Goal: Task Accomplishment & Management: Use online tool/utility

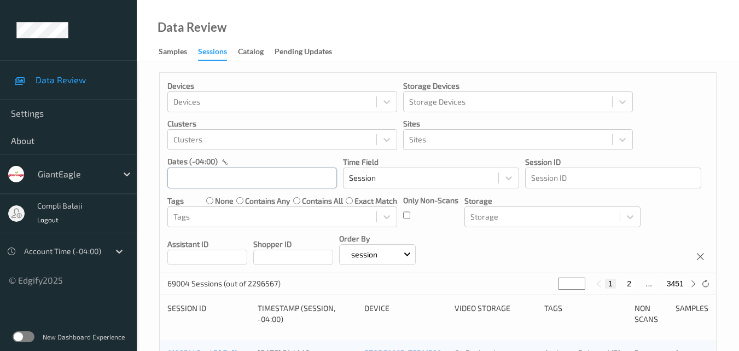
click at [263, 175] on input "text" at bounding box center [252, 177] width 170 height 21
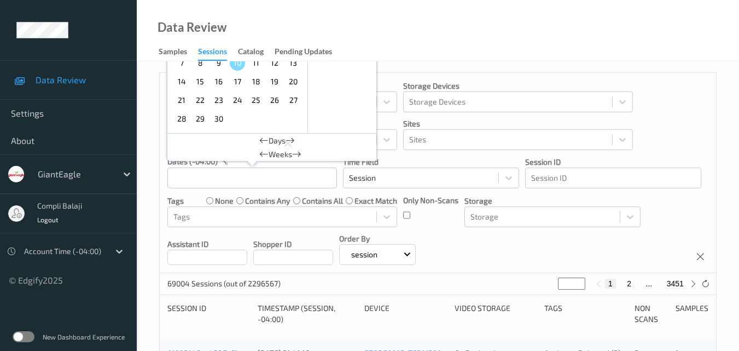
click at [203, 65] on span "8" at bounding box center [200, 62] width 15 height 15
type input "[DATE] 00:00 -> [DATE] 23:59"
click at [692, 284] on icon at bounding box center [693, 284] width 8 height 8
type input "*"
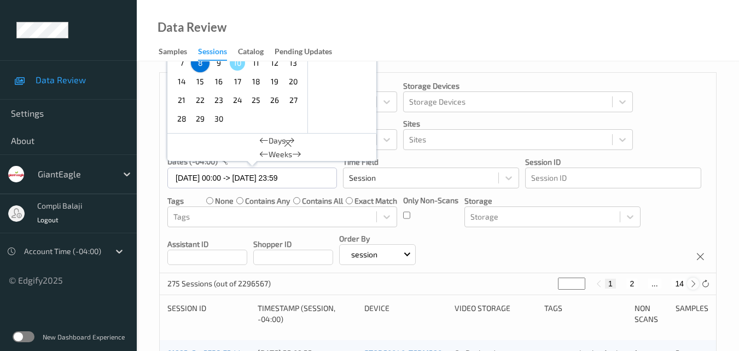
type input "*"
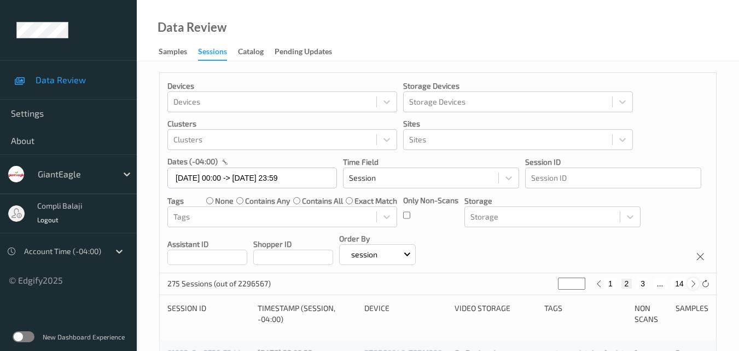
click at [692, 284] on icon at bounding box center [693, 284] width 8 height 8
type input "*"
click at [692, 284] on icon at bounding box center [693, 284] width 8 height 8
type input "*"
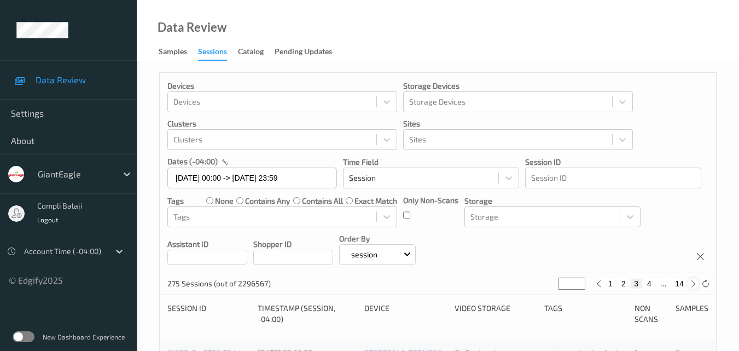
type input "*"
click at [692, 284] on icon at bounding box center [693, 284] width 8 height 8
type input "*"
click at [655, 284] on button "6" at bounding box center [653, 283] width 11 height 10
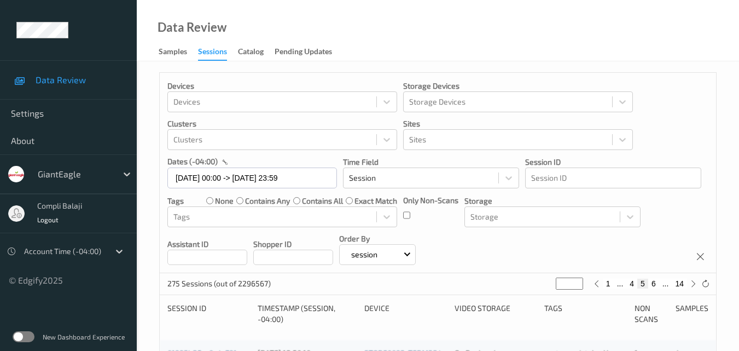
type input "*"
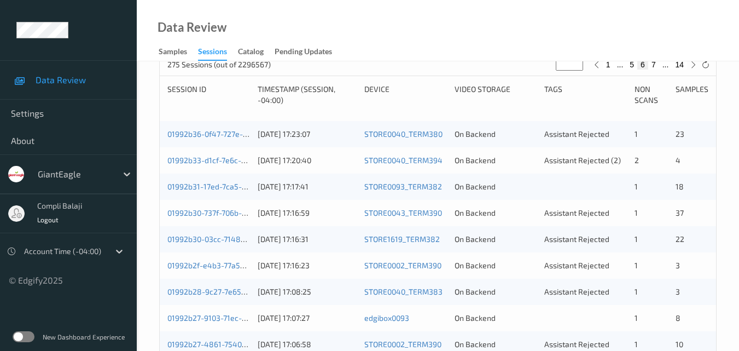
scroll to position [164, 0]
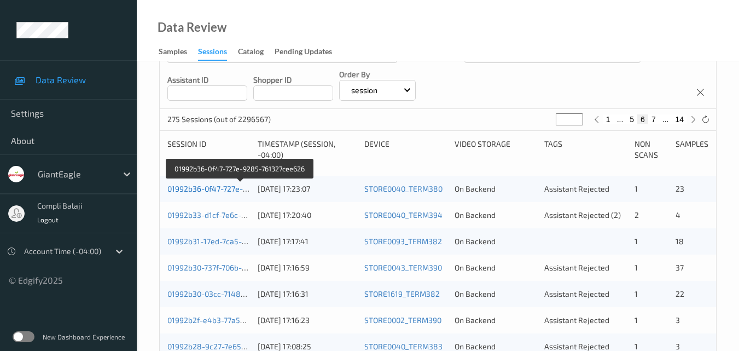
click at [200, 190] on link "01992b36-0f47-727e-9285-761327cee626" at bounding box center [240, 188] width 146 height 9
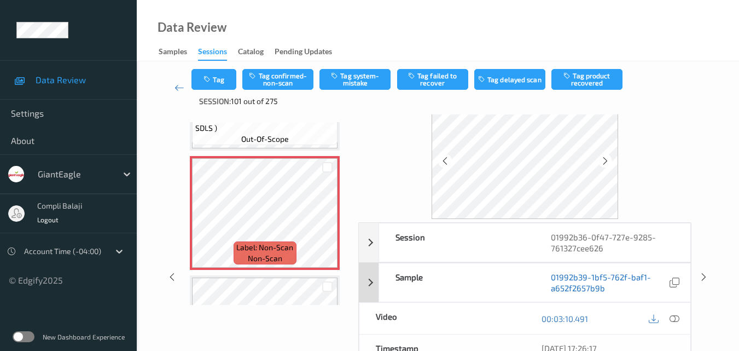
scroll to position [55, 0]
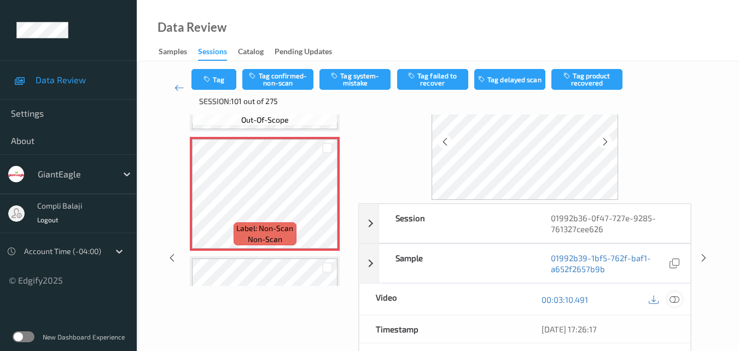
click at [676, 298] on icon at bounding box center [675, 299] width 10 height 10
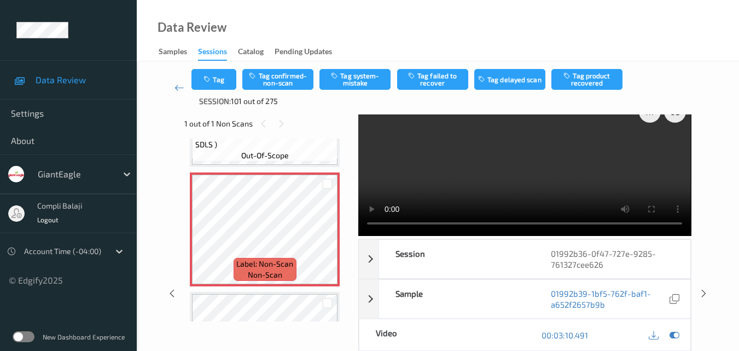
scroll to position [0, 0]
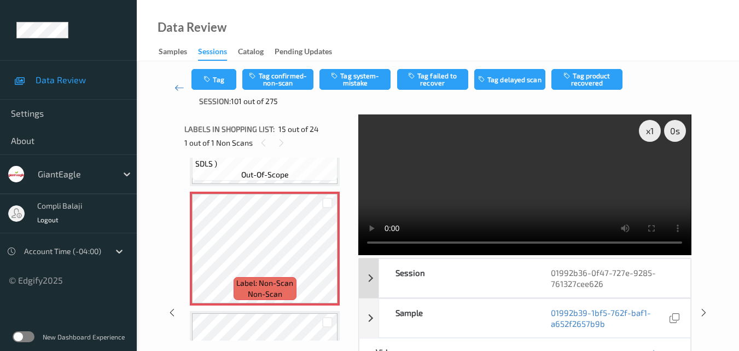
click at [524, 274] on div "Session" at bounding box center [456, 278] width 155 height 38
click at [515, 289] on div "Session" at bounding box center [456, 278] width 155 height 38
click at [513, 278] on div "Session" at bounding box center [456, 278] width 155 height 38
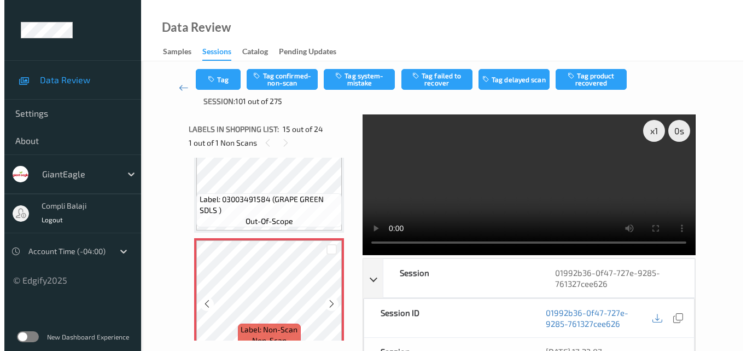
scroll to position [1641, 0]
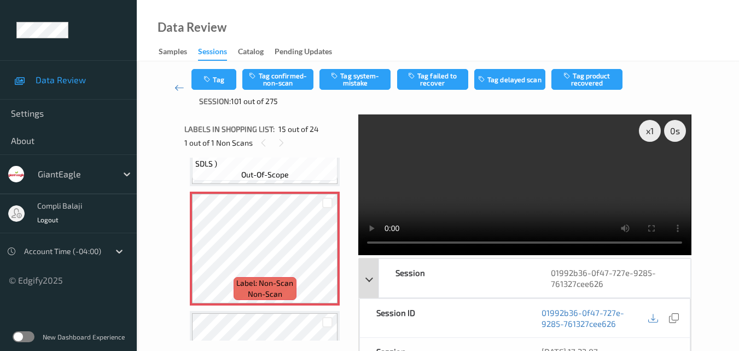
click at [524, 276] on div "Session" at bounding box center [456, 278] width 155 height 38
click at [524, 281] on div "Session" at bounding box center [456, 278] width 155 height 38
click at [464, 275] on div "Session" at bounding box center [456, 278] width 155 height 38
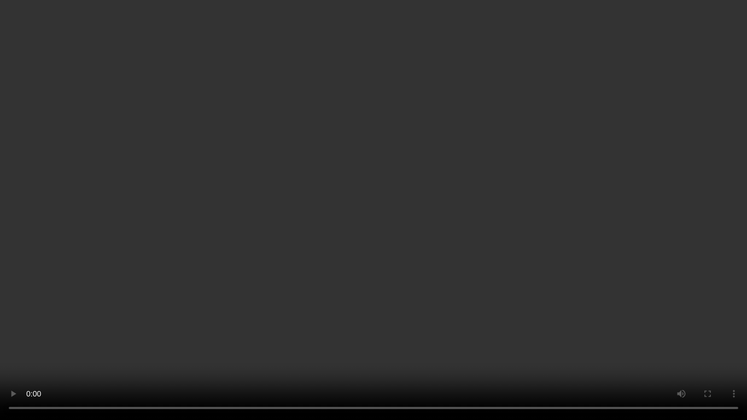
click at [591, 349] on video at bounding box center [373, 210] width 747 height 420
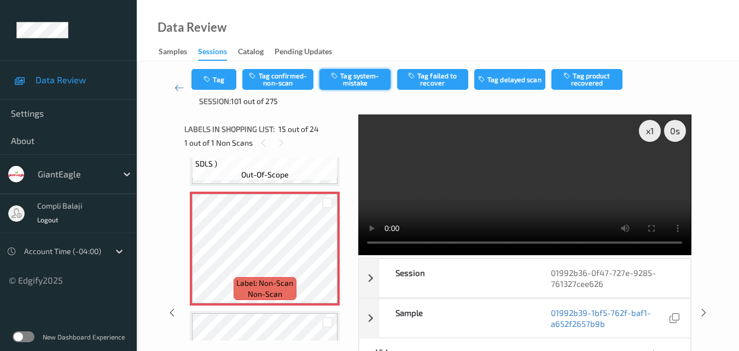
click at [375, 88] on button "Tag system-mistake" at bounding box center [355, 79] width 71 height 21
click at [222, 83] on button "Tag" at bounding box center [213, 79] width 45 height 21
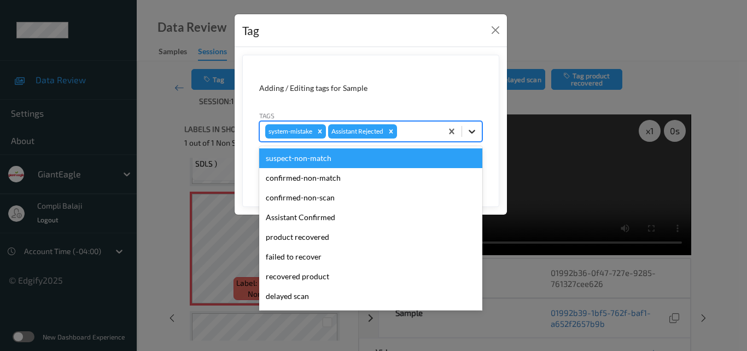
click at [475, 134] on icon at bounding box center [472, 131] width 11 height 11
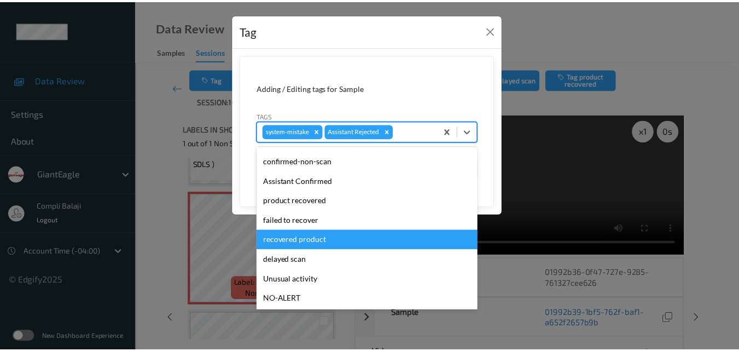
scroll to position [55, 0]
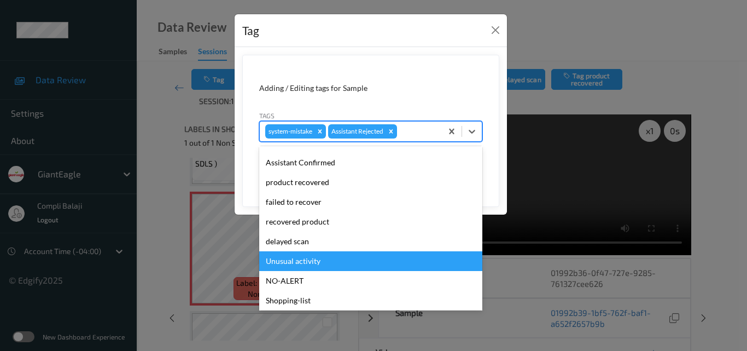
drag, startPoint x: 315, startPoint y: 266, endPoint x: 329, endPoint y: 250, distance: 21.7
click at [314, 266] on div "Unusual activity" at bounding box center [370, 261] width 223 height 20
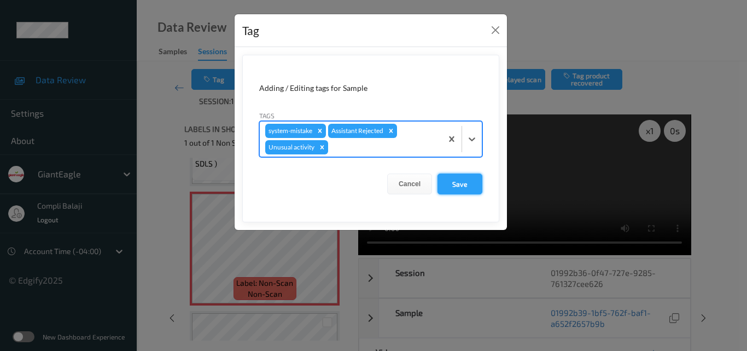
click at [463, 187] on button "Save" at bounding box center [460, 183] width 45 height 21
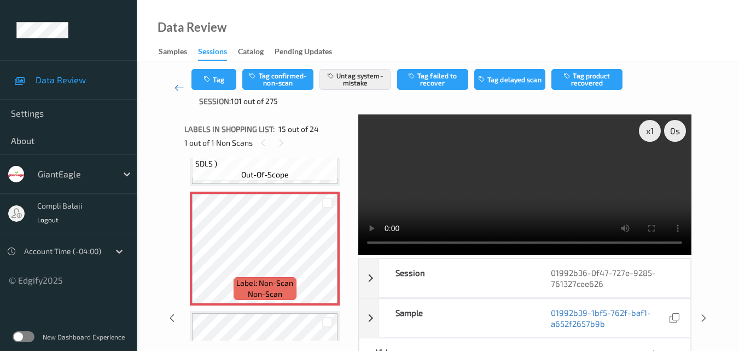
click at [175, 89] on icon at bounding box center [180, 87] width 10 height 11
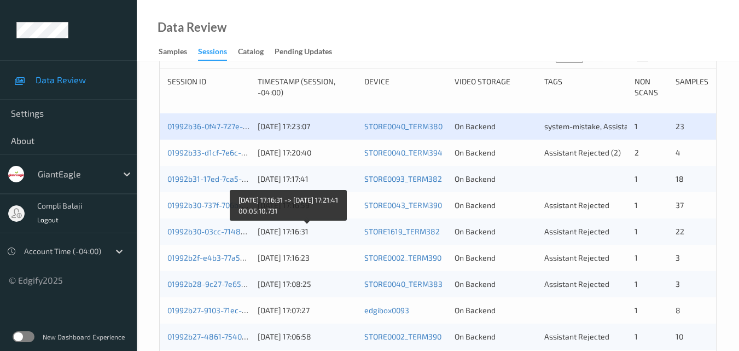
scroll to position [274, 0]
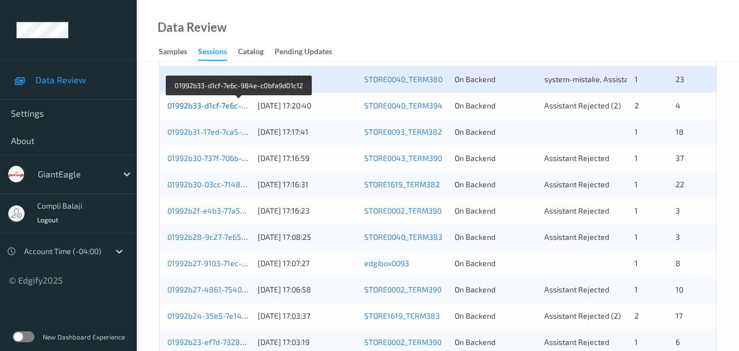
click at [213, 108] on link "01992b33-d1cf-7e6c-984e-c0bfa9d01c12" at bounding box center [238, 105] width 143 height 9
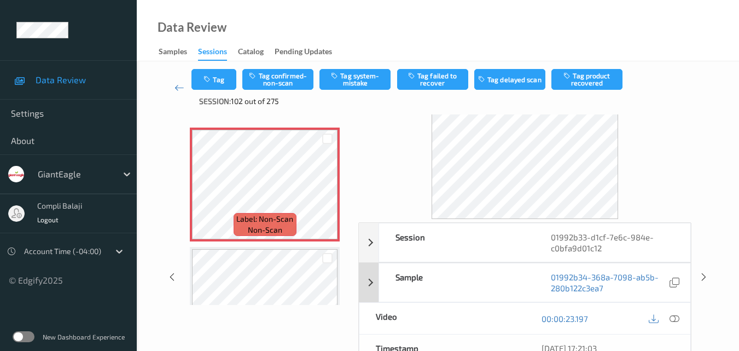
scroll to position [55, 0]
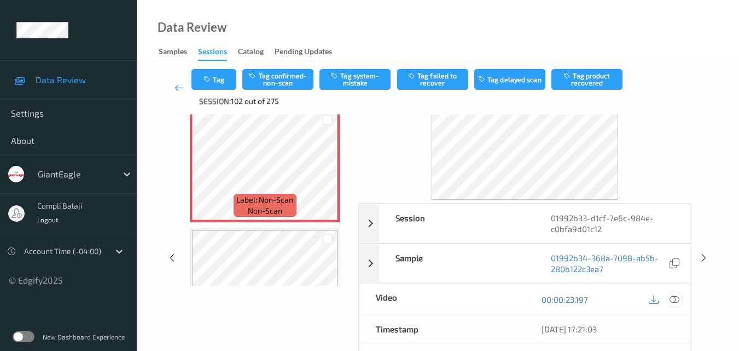
click at [670, 300] on icon at bounding box center [675, 299] width 10 height 10
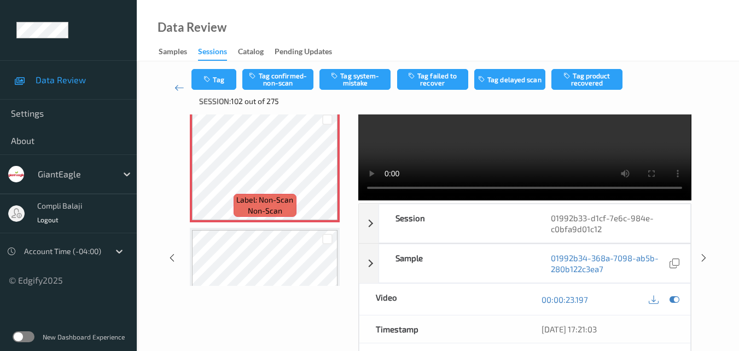
scroll to position [0, 0]
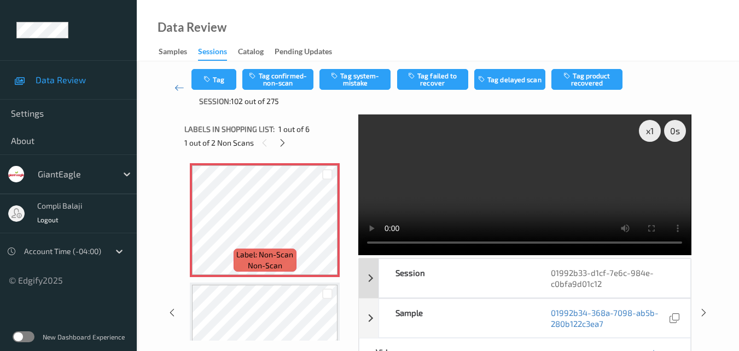
click at [513, 259] on div "Session" at bounding box center [456, 278] width 155 height 38
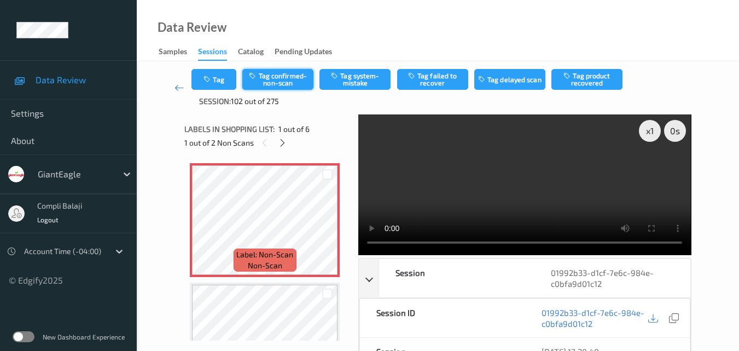
click at [288, 85] on button "Tag confirmed-non-scan" at bounding box center [277, 79] width 71 height 21
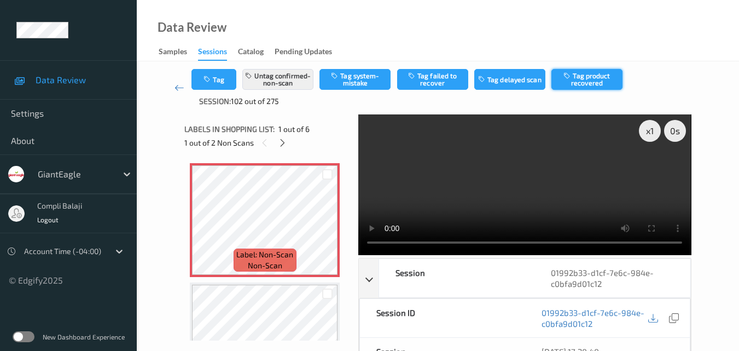
click at [579, 80] on button "Tag product recovered" at bounding box center [586, 79] width 71 height 21
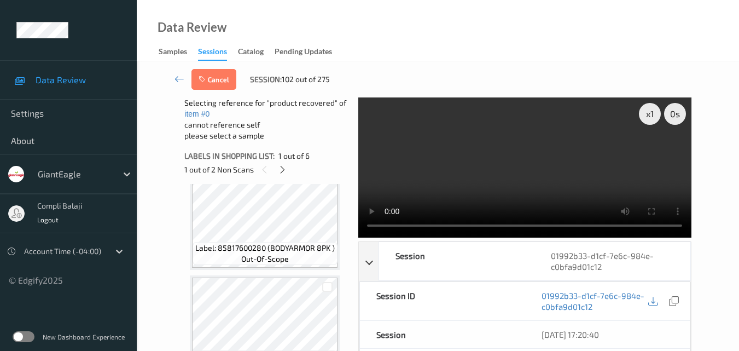
scroll to position [219, 0]
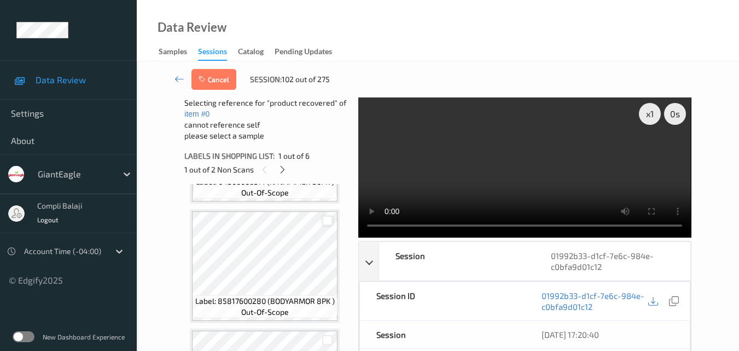
click at [327, 222] on div at bounding box center [327, 221] width 10 height 10
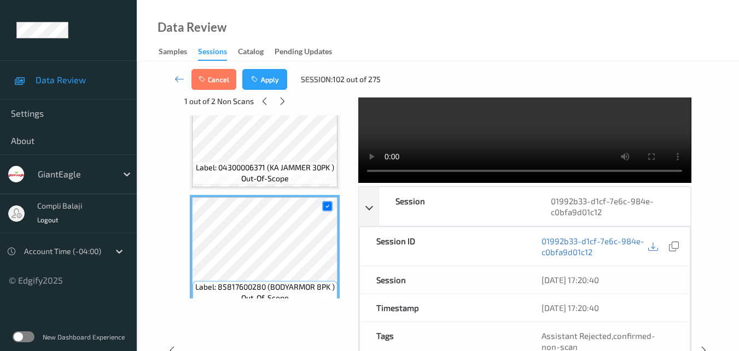
scroll to position [164, 0]
drag, startPoint x: 257, startPoint y: 78, endPoint x: 266, endPoint y: 85, distance: 12.1
click at [257, 78] on icon "button" at bounding box center [255, 80] width 9 height 8
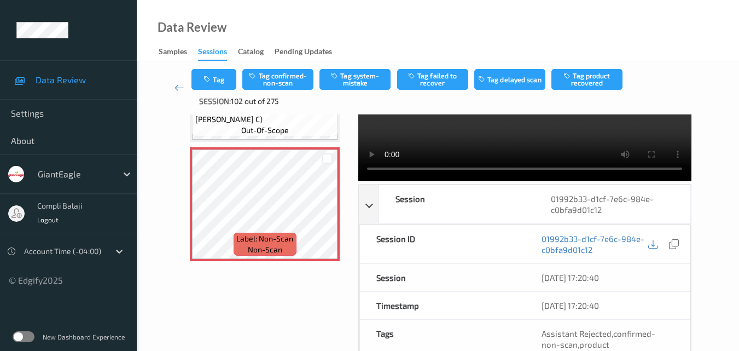
scroll to position [55, 0]
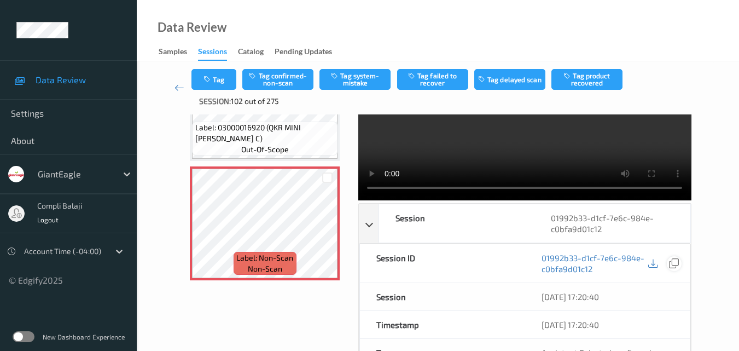
click at [677, 265] on icon at bounding box center [674, 263] width 10 height 10
click at [673, 264] on icon at bounding box center [674, 263] width 10 height 10
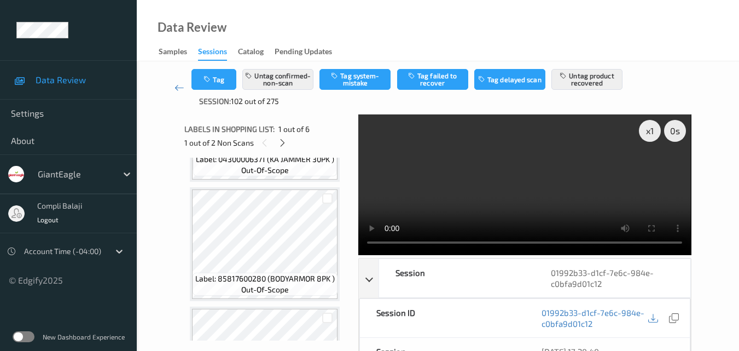
scroll to position [210, 0]
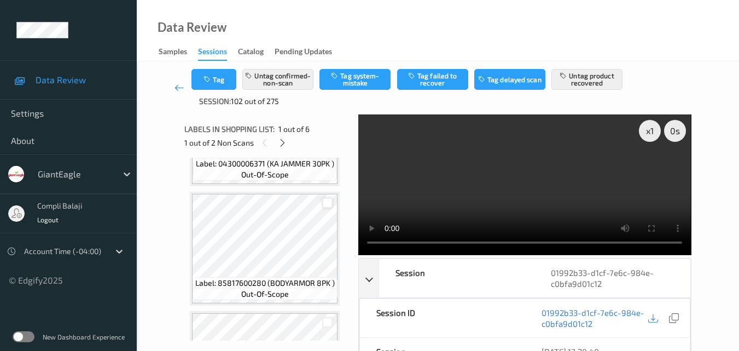
click at [325, 202] on div at bounding box center [327, 203] width 10 height 10
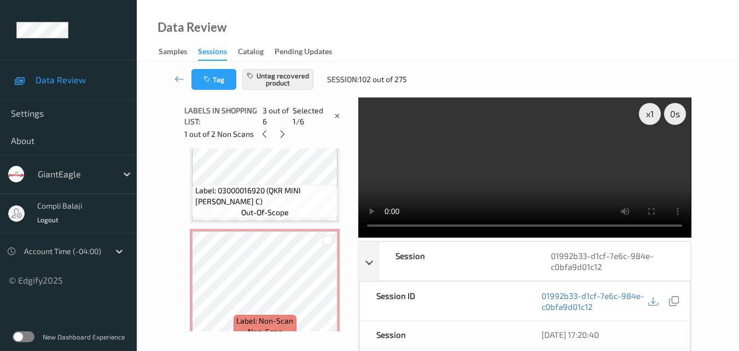
scroll to position [538, 0]
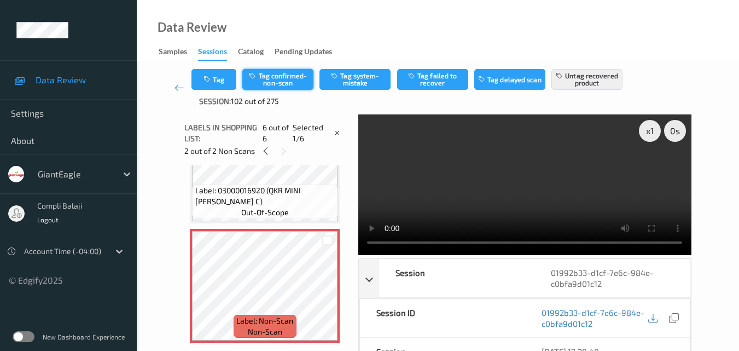
click at [284, 77] on button "Tag confirmed-non-scan" at bounding box center [277, 79] width 71 height 21
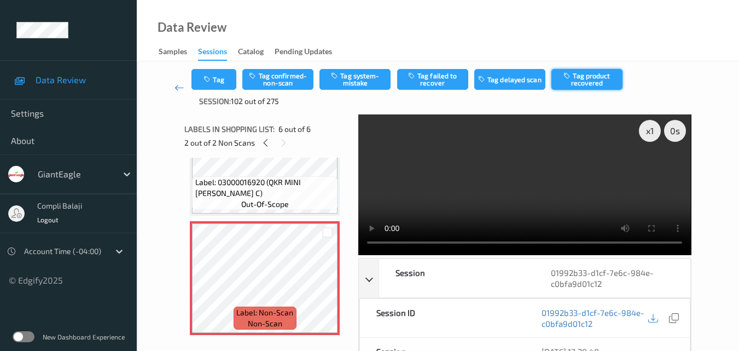
click at [586, 82] on button "Tag product recovered" at bounding box center [586, 79] width 71 height 21
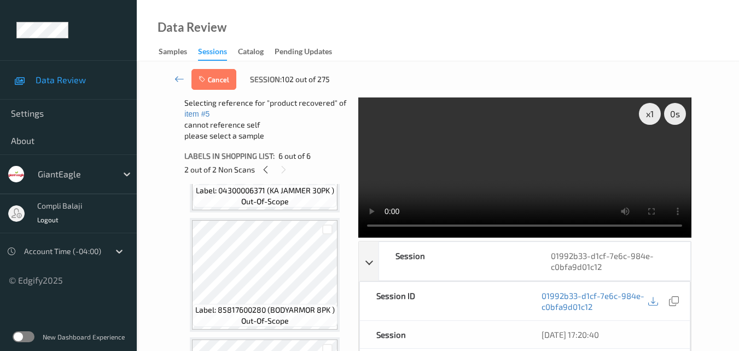
scroll to position [155, 0]
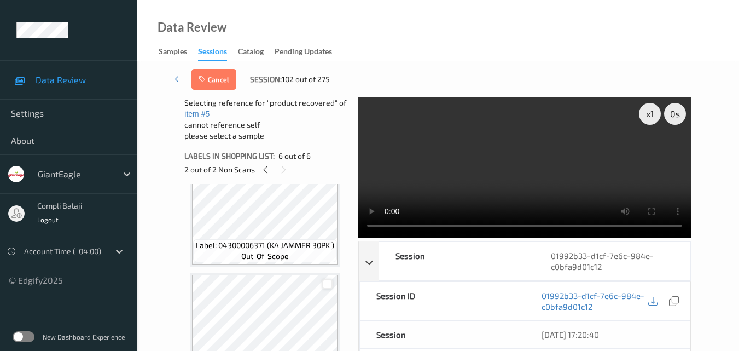
click at [330, 283] on div at bounding box center [327, 284] width 10 height 10
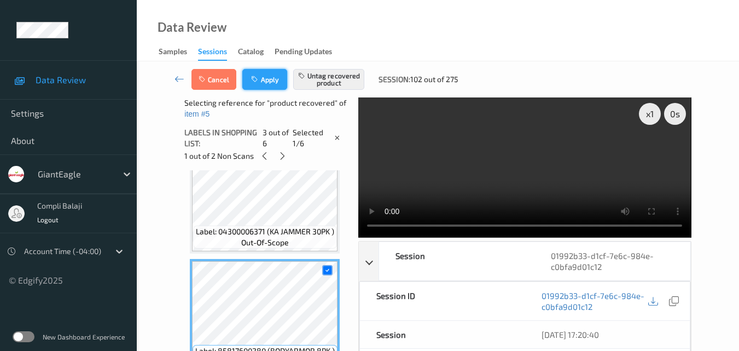
click at [264, 79] on button "Apply" at bounding box center [264, 79] width 45 height 21
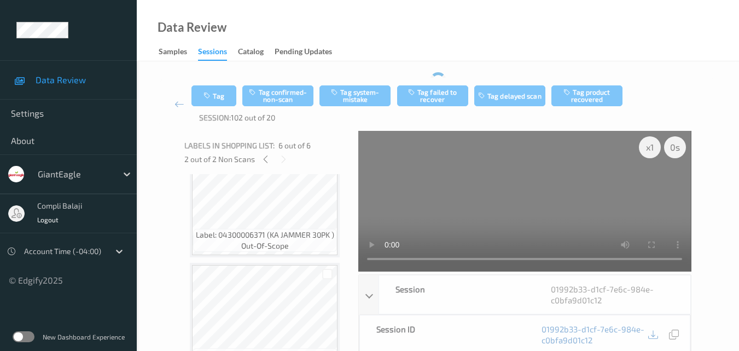
scroll to position [483, 0]
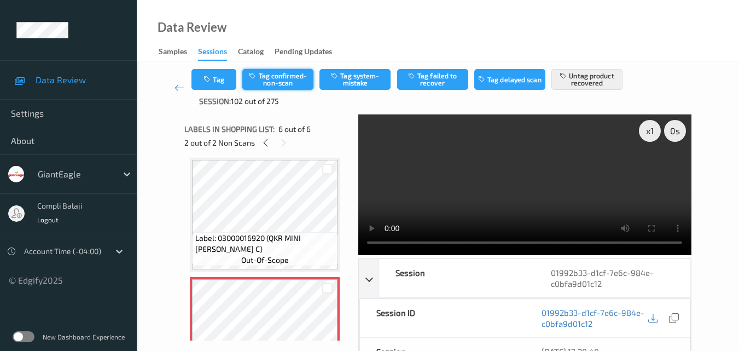
click at [298, 82] on button "Tag confirmed-non-scan" at bounding box center [277, 79] width 71 height 21
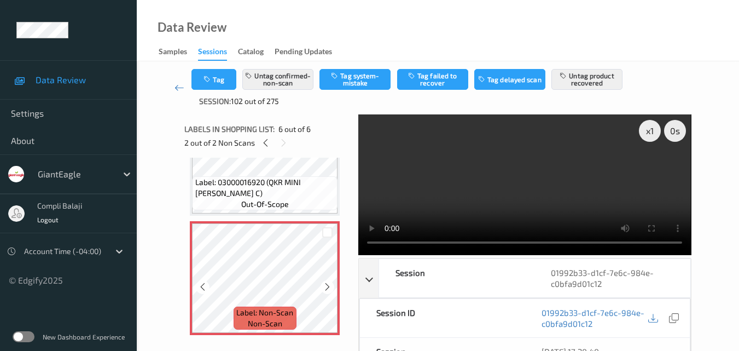
scroll to position [164, 0]
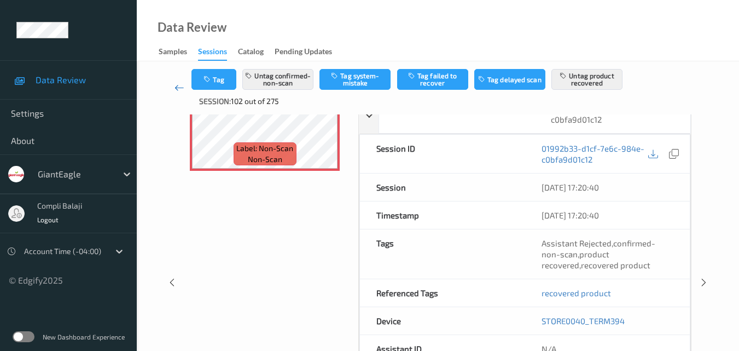
click at [171, 89] on link at bounding box center [179, 88] width 25 height 38
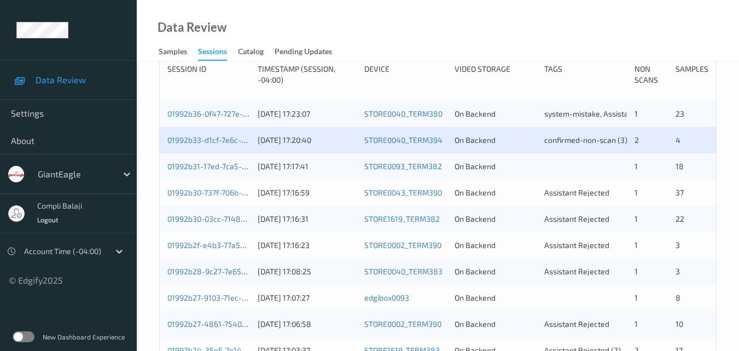
scroll to position [274, 0]
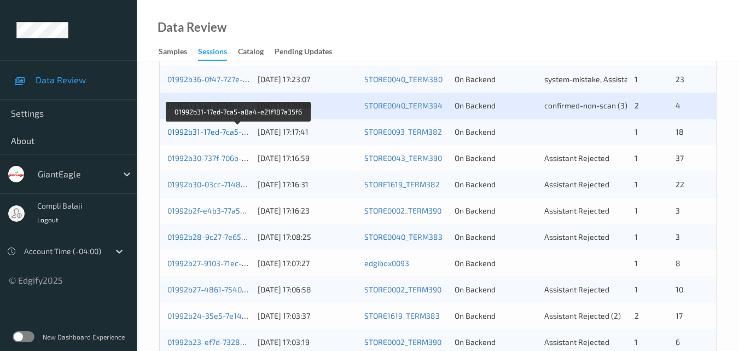
click at [188, 129] on link "01992b31-17ed-7ca5-a8a4-e21f187a35f6" at bounding box center [238, 131] width 143 height 9
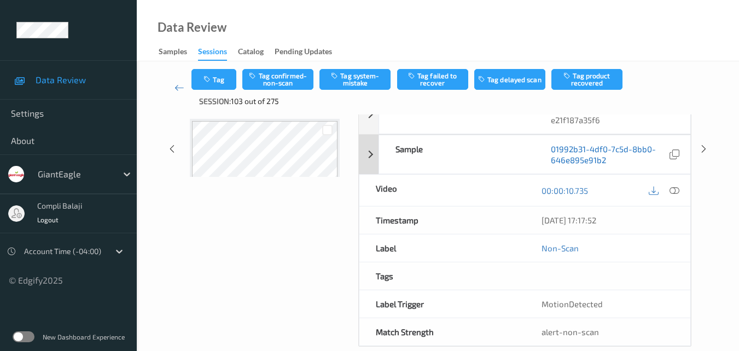
scroll to position [164, 0]
click at [676, 187] on icon at bounding box center [675, 189] width 10 height 10
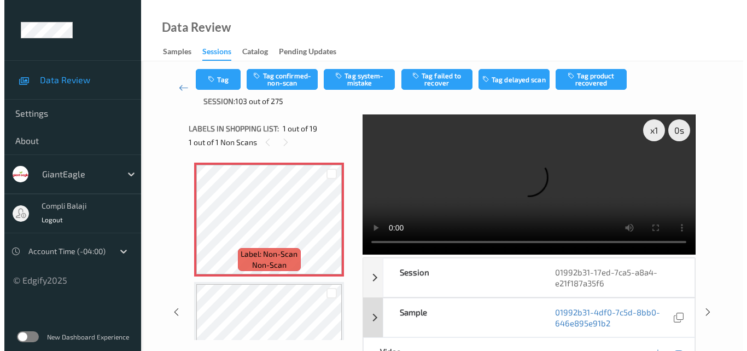
scroll to position [0, 0]
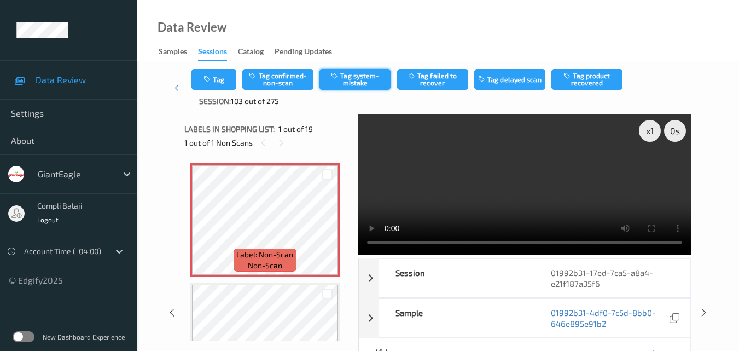
click at [358, 83] on button "Tag system-mistake" at bounding box center [355, 79] width 71 height 21
click at [230, 76] on button "Tag" at bounding box center [213, 79] width 45 height 21
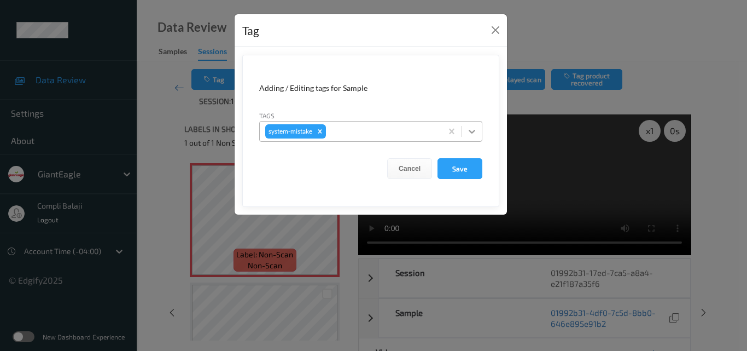
click at [477, 131] on icon at bounding box center [472, 131] width 11 height 11
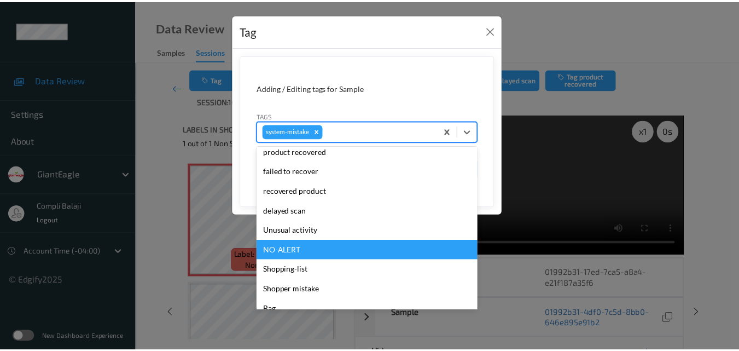
scroll to position [116, 0]
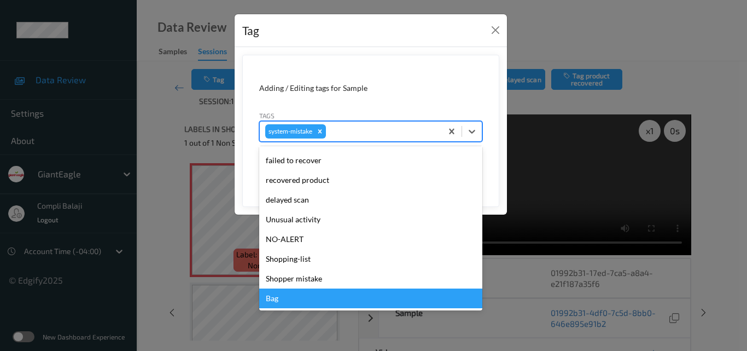
click at [274, 298] on div "Bag" at bounding box center [370, 298] width 223 height 20
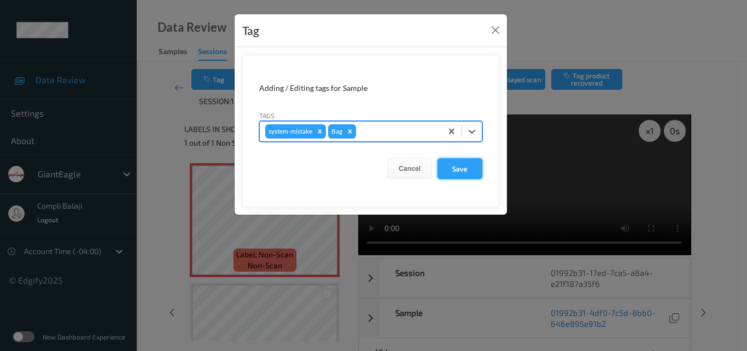
click at [462, 169] on button "Save" at bounding box center [460, 168] width 45 height 21
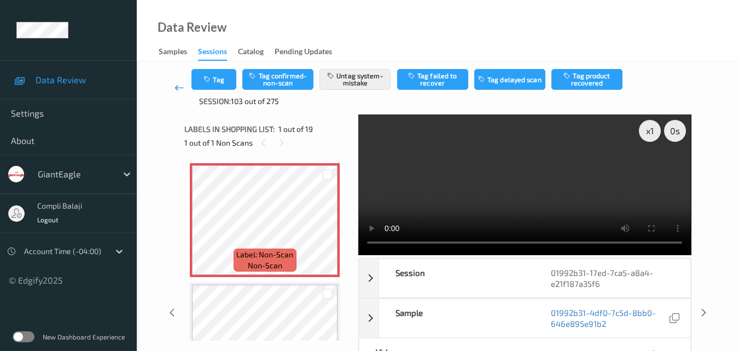
click at [176, 89] on icon at bounding box center [180, 87] width 10 height 11
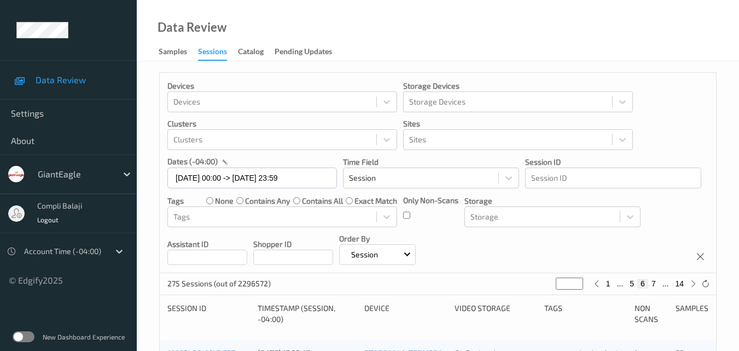
scroll to position [274, 0]
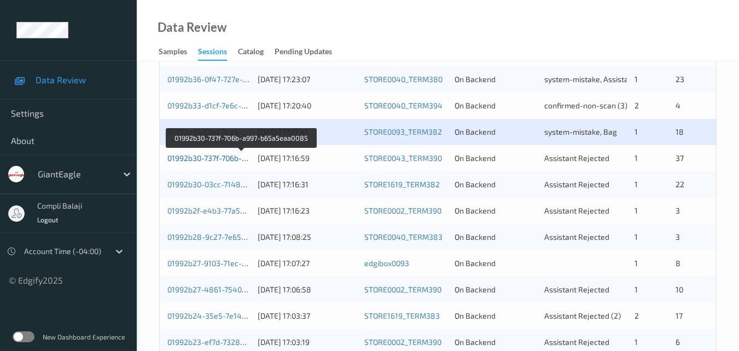
click at [212, 160] on link "01992b30-737f-706b-a997-b65a5eaa0085" at bounding box center [241, 157] width 148 height 9
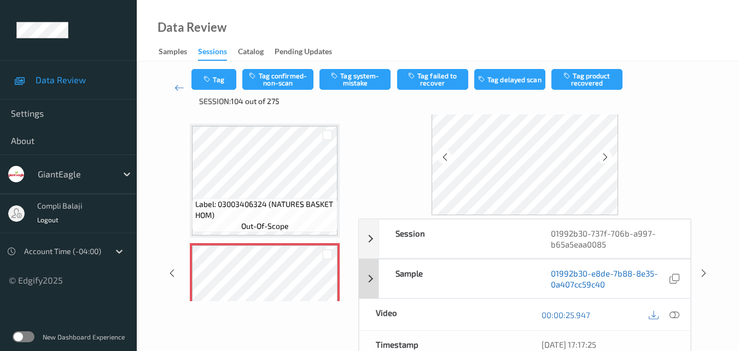
scroll to position [66, 0]
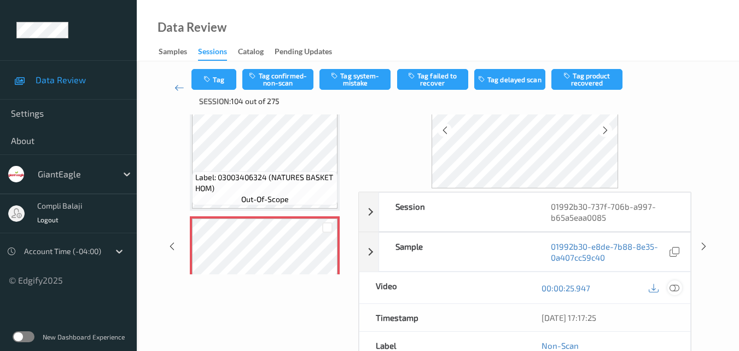
click at [680, 286] on icon at bounding box center [675, 287] width 10 height 10
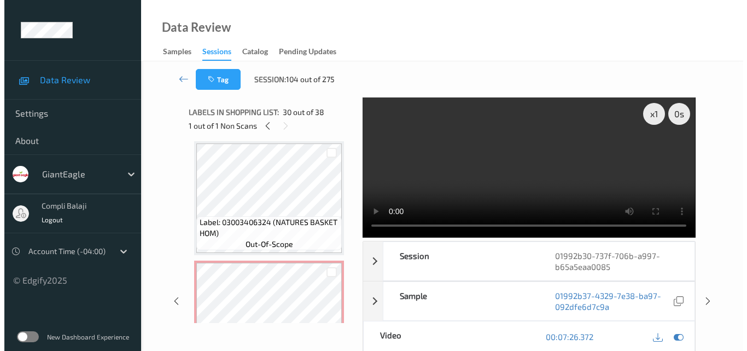
scroll to position [0, 0]
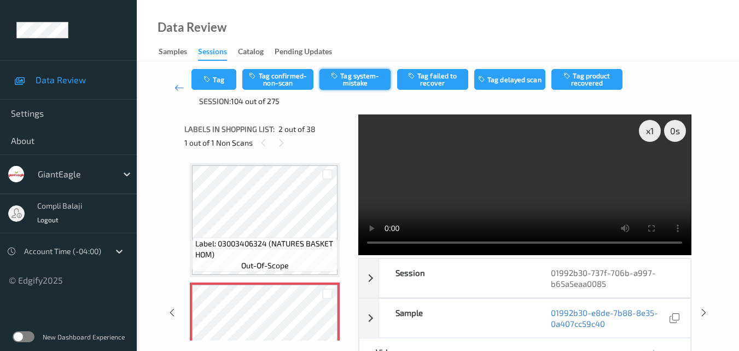
click at [360, 83] on button "Tag system-mistake" at bounding box center [355, 79] width 71 height 21
click at [223, 82] on button "Tag" at bounding box center [213, 79] width 45 height 21
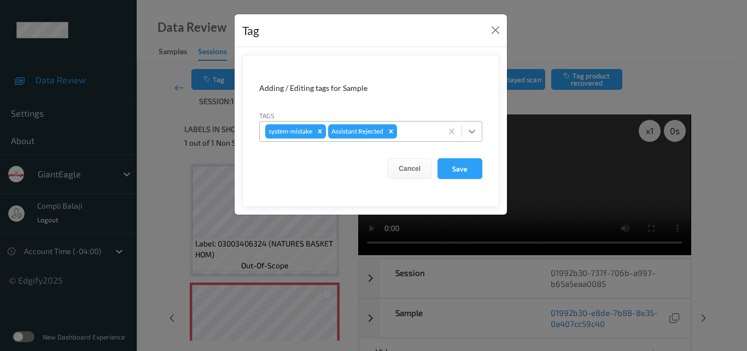
click at [475, 129] on icon at bounding box center [472, 131] width 11 height 11
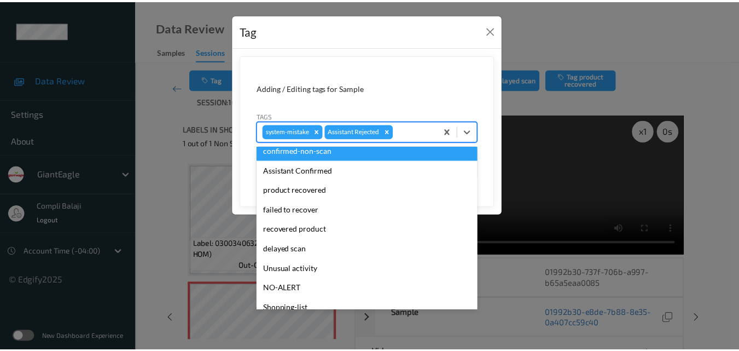
scroll to position [55, 0]
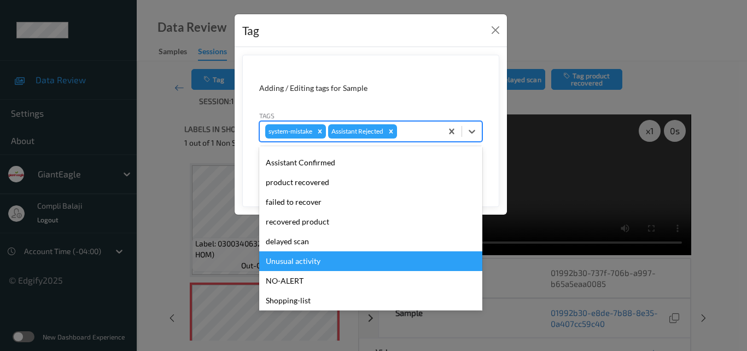
click at [306, 260] on div "Unusual activity" at bounding box center [370, 261] width 223 height 20
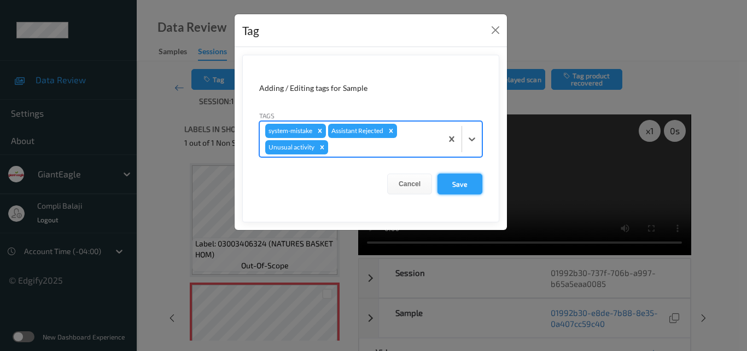
click at [459, 188] on button "Save" at bounding box center [460, 183] width 45 height 21
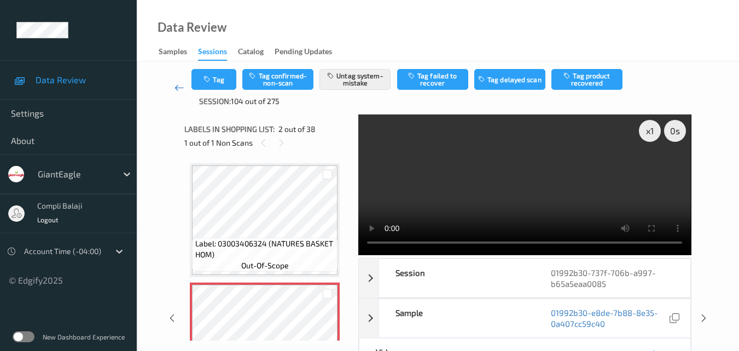
click at [177, 90] on icon at bounding box center [180, 87] width 10 height 11
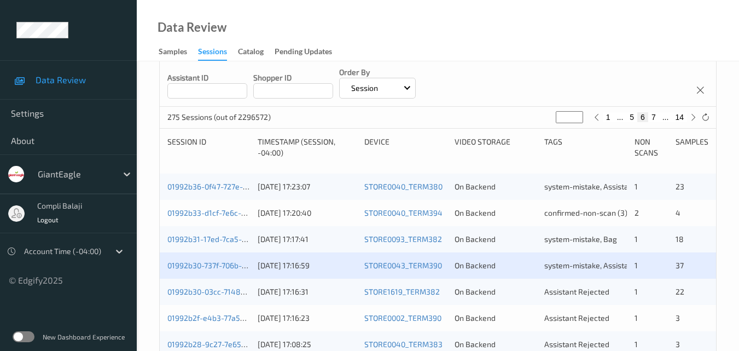
scroll to position [274, 0]
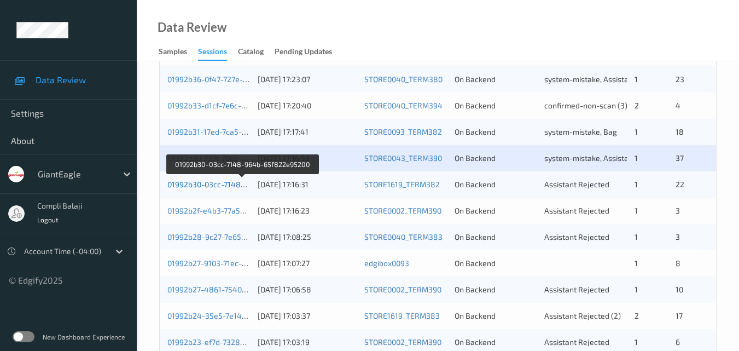
click at [213, 185] on link "01992b30-03cc-7148-964b-65f822e95200" at bounding box center [241, 183] width 149 height 9
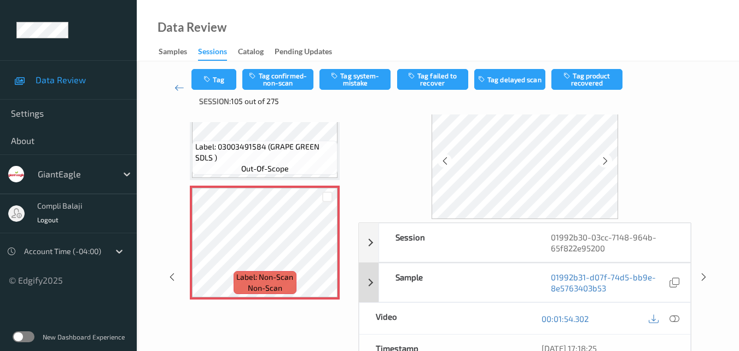
scroll to position [55, 0]
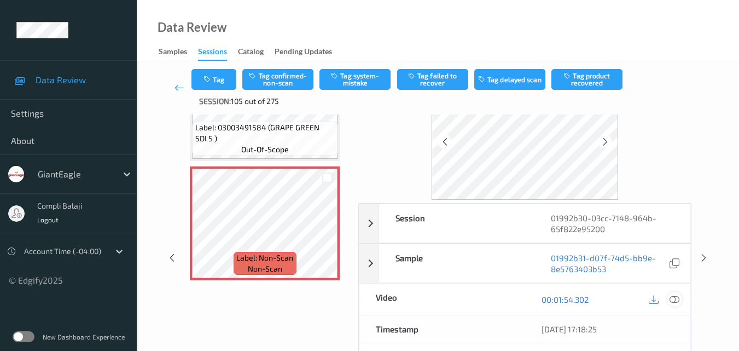
click at [676, 301] on icon at bounding box center [675, 299] width 10 height 10
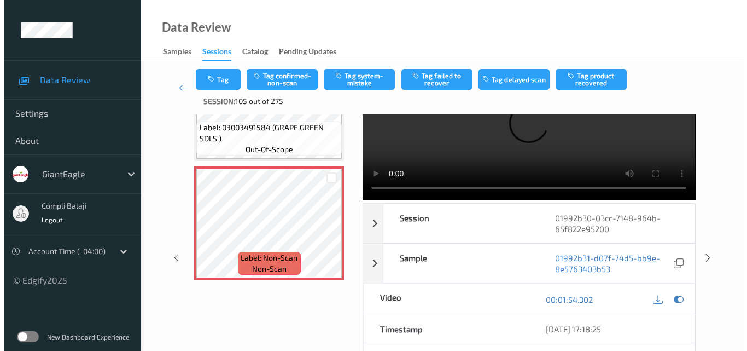
scroll to position [0, 0]
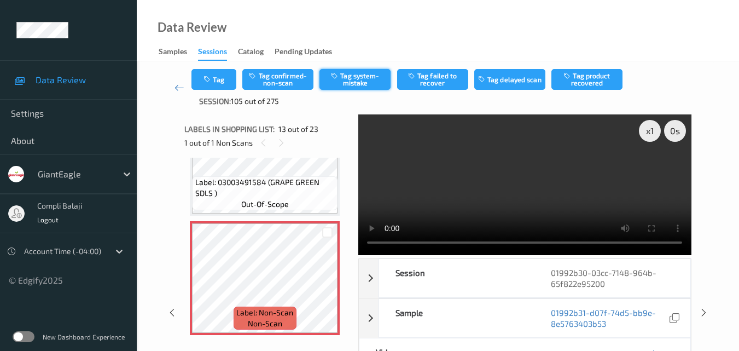
click at [349, 83] on button "Tag system-mistake" at bounding box center [355, 79] width 71 height 21
click at [224, 82] on button "Tag" at bounding box center [213, 79] width 45 height 21
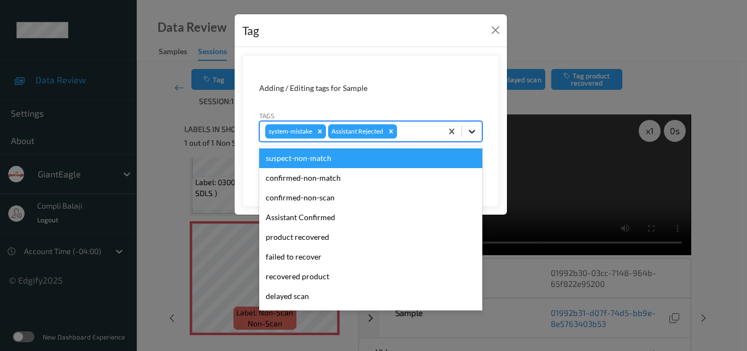
click at [476, 130] on icon at bounding box center [472, 131] width 11 height 11
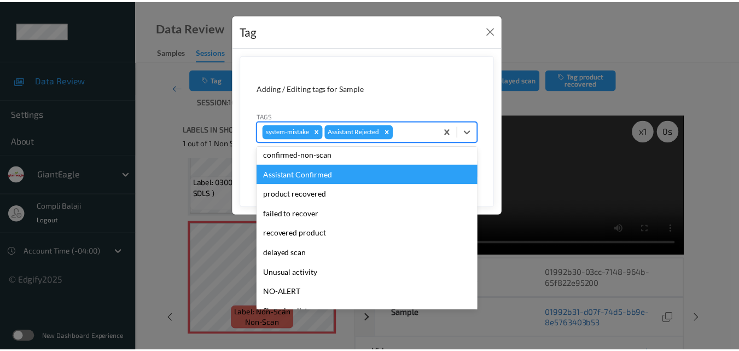
scroll to position [96, 0]
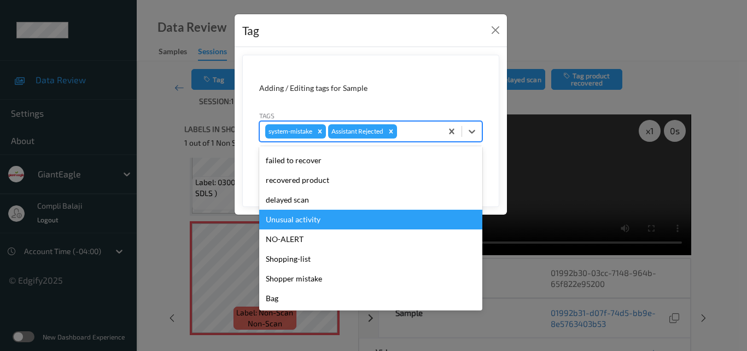
click at [295, 219] on div "Unusual activity" at bounding box center [370, 220] width 223 height 20
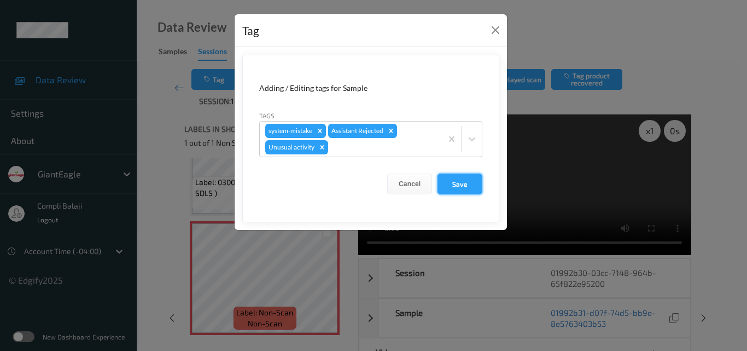
drag, startPoint x: 466, startPoint y: 184, endPoint x: 449, endPoint y: 181, distance: 16.9
click at [465, 184] on button "Save" at bounding box center [460, 183] width 45 height 21
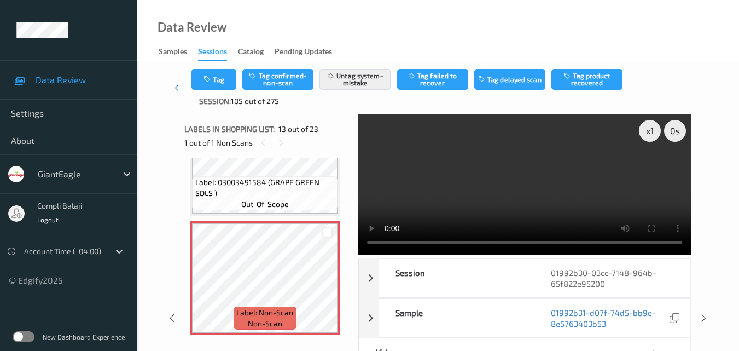
click at [176, 87] on icon at bounding box center [180, 87] width 10 height 11
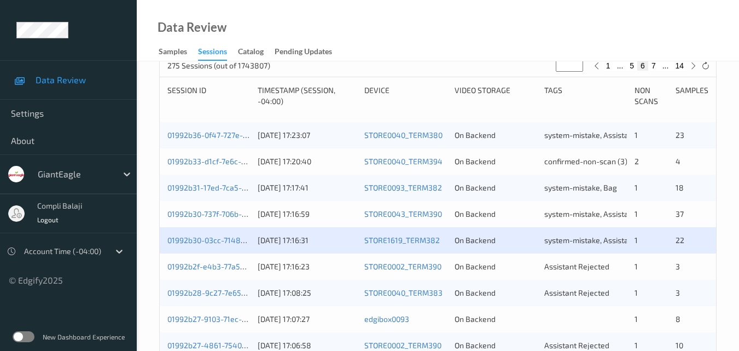
scroll to position [274, 0]
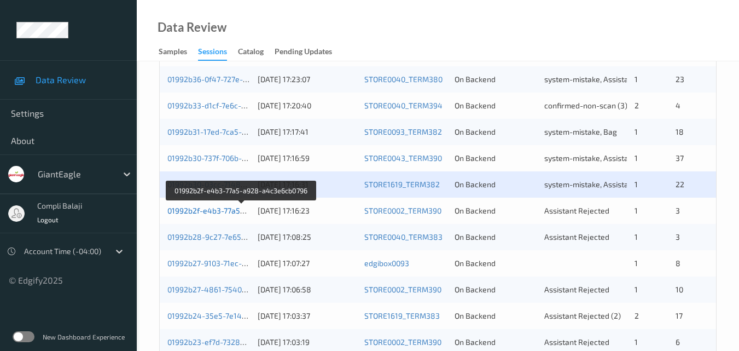
click at [211, 211] on link "01992b2f-e4b3-77a5-a928-a4c3e6cb0796" at bounding box center [241, 210] width 149 height 9
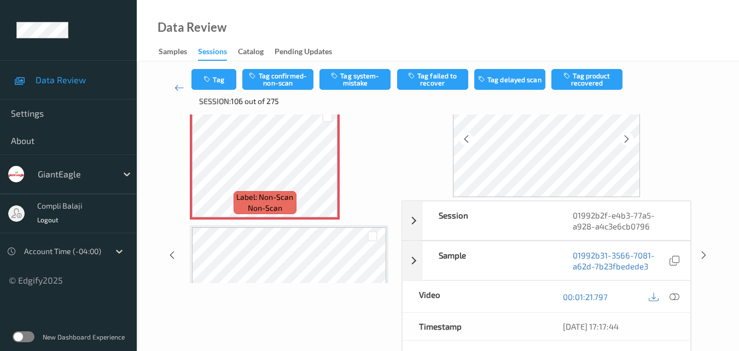
scroll to position [109, 0]
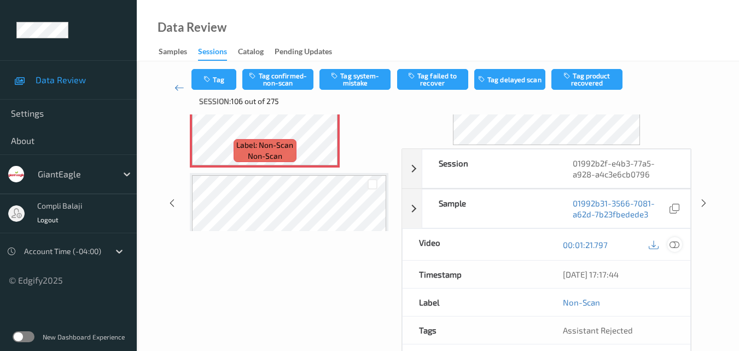
click at [677, 245] on icon at bounding box center [675, 244] width 10 height 10
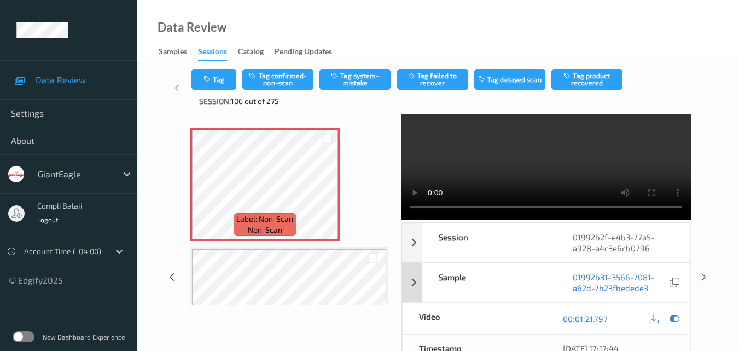
scroll to position [55, 0]
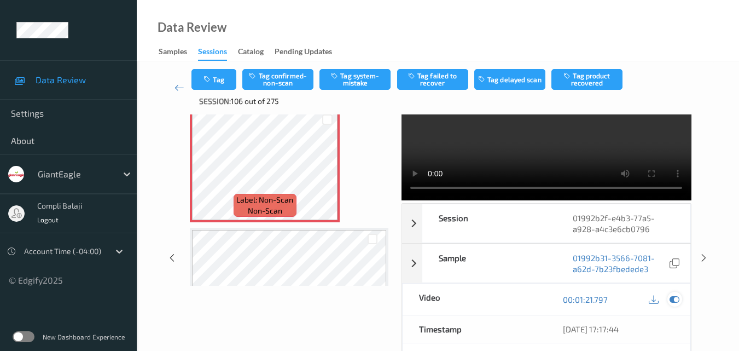
click at [671, 301] on icon at bounding box center [675, 299] width 10 height 10
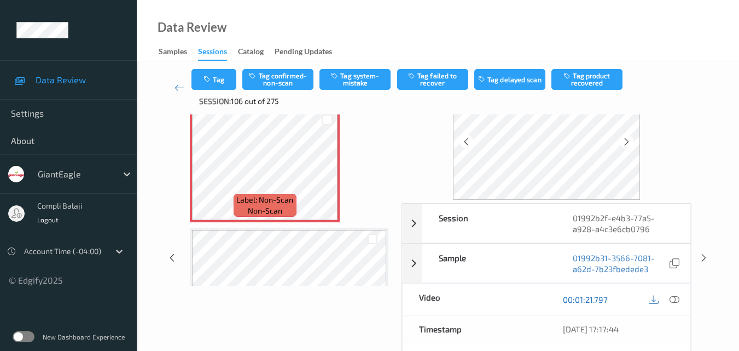
scroll to position [0, 0]
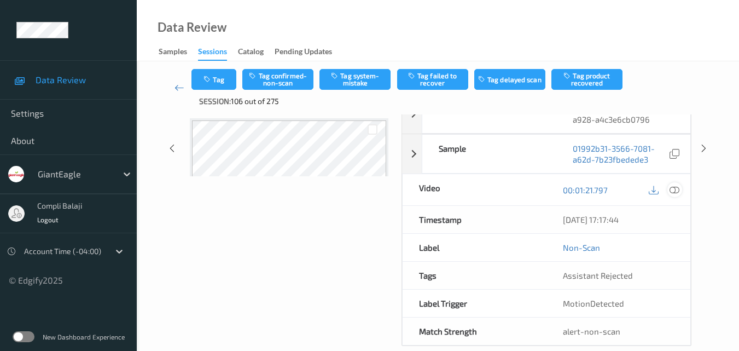
click at [677, 189] on icon at bounding box center [675, 189] width 10 height 10
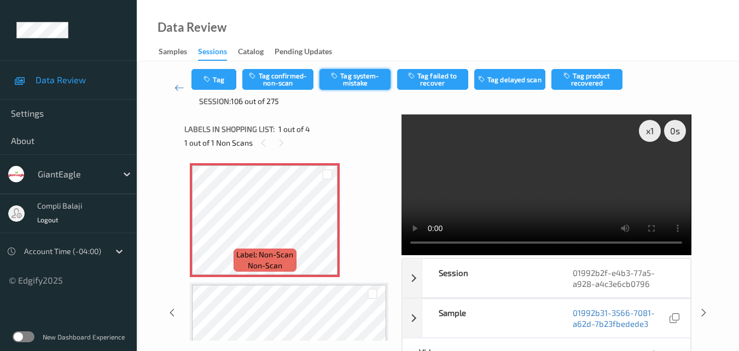
click at [359, 79] on button "Tag system-mistake" at bounding box center [355, 79] width 71 height 21
click at [223, 79] on button "Tag" at bounding box center [213, 79] width 45 height 21
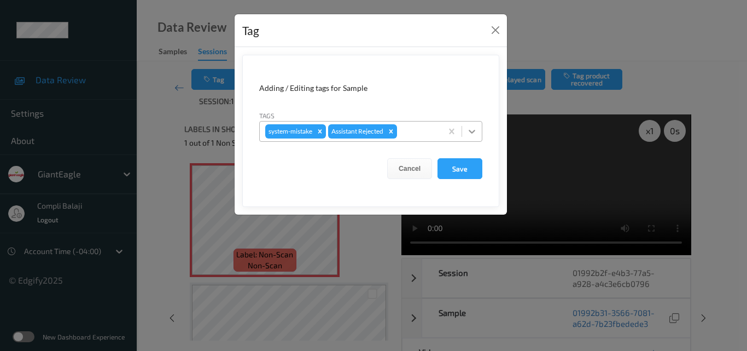
click at [474, 132] on icon at bounding box center [472, 131] width 11 height 11
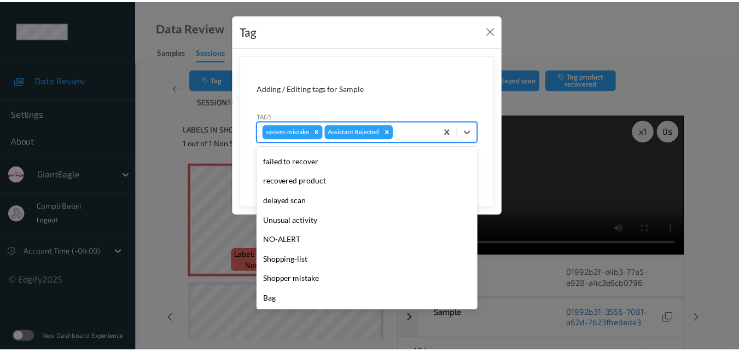
scroll to position [96, 0]
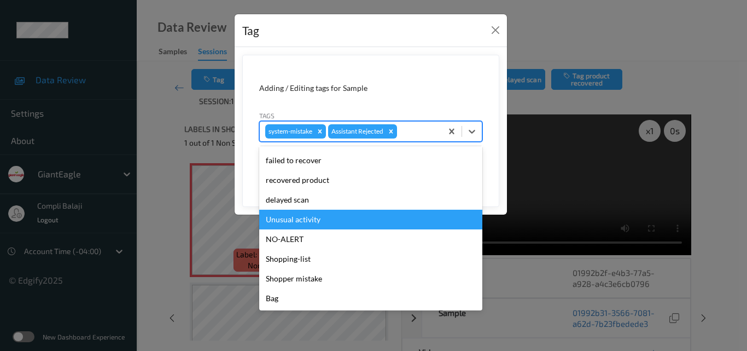
click at [298, 223] on div "Unusual activity" at bounding box center [370, 220] width 223 height 20
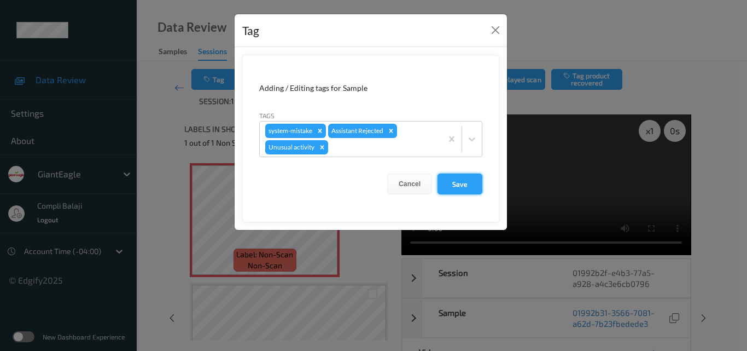
click at [452, 187] on button "Save" at bounding box center [460, 183] width 45 height 21
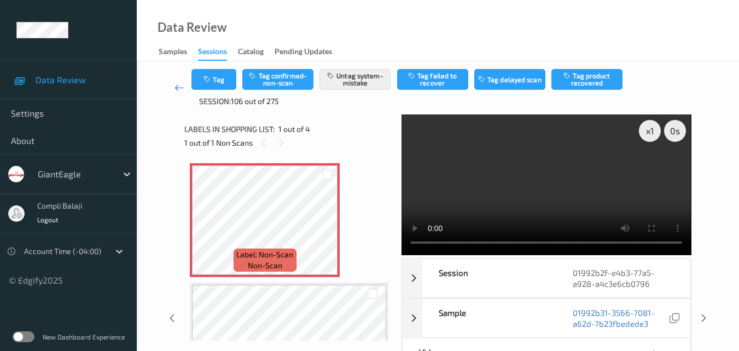
click at [177, 88] on icon at bounding box center [180, 87] width 10 height 11
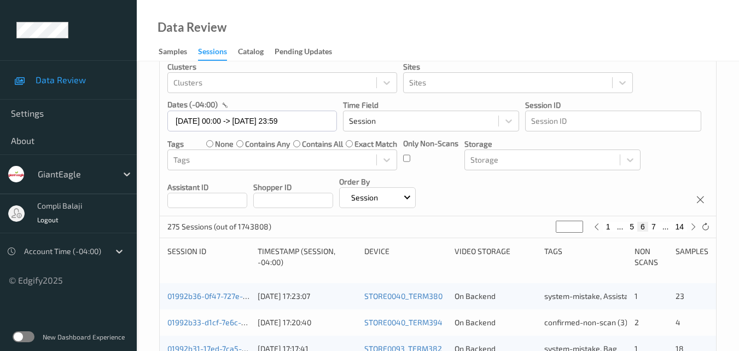
scroll to position [274, 0]
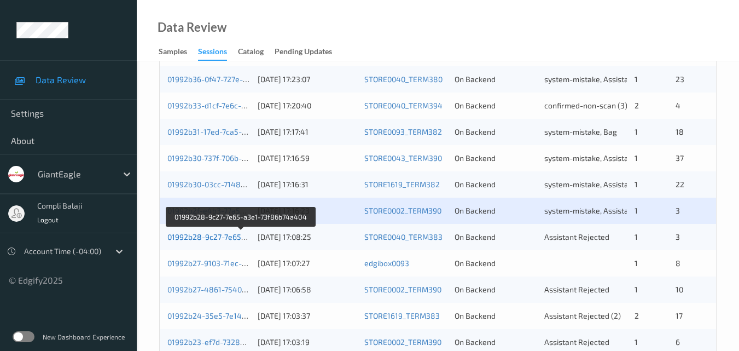
click at [210, 240] on link "01992b28-9c27-7e65-a3e1-73f86b74a404" at bounding box center [241, 236] width 148 height 9
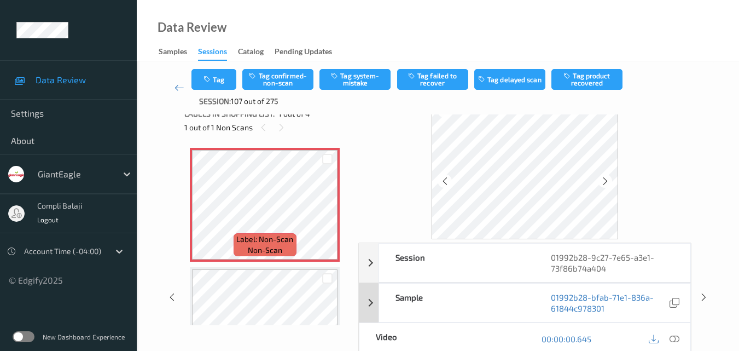
scroll to position [70, 0]
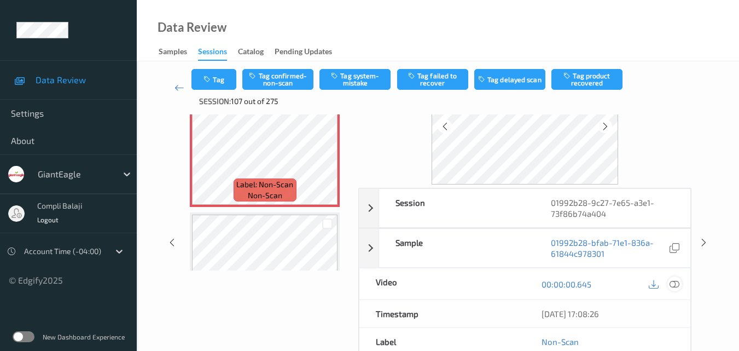
click at [674, 283] on icon at bounding box center [675, 283] width 10 height 10
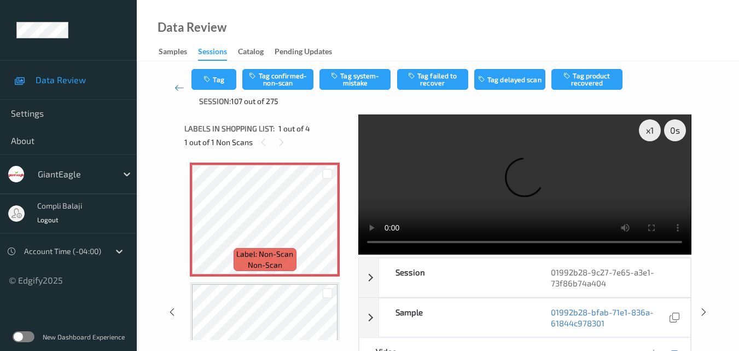
scroll to position [0, 0]
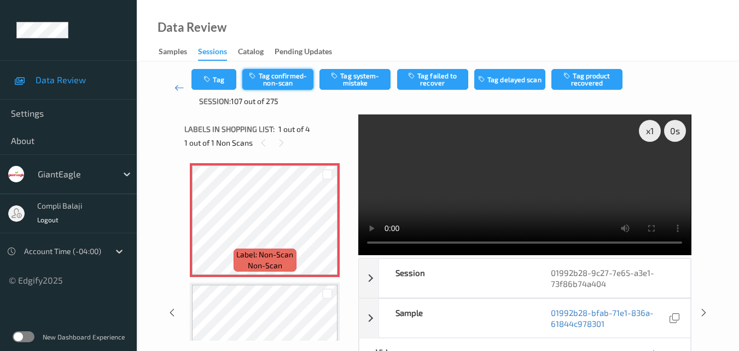
click at [276, 83] on button "Tag confirmed-non-scan" at bounding box center [277, 79] width 71 height 21
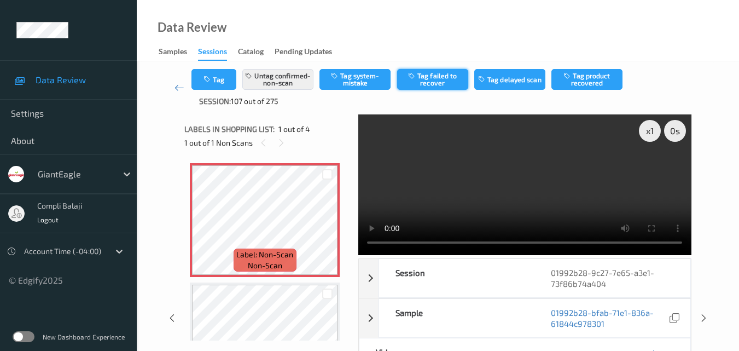
click at [439, 86] on button "Tag failed to recover" at bounding box center [432, 79] width 71 height 21
click at [175, 90] on icon at bounding box center [180, 87] width 10 height 11
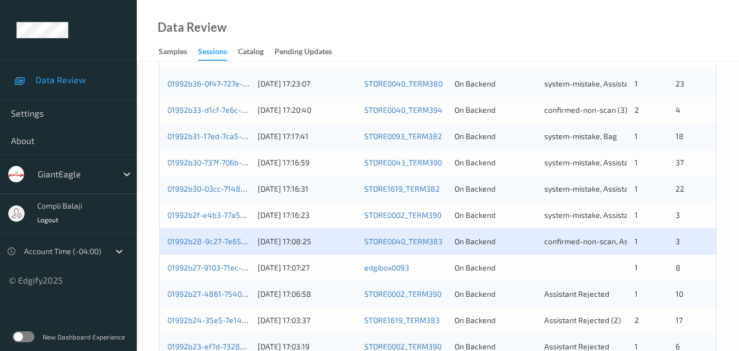
scroll to position [274, 0]
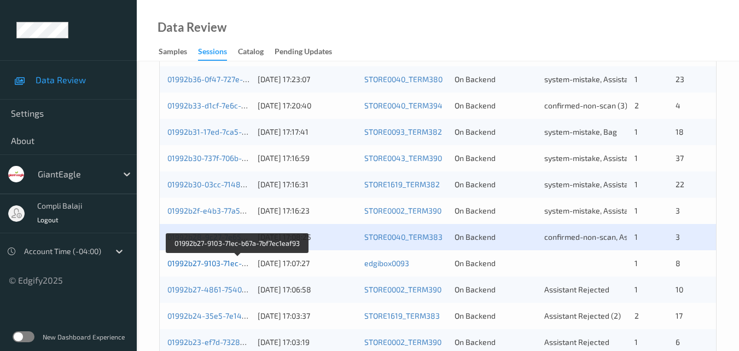
click at [205, 265] on link "01992b27-9103-71ec-b67a-7bf7ec1eaf93" at bounding box center [237, 262] width 141 height 9
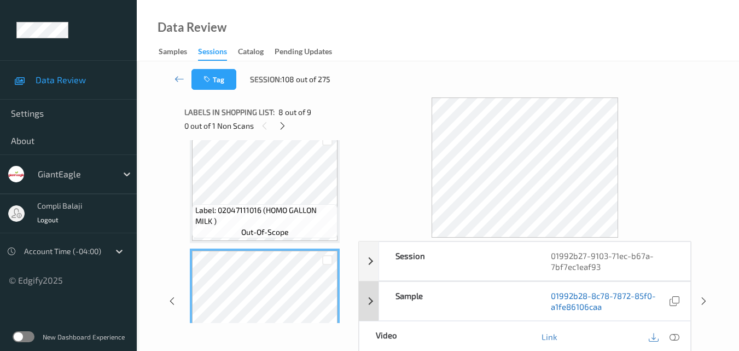
scroll to position [55, 0]
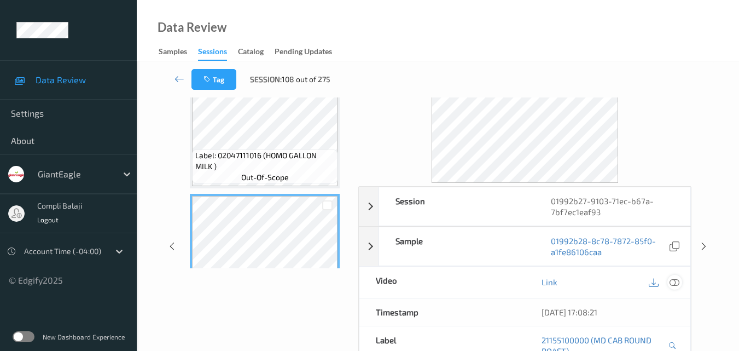
click at [674, 286] on icon at bounding box center [675, 282] width 10 height 10
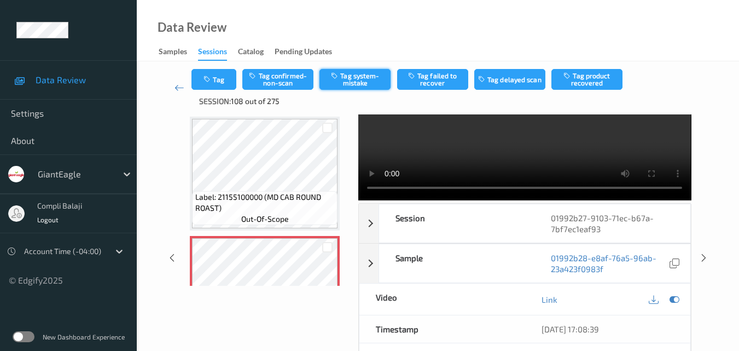
click at [363, 83] on button "Tag system-mistake" at bounding box center [355, 79] width 71 height 21
click at [218, 78] on button "Tag" at bounding box center [213, 79] width 45 height 21
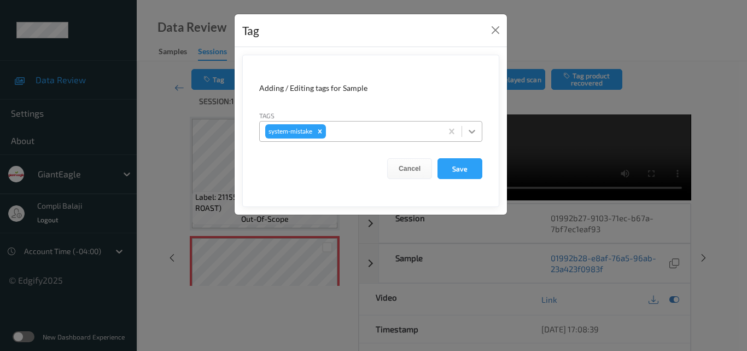
click at [477, 132] on icon at bounding box center [472, 131] width 11 height 11
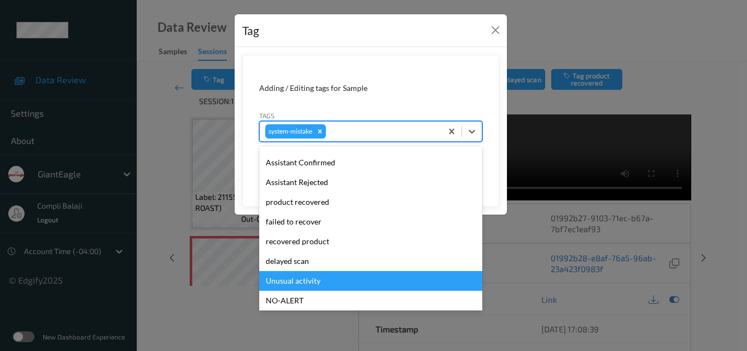
click at [313, 286] on div "Unusual activity" at bounding box center [370, 281] width 223 height 20
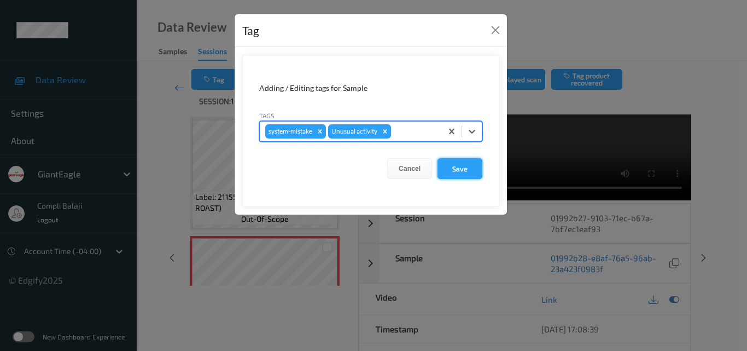
click at [462, 170] on button "Save" at bounding box center [460, 168] width 45 height 21
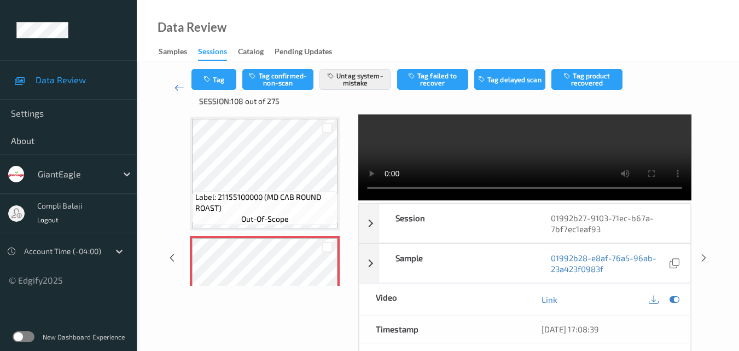
click at [175, 88] on icon at bounding box center [180, 87] width 10 height 11
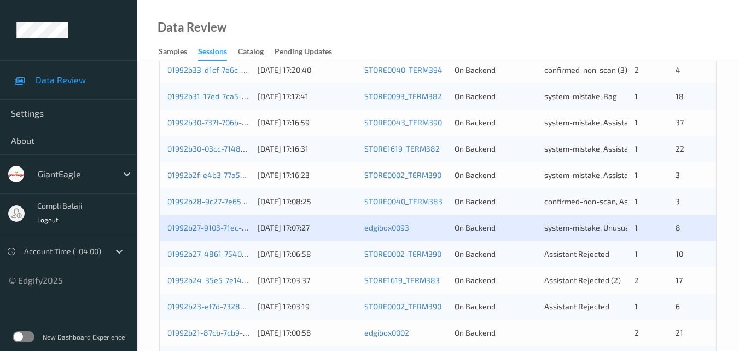
scroll to position [328, 0]
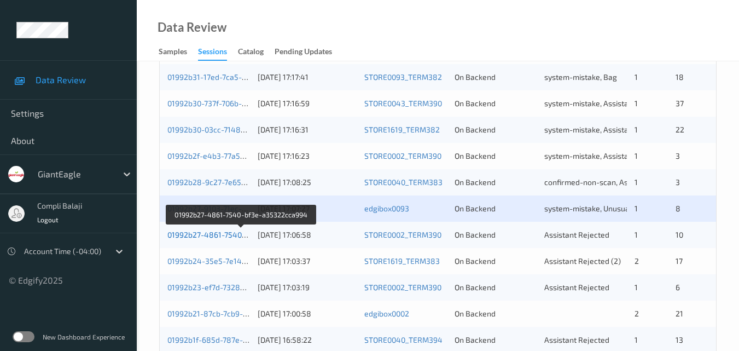
click at [214, 237] on link "01992b27-4861-7540-bf3e-a35322cca994" at bounding box center [241, 234] width 149 height 9
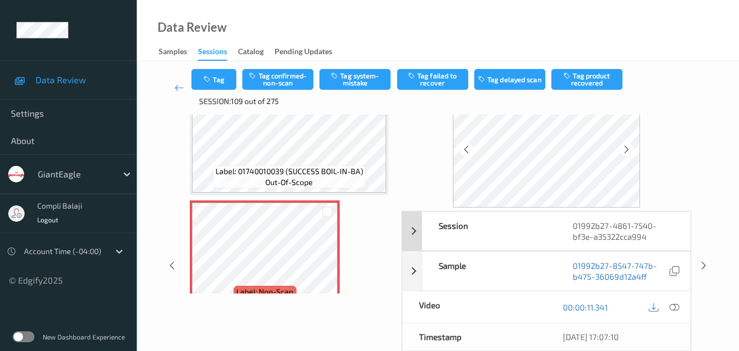
scroll to position [66, 0]
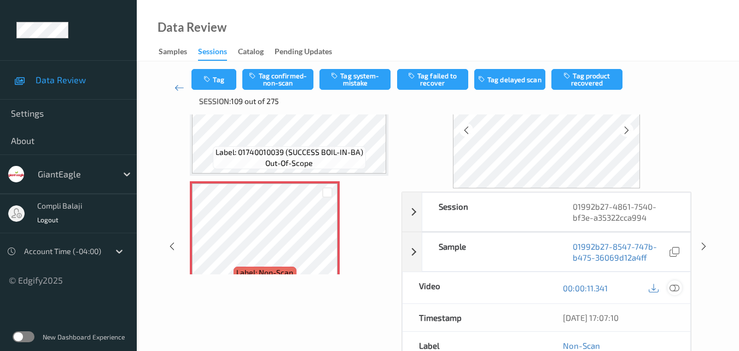
click at [677, 288] on icon at bounding box center [675, 287] width 10 height 10
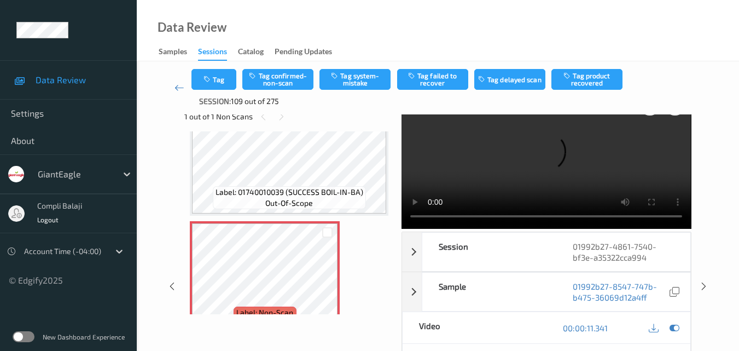
scroll to position [0, 0]
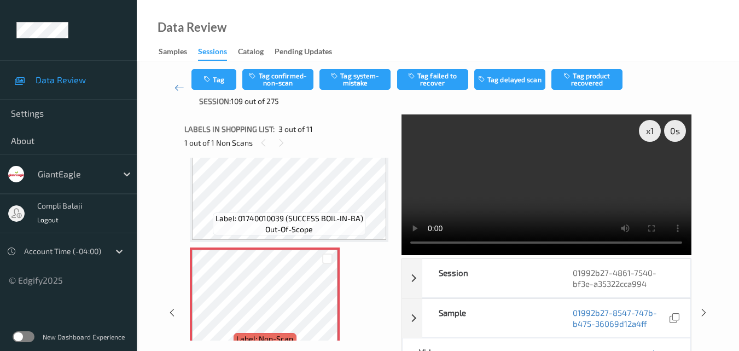
click at [519, 33] on div "Data Review Samples Sessions Catalog Pending Updates" at bounding box center [438, 30] width 602 height 61
click at [513, 45] on div "Data Review Samples Sessions Catalog Pending Updates" at bounding box center [438, 30] width 602 height 61
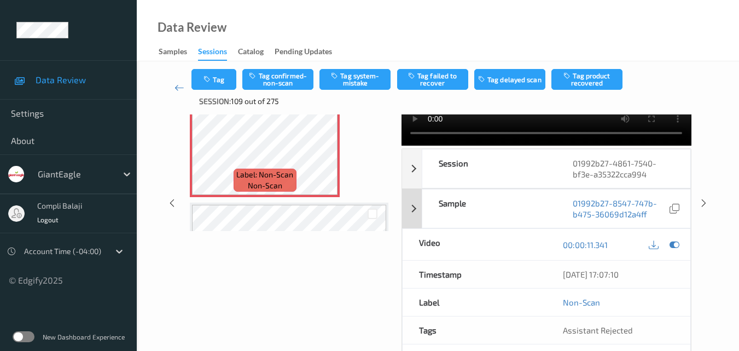
scroll to position [55, 0]
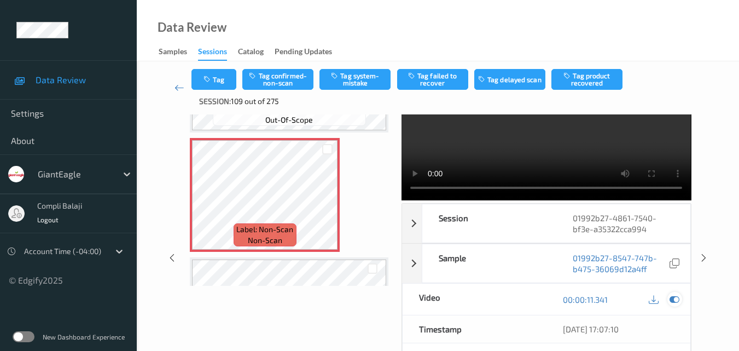
click at [677, 299] on icon at bounding box center [675, 299] width 10 height 10
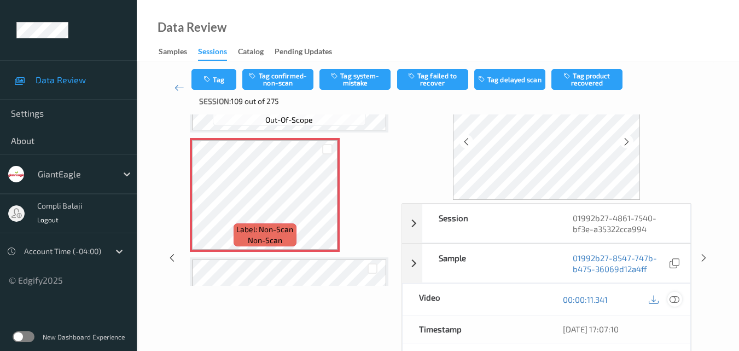
click at [676, 301] on icon at bounding box center [675, 299] width 10 height 10
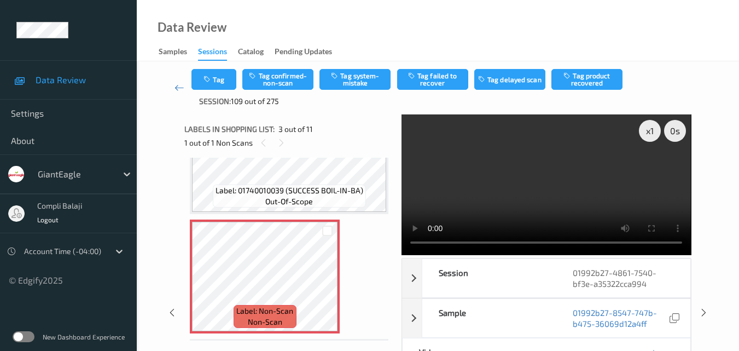
scroll to position [209, 0]
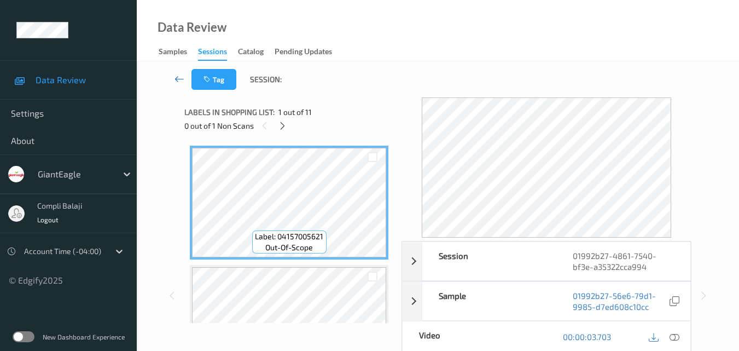
click at [176, 82] on icon at bounding box center [180, 78] width 10 height 11
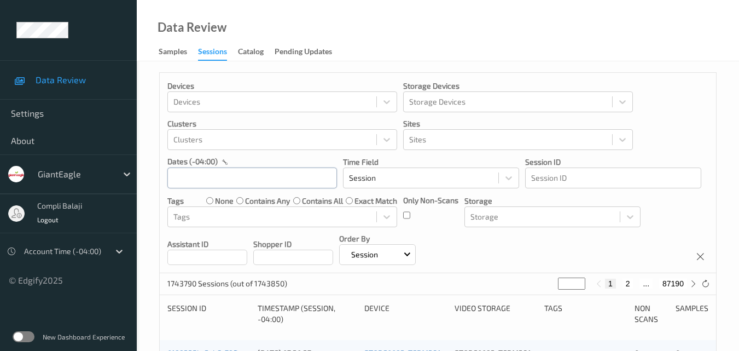
click at [303, 175] on input "text" at bounding box center [252, 177] width 170 height 21
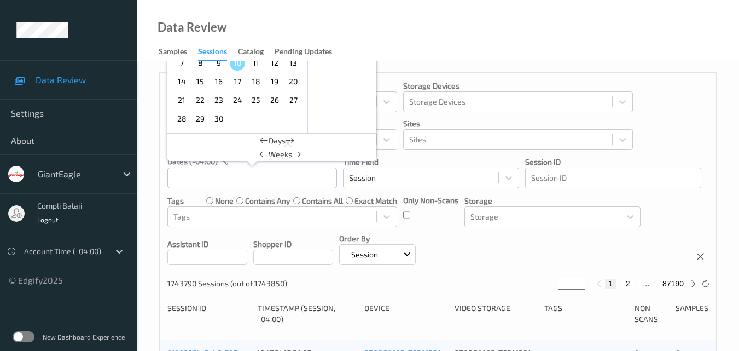
click at [199, 62] on span "8" at bounding box center [200, 62] width 15 height 15
type input "[DATE] 00:00 -> [DATE] 23:59"
click at [693, 284] on icon at bounding box center [693, 284] width 8 height 8
type input "*"
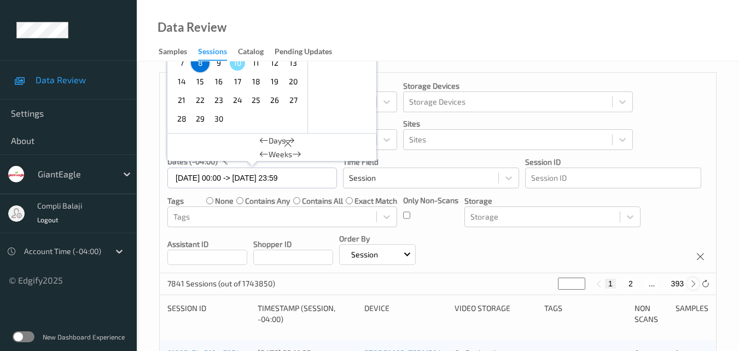
type input "*"
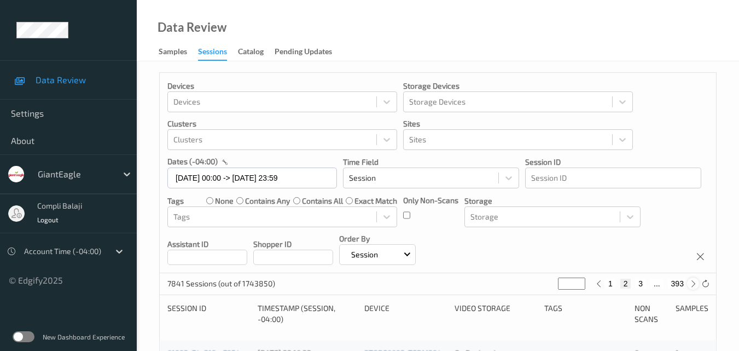
click at [692, 284] on icon at bounding box center [693, 284] width 8 height 8
type input "*"
click at [692, 284] on icon at bounding box center [693, 284] width 8 height 8
type input "*"
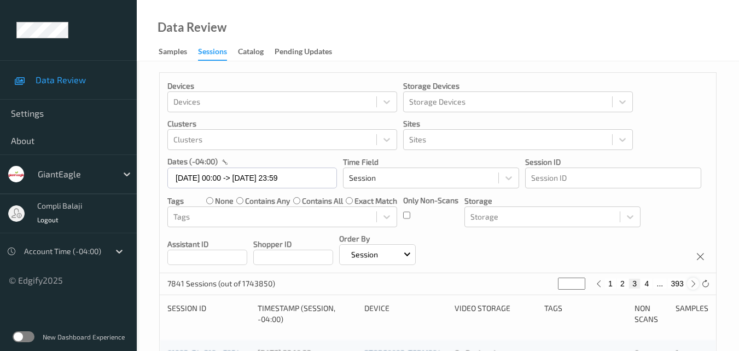
type input "*"
click at [692, 284] on icon at bounding box center [693, 284] width 8 height 8
type input "*"
click at [692, 284] on icon at bounding box center [693, 284] width 8 height 8
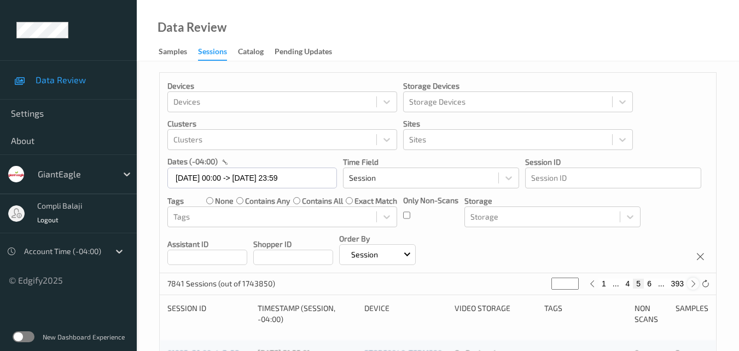
type input "*"
click at [638, 283] on button "6" at bounding box center [638, 283] width 11 height 10
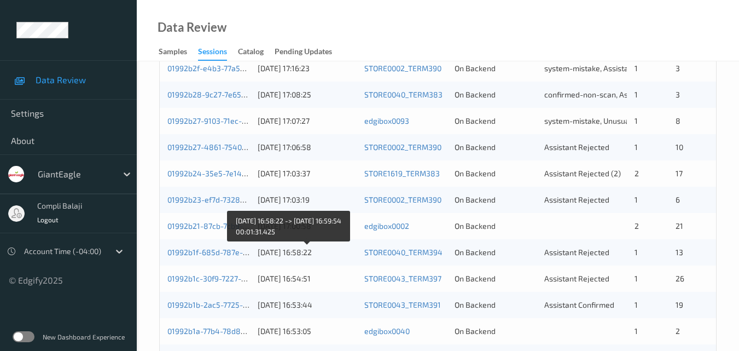
scroll to position [383, 0]
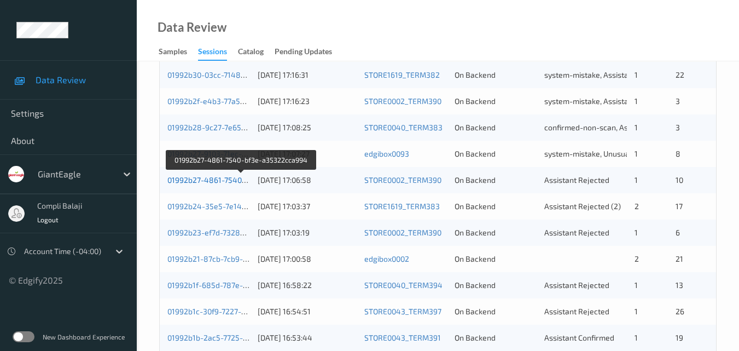
click at [237, 179] on link "01992b27-4861-7540-bf3e-a35322cca994" at bounding box center [241, 179] width 149 height 9
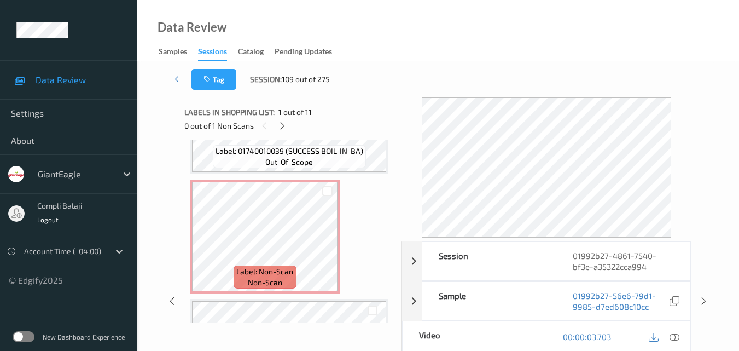
scroll to position [181, 0]
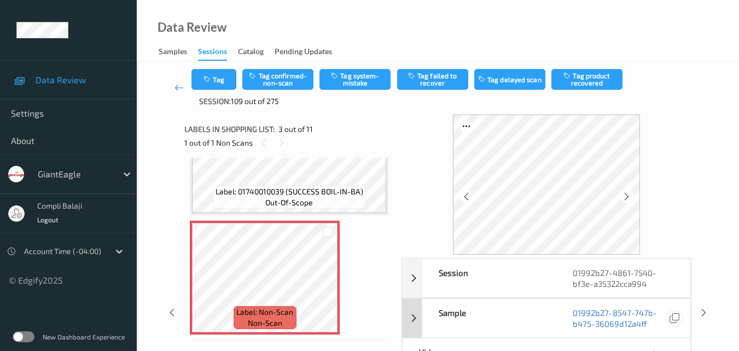
click at [677, 317] on icon at bounding box center [675, 318] width 10 height 10
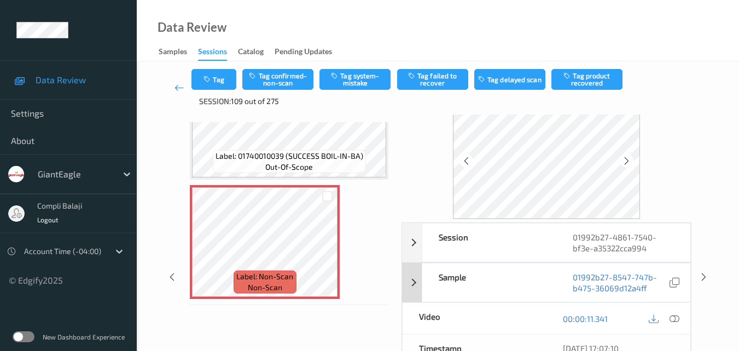
scroll to position [55, 0]
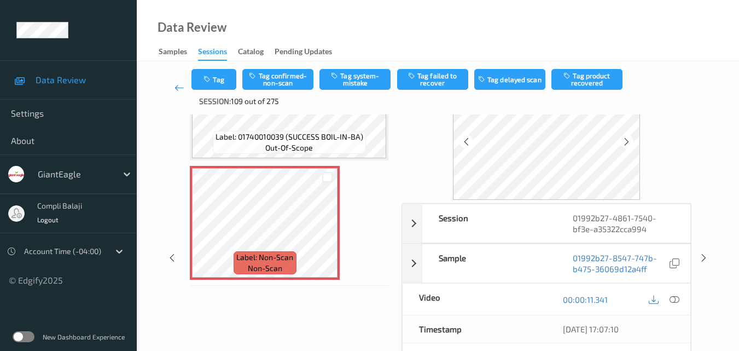
click at [679, 299] on icon at bounding box center [675, 299] width 10 height 10
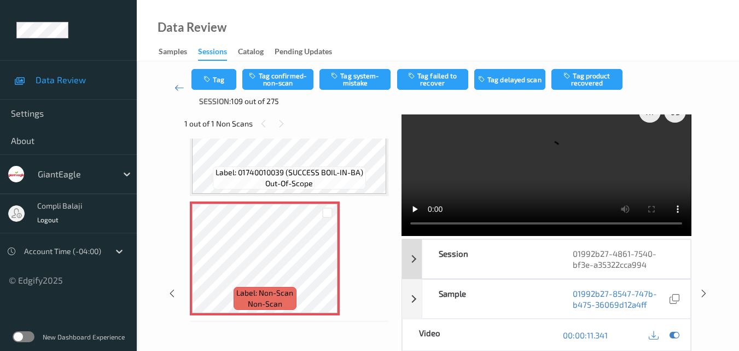
scroll to position [0, 0]
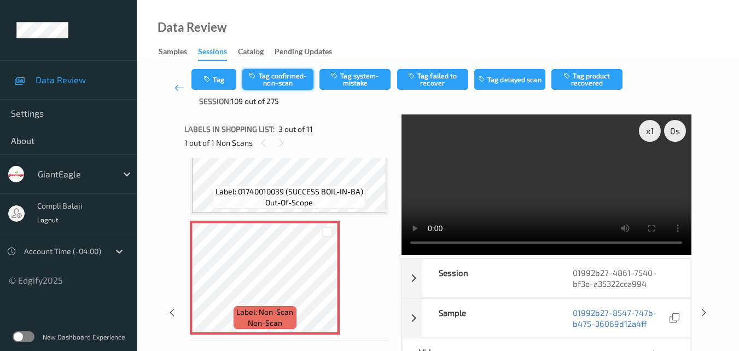
click at [279, 82] on button "Tag confirmed-non-scan" at bounding box center [277, 79] width 71 height 21
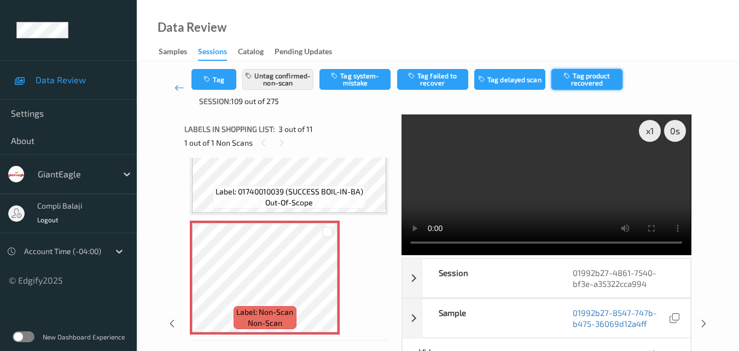
click at [593, 84] on button "Tag product recovered" at bounding box center [586, 79] width 71 height 21
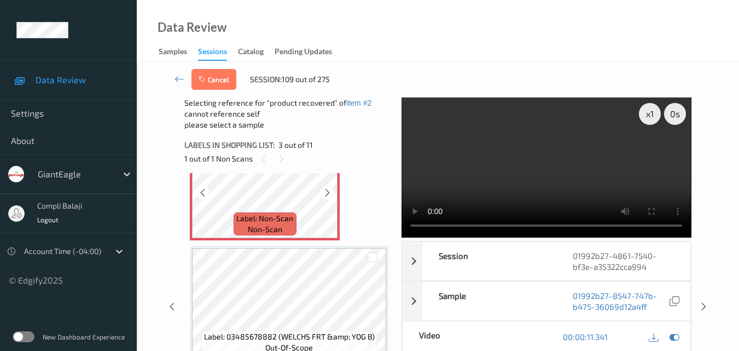
scroll to position [345, 0]
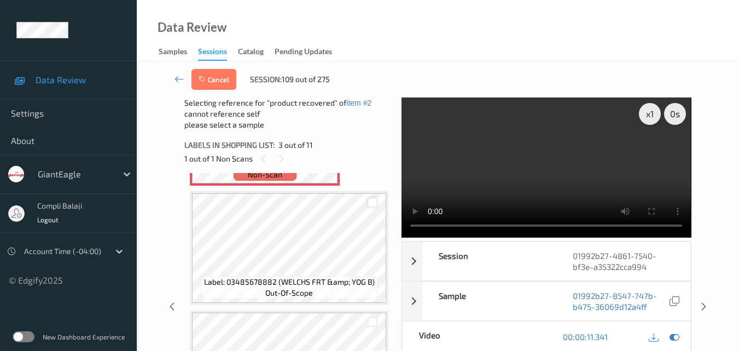
click at [373, 206] on div at bounding box center [373, 203] width 10 height 10
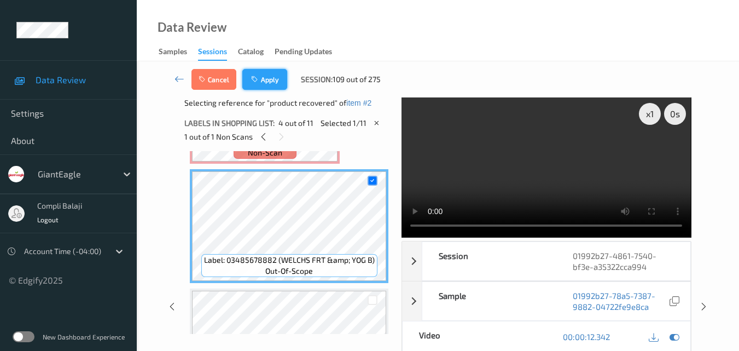
click at [264, 80] on button "Apply" at bounding box center [264, 79] width 45 height 21
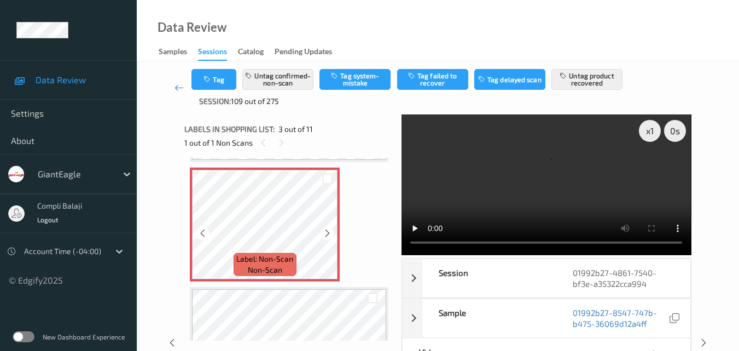
scroll to position [289, 0]
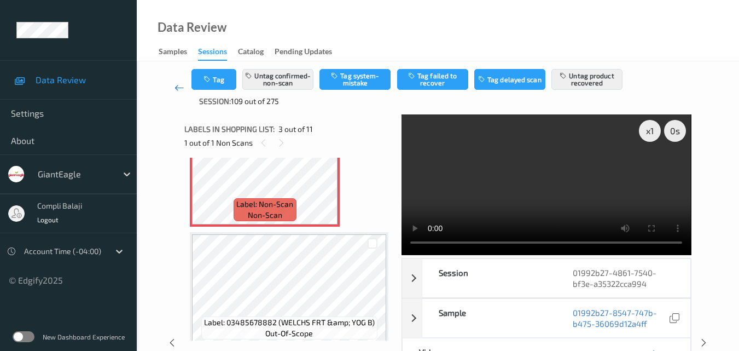
click at [176, 88] on icon at bounding box center [180, 87] width 10 height 11
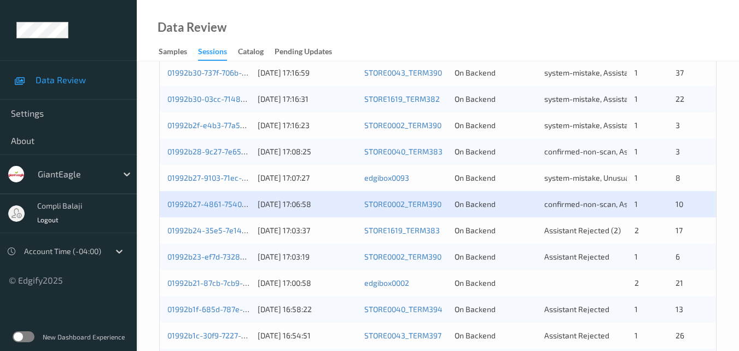
scroll to position [383, 0]
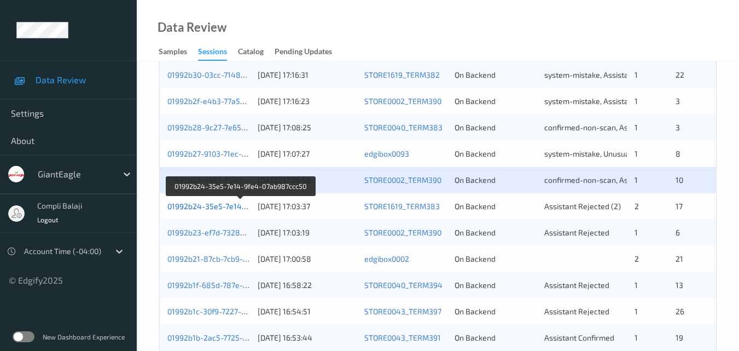
click at [230, 206] on link "01992b24-35e5-7e14-9fe4-07ab987ccc50" at bounding box center [241, 205] width 148 height 9
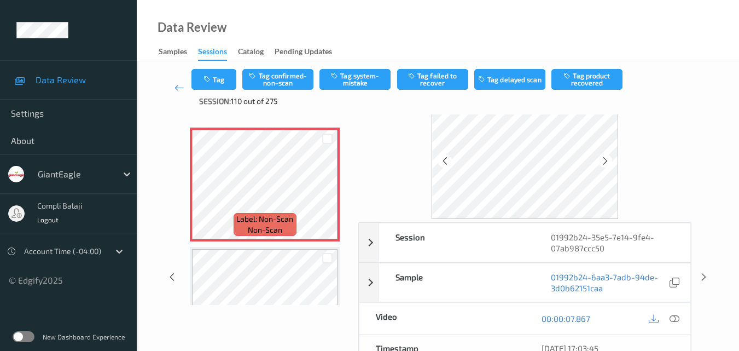
scroll to position [55, 0]
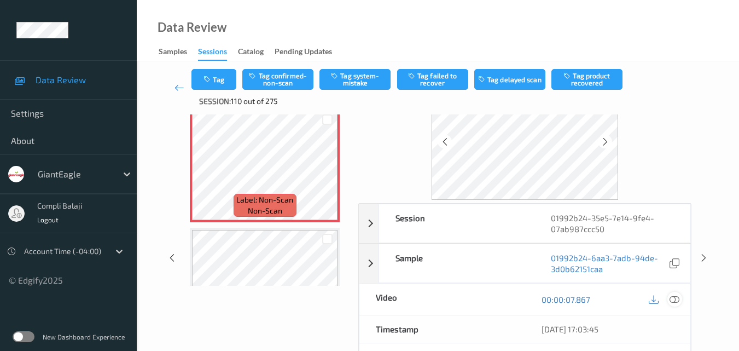
click at [675, 303] on icon at bounding box center [675, 299] width 10 height 10
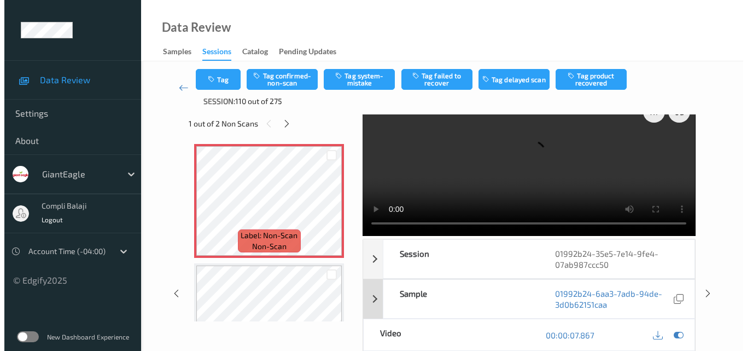
scroll to position [0, 0]
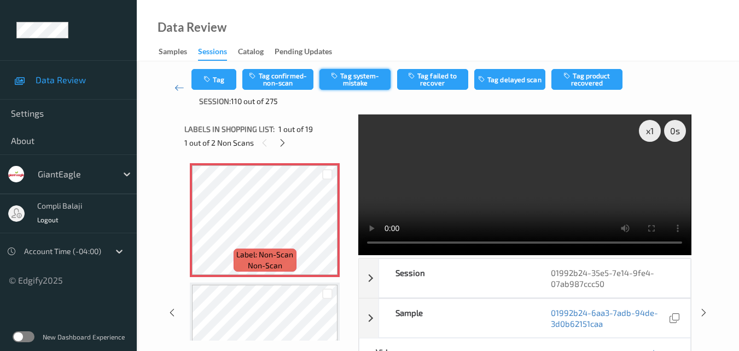
click at [375, 78] on button "Tag system-mistake" at bounding box center [355, 79] width 71 height 21
click at [229, 84] on button "Tag" at bounding box center [213, 79] width 45 height 21
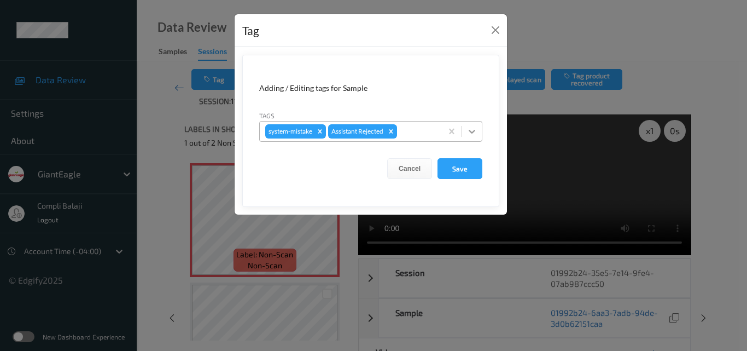
click at [471, 131] on icon at bounding box center [472, 131] width 11 height 11
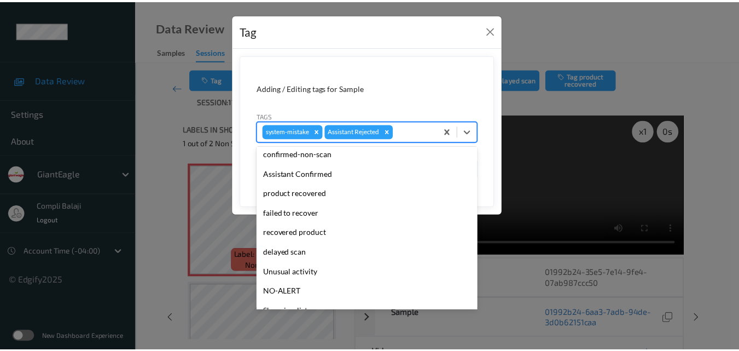
scroll to position [96, 0]
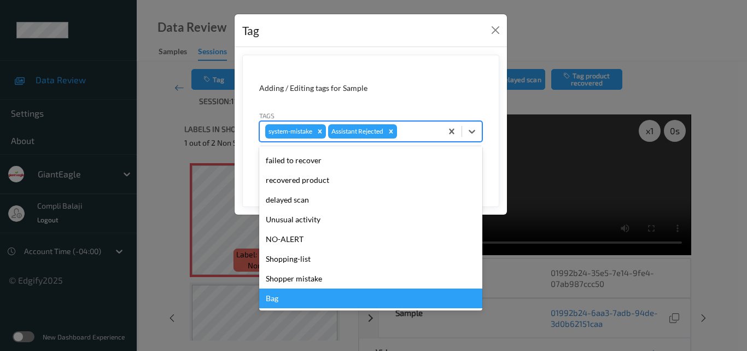
click at [282, 300] on div "Bag" at bounding box center [370, 298] width 223 height 20
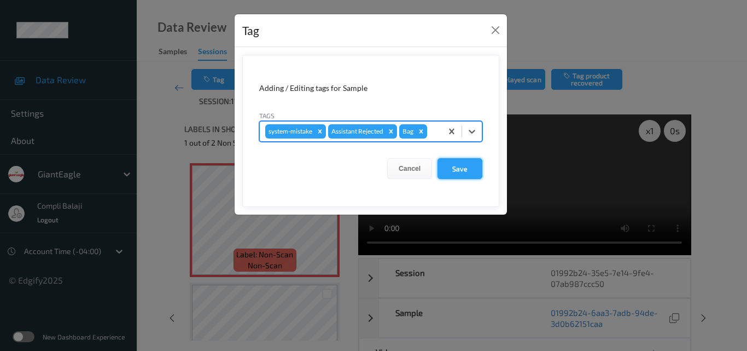
click at [456, 172] on button "Save" at bounding box center [460, 168] width 45 height 21
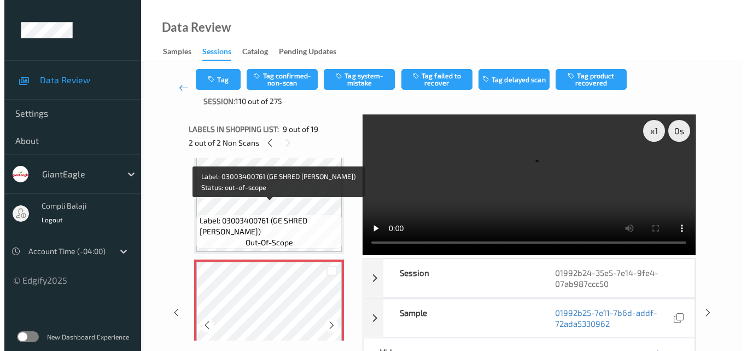
scroll to position [875, 0]
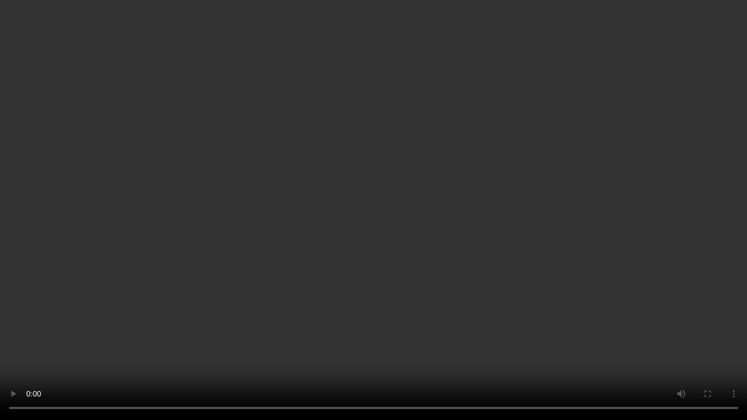
click at [625, 344] on video at bounding box center [373, 210] width 747 height 420
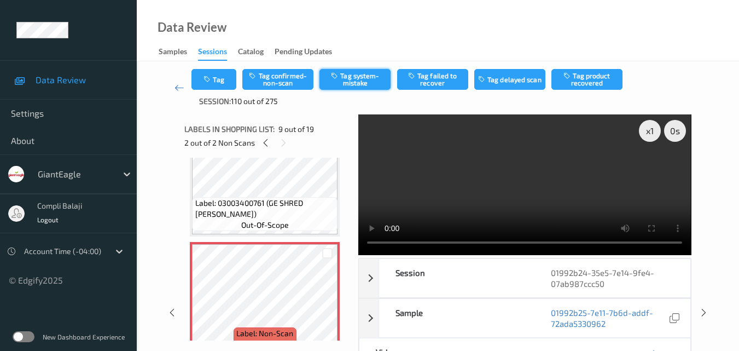
click at [370, 77] on button "Tag system-mistake" at bounding box center [355, 79] width 71 height 21
click at [221, 84] on button "Tag" at bounding box center [213, 79] width 45 height 21
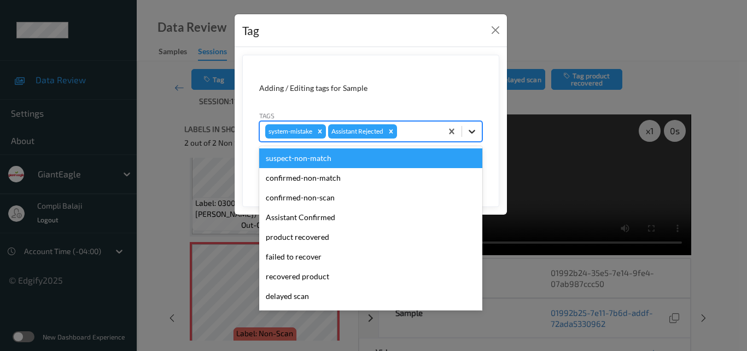
click at [474, 130] on icon at bounding box center [472, 132] width 7 height 4
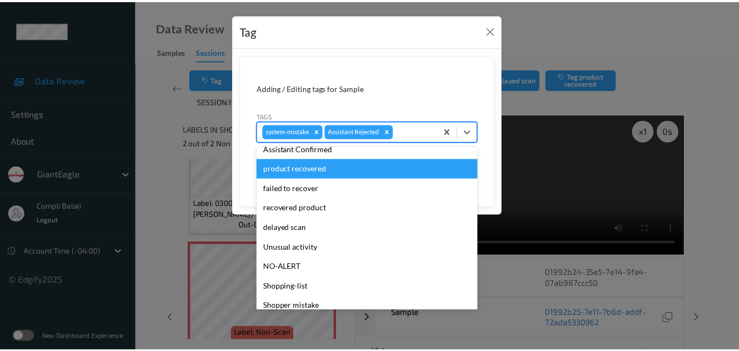
scroll to position [96, 0]
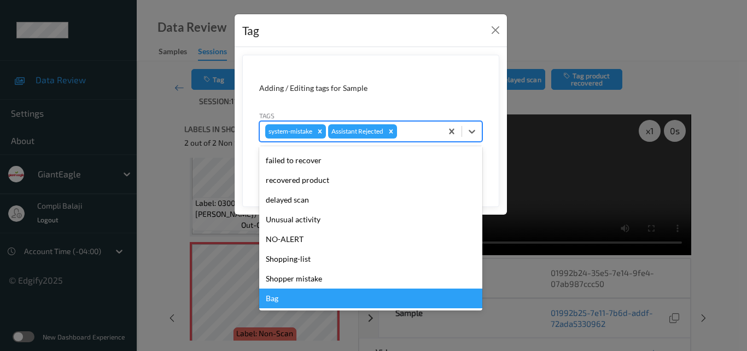
click at [285, 302] on div "Bag" at bounding box center [370, 298] width 223 height 20
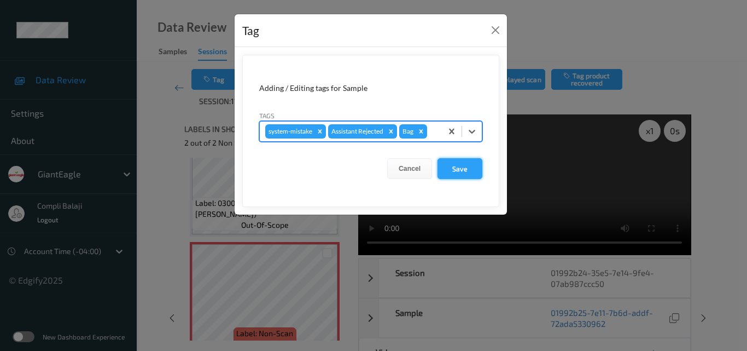
click at [455, 170] on button "Save" at bounding box center [460, 168] width 45 height 21
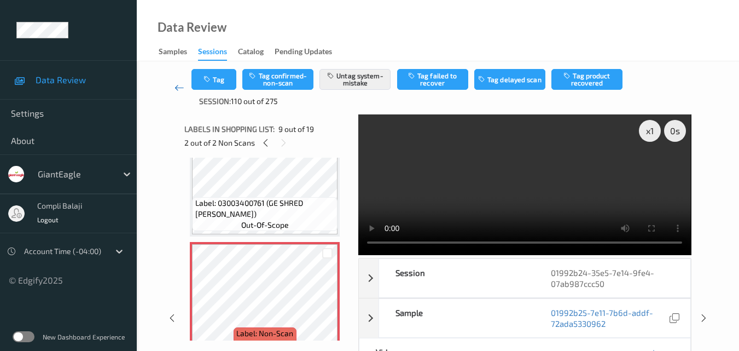
click at [178, 88] on icon at bounding box center [180, 87] width 10 height 11
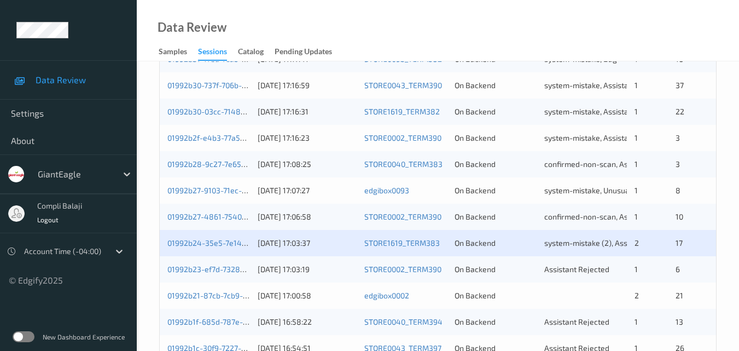
scroll to position [438, 0]
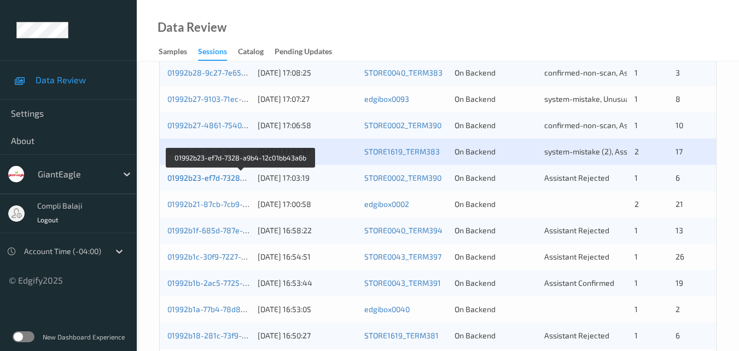
click at [204, 178] on link "01992b23-ef7d-7328-a9b4-12c01bb43a6b" at bounding box center [241, 177] width 148 height 9
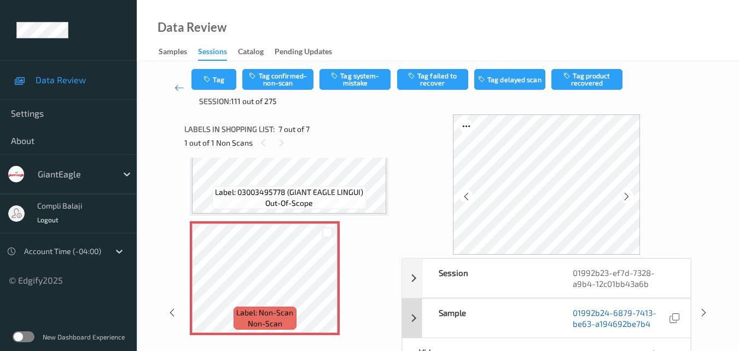
scroll to position [55, 0]
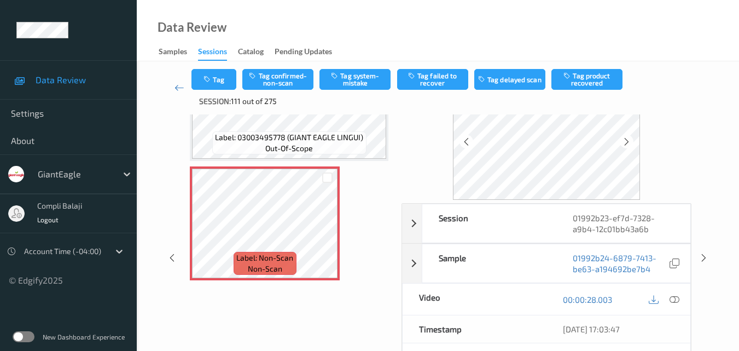
drag, startPoint x: 677, startPoint y: 297, endPoint x: 635, endPoint y: 301, distance: 41.8
click at [676, 297] on icon at bounding box center [675, 299] width 10 height 10
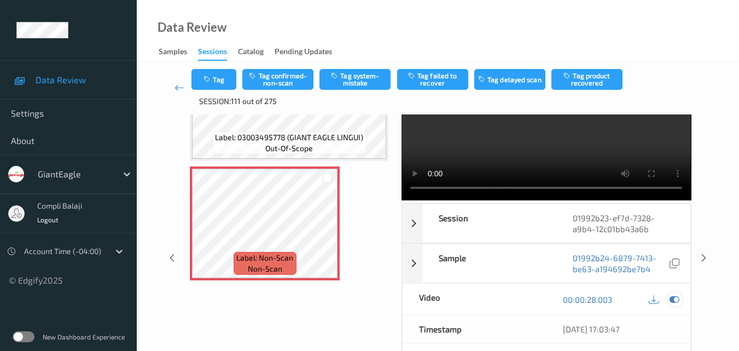
click at [676, 302] on icon at bounding box center [675, 299] width 10 height 10
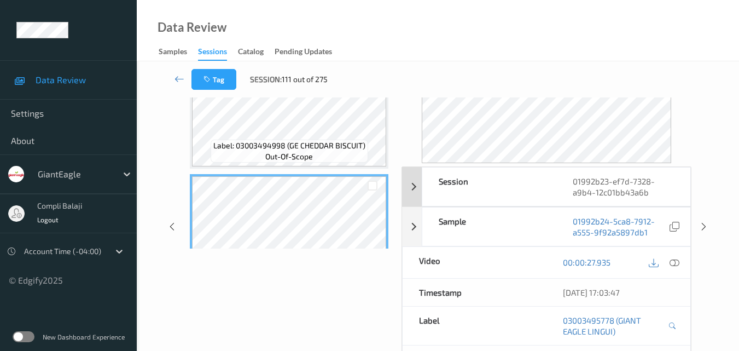
scroll to position [164, 0]
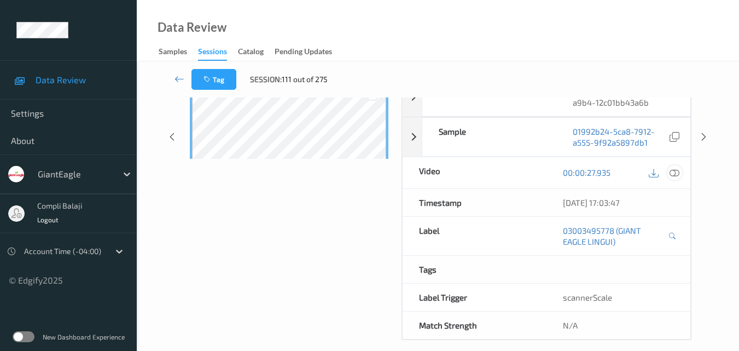
click at [673, 178] on div at bounding box center [674, 172] width 15 height 15
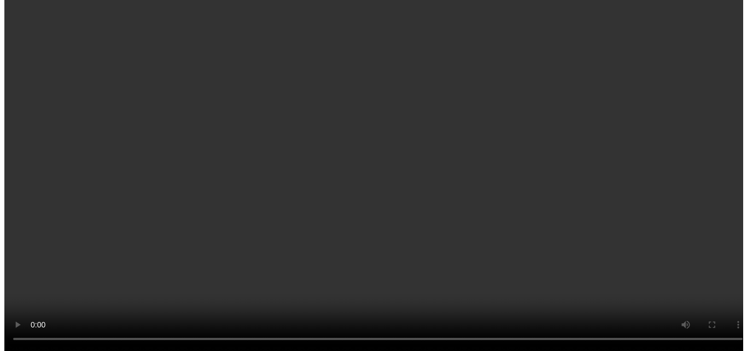
scroll to position [658, 0]
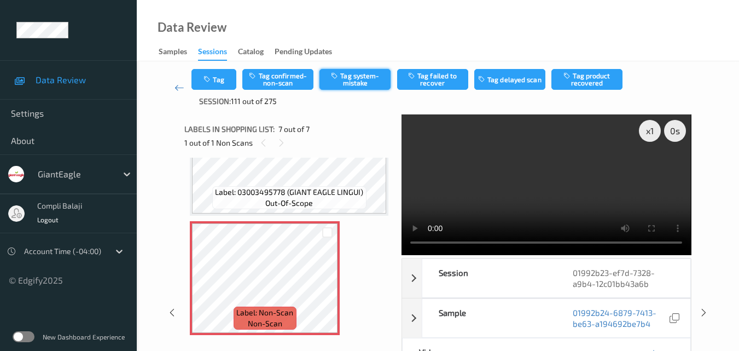
click at [356, 83] on button "Tag system-mistake" at bounding box center [355, 79] width 71 height 21
click at [222, 80] on button "Tag" at bounding box center [213, 79] width 45 height 21
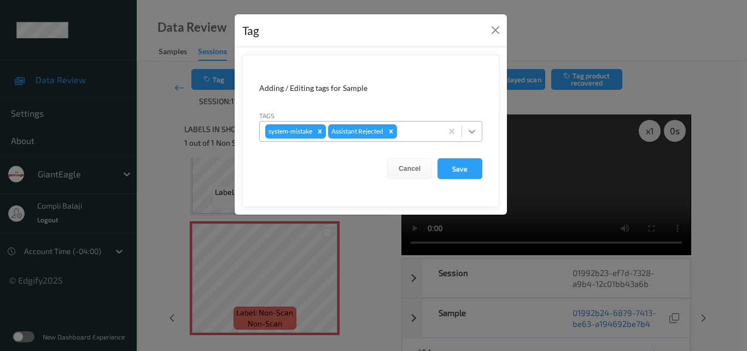
click at [476, 130] on icon at bounding box center [472, 131] width 11 height 11
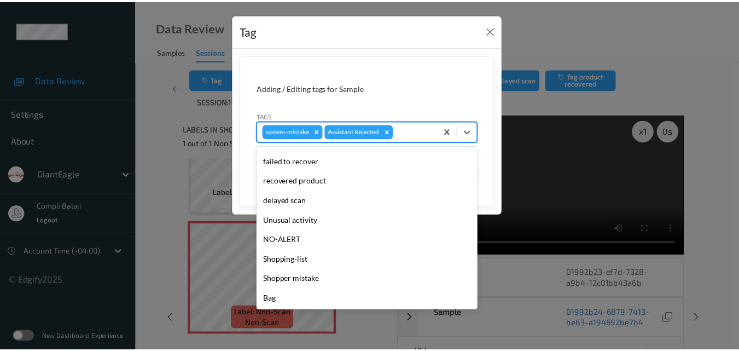
scroll to position [96, 0]
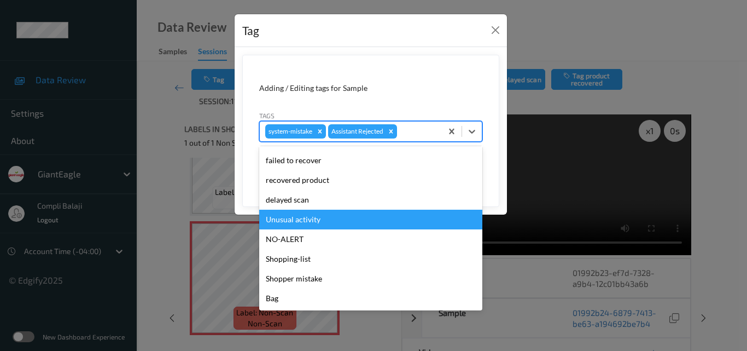
click at [322, 223] on div "Unusual activity" at bounding box center [370, 220] width 223 height 20
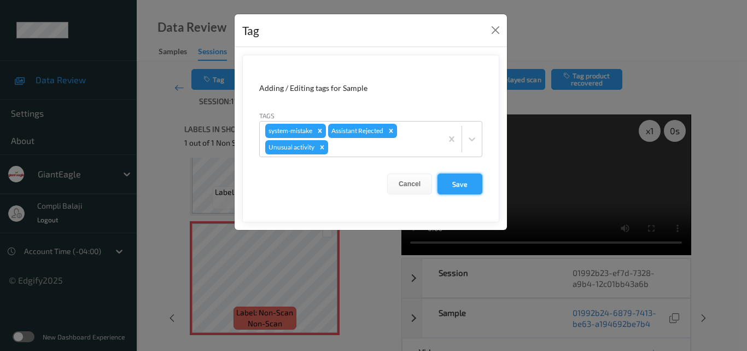
click at [457, 186] on button "Save" at bounding box center [460, 183] width 45 height 21
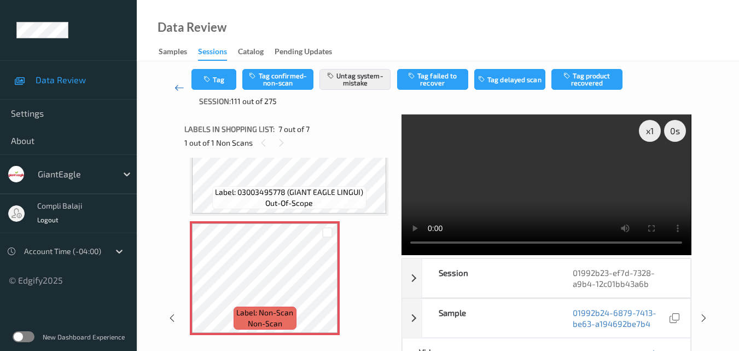
click at [176, 85] on icon at bounding box center [180, 87] width 10 height 11
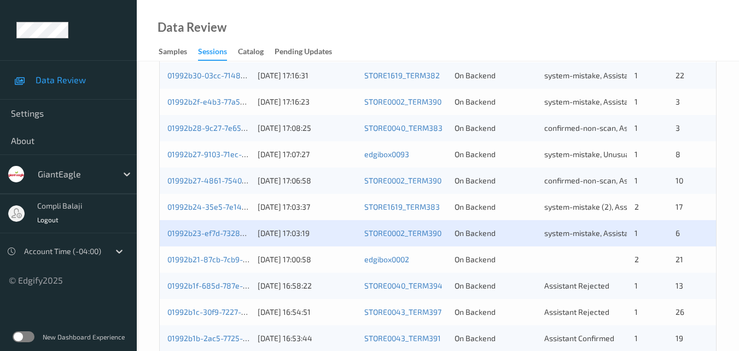
scroll to position [383, 0]
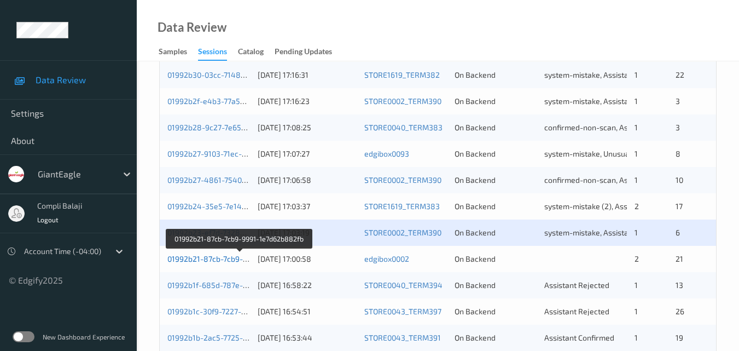
click at [224, 260] on link "01992b21-87cb-7cb9-9991-1e7d62b882fb" at bounding box center [240, 258] width 146 height 9
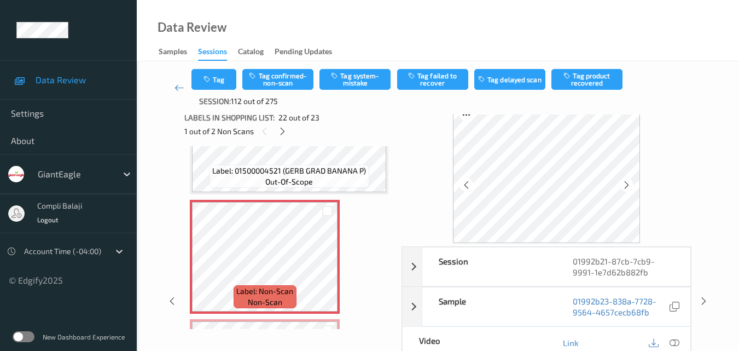
scroll to position [2402, 0]
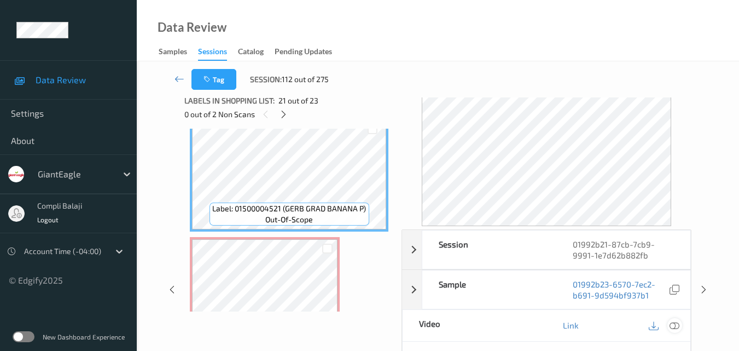
click at [677, 323] on icon at bounding box center [675, 325] width 10 height 10
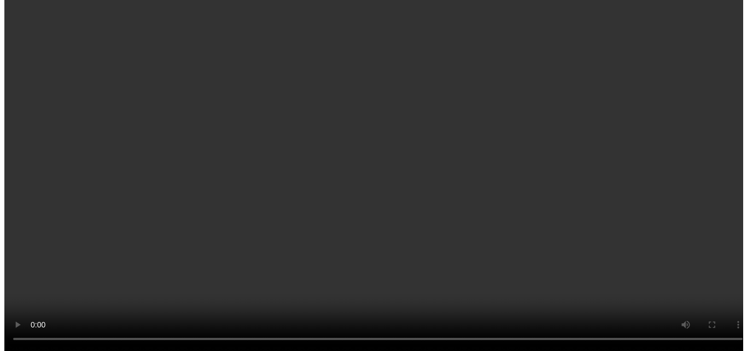
scroll to position [2457, 0]
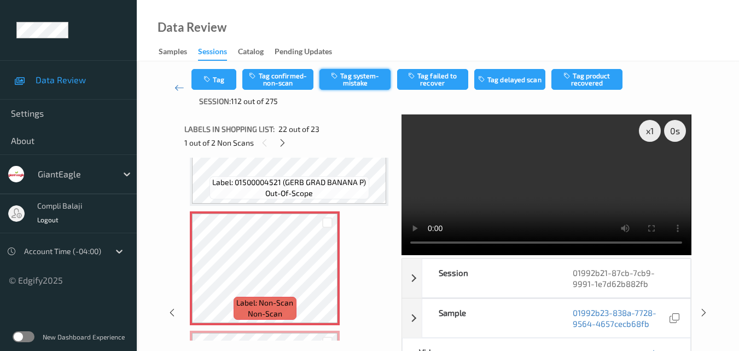
click at [358, 83] on button "Tag system-mistake" at bounding box center [355, 79] width 71 height 21
click at [214, 80] on button "Tag" at bounding box center [213, 79] width 45 height 21
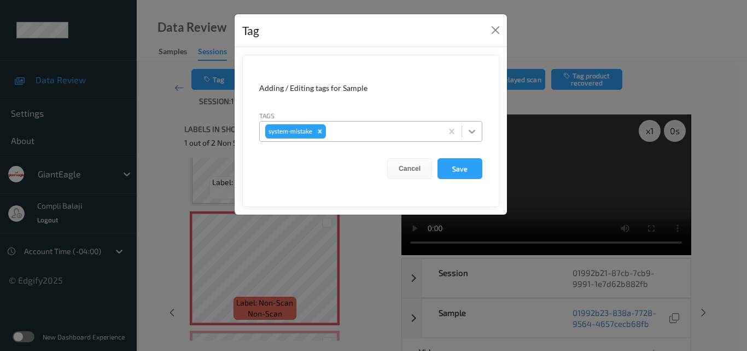
click at [469, 132] on icon at bounding box center [472, 131] width 11 height 11
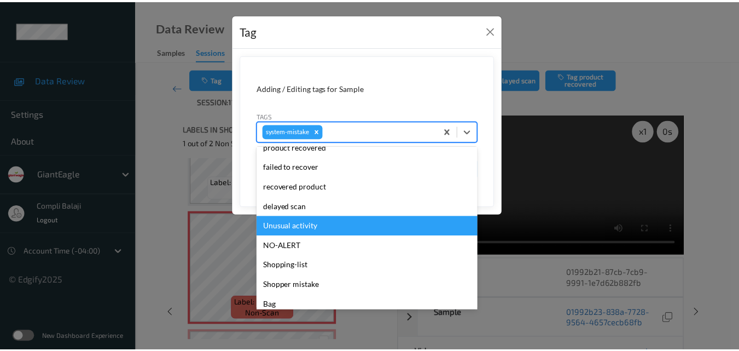
scroll to position [116, 0]
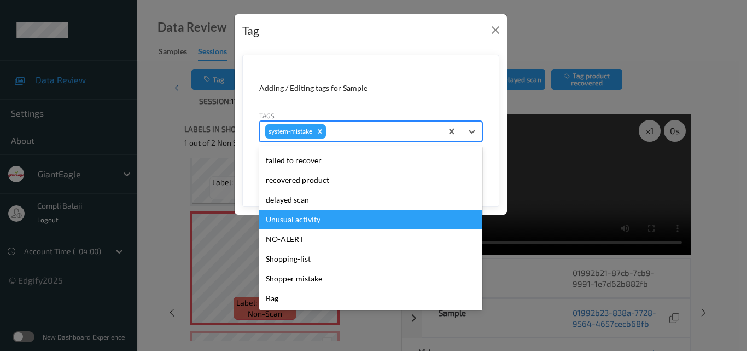
click at [316, 224] on div "Unusual activity" at bounding box center [370, 220] width 223 height 20
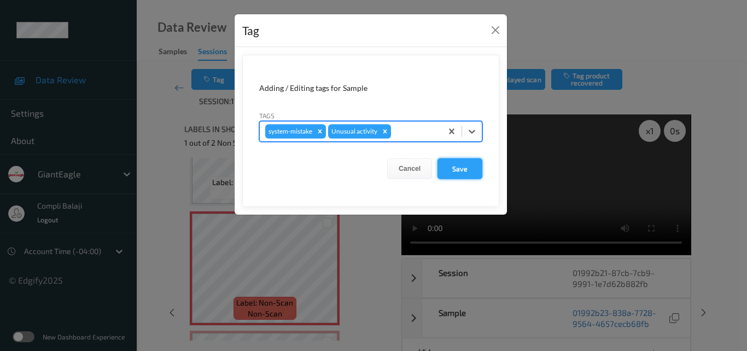
click at [466, 174] on button "Save" at bounding box center [460, 168] width 45 height 21
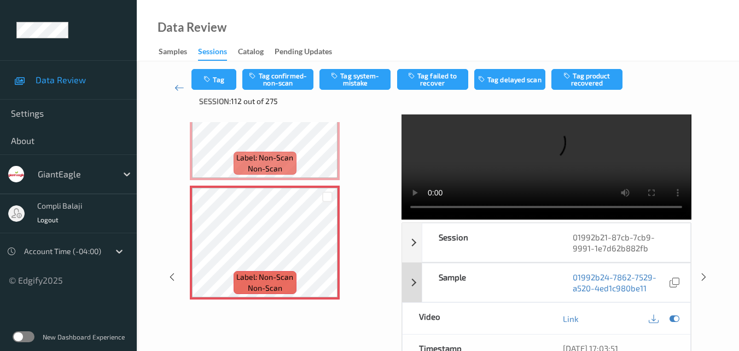
scroll to position [55, 0]
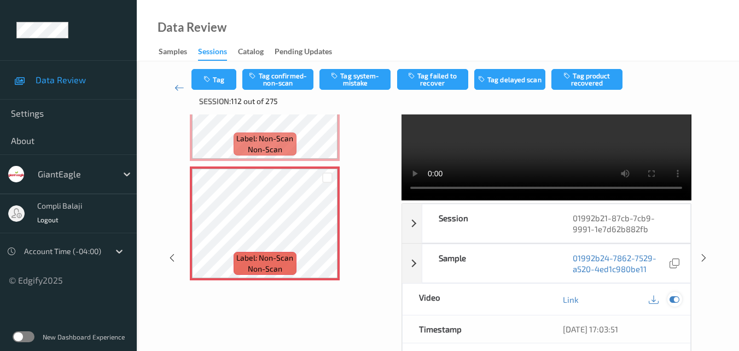
click at [676, 300] on icon at bounding box center [675, 299] width 10 height 10
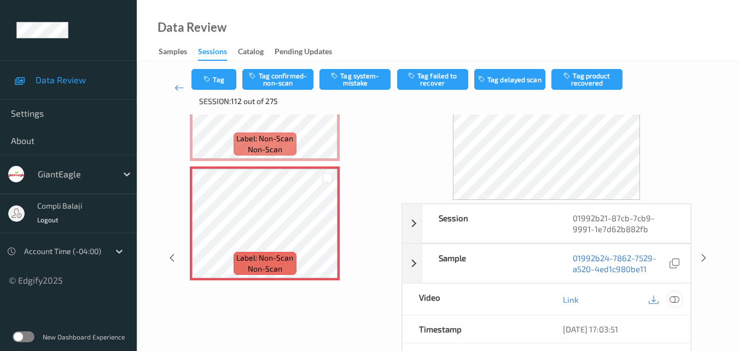
click at [674, 296] on icon at bounding box center [675, 299] width 10 height 10
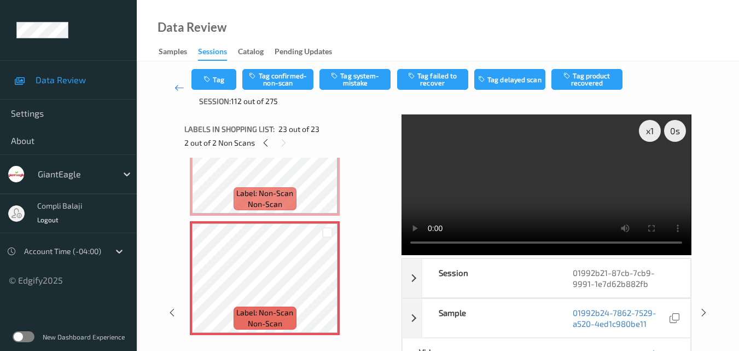
scroll to position [2496, 0]
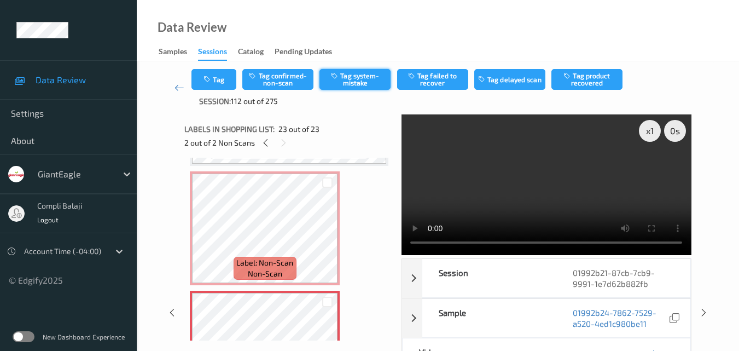
click at [363, 74] on button "Tag system-mistake" at bounding box center [355, 79] width 71 height 21
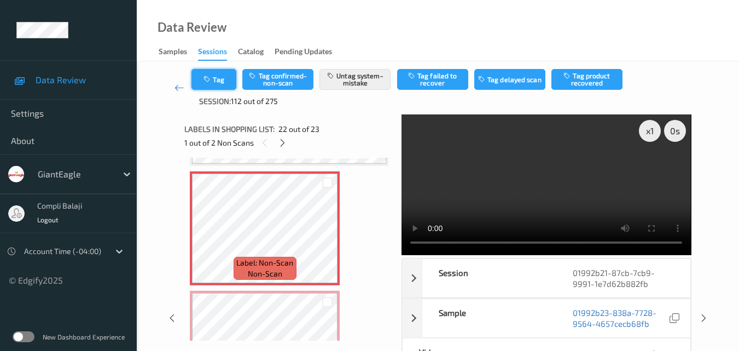
click at [218, 81] on button "Tag" at bounding box center [213, 79] width 45 height 21
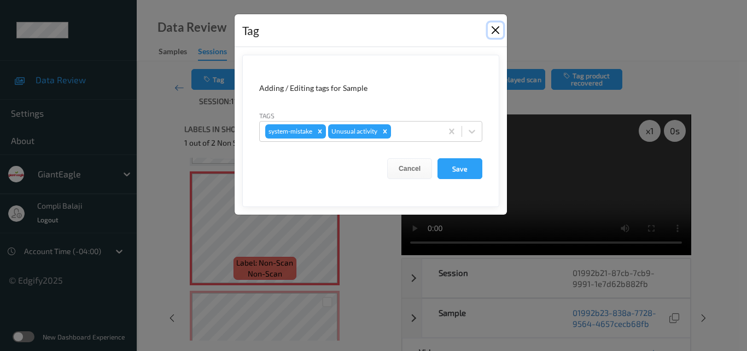
click at [493, 31] on button "Close" at bounding box center [495, 29] width 15 height 15
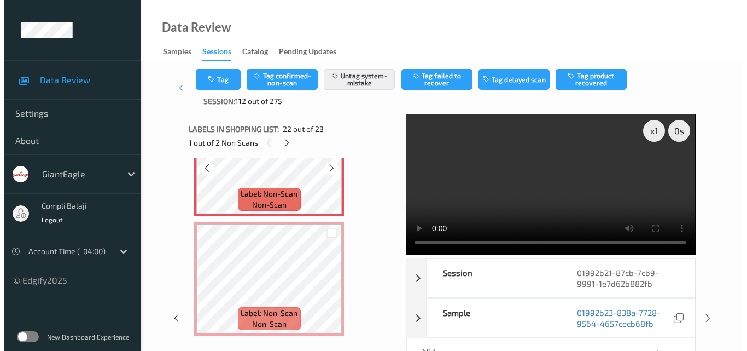
scroll to position [2566, 0]
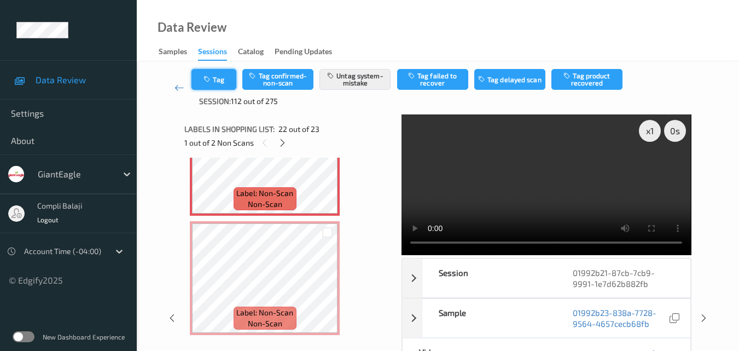
click at [217, 82] on button "Tag" at bounding box center [213, 79] width 45 height 21
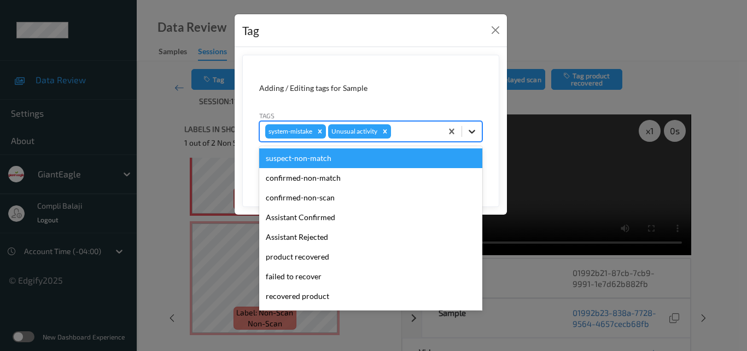
click at [476, 132] on icon at bounding box center [472, 131] width 11 height 11
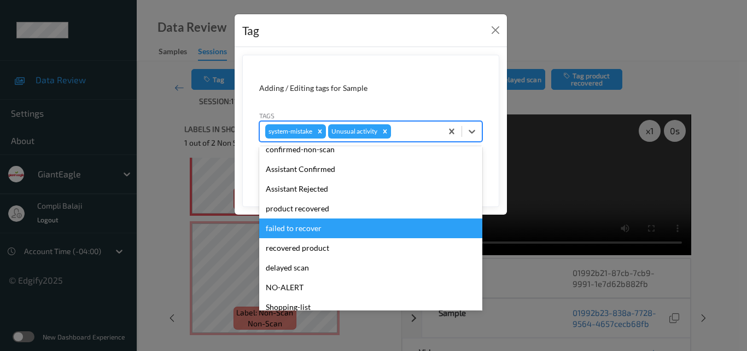
scroll to position [96, 0]
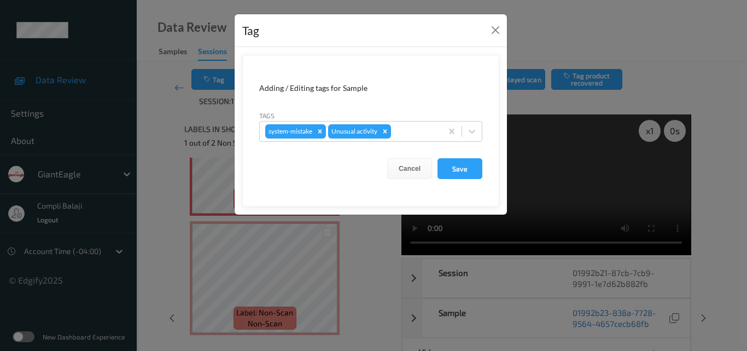
click at [525, 272] on div "Tag Adding / Editing tags for Sample Tags system-mistake Unusual activity Cance…" at bounding box center [373, 175] width 747 height 351
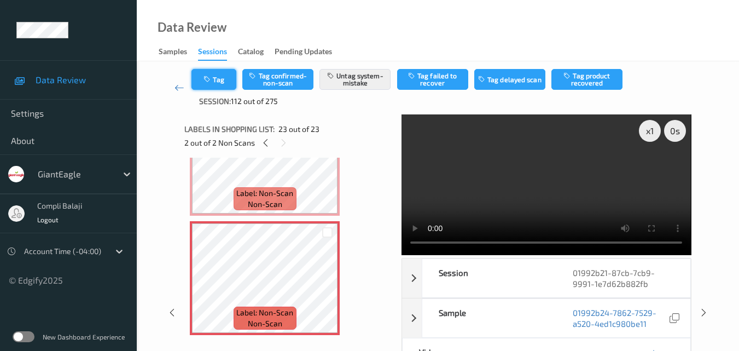
click at [221, 80] on button "Tag" at bounding box center [213, 79] width 45 height 21
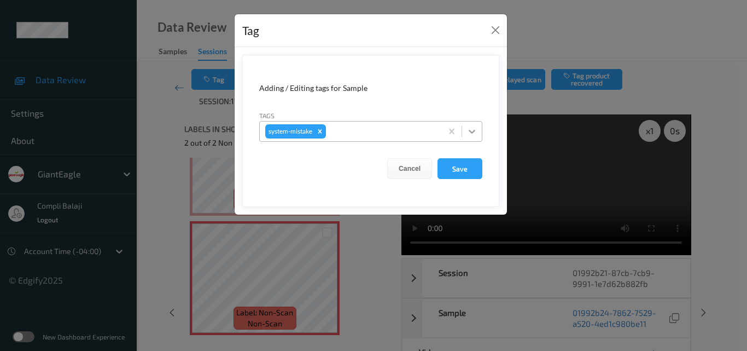
click at [474, 129] on icon at bounding box center [472, 131] width 11 height 11
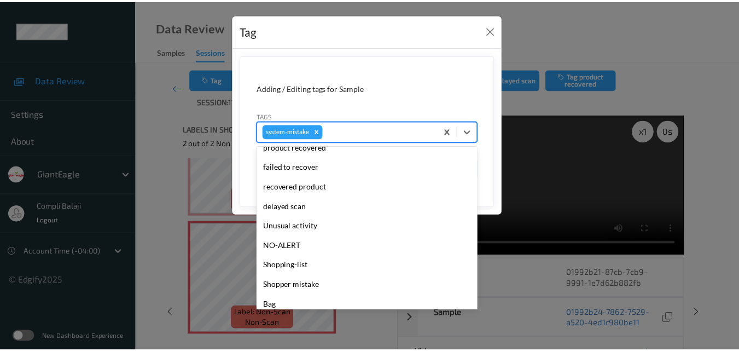
scroll to position [116, 0]
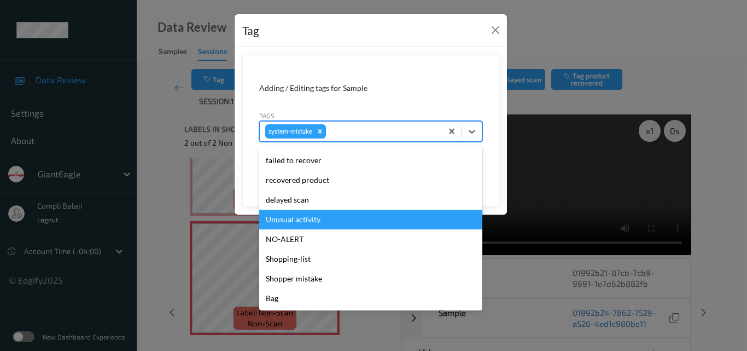
click at [312, 223] on div "Unusual activity" at bounding box center [370, 220] width 223 height 20
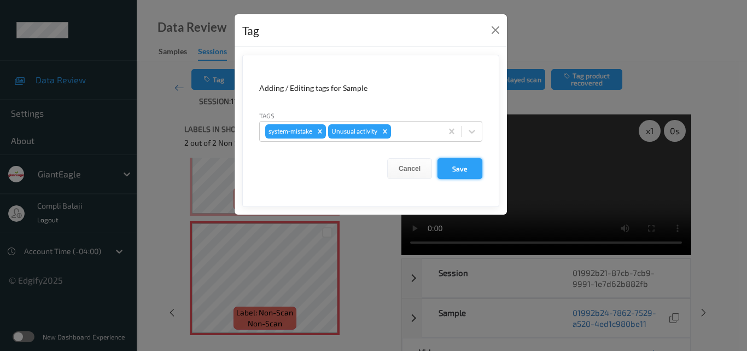
click at [461, 169] on button "Save" at bounding box center [460, 168] width 45 height 21
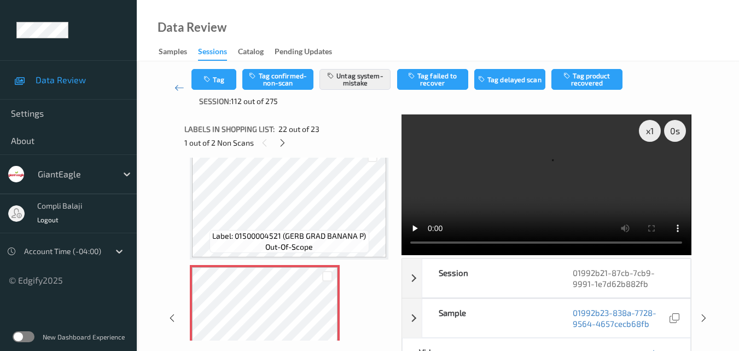
scroll to position [2402, 0]
click at [225, 81] on button "Tag" at bounding box center [213, 79] width 45 height 21
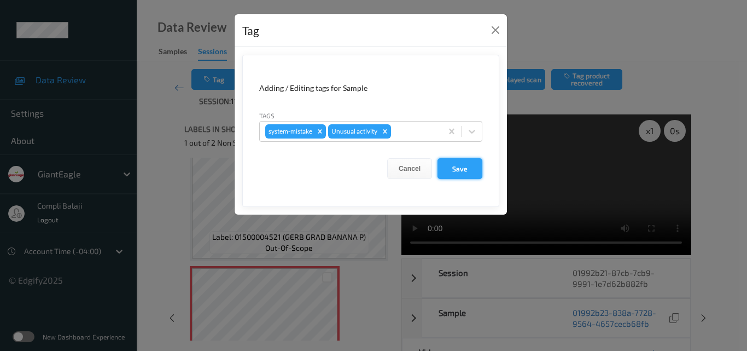
click at [458, 165] on button "Save" at bounding box center [460, 168] width 45 height 21
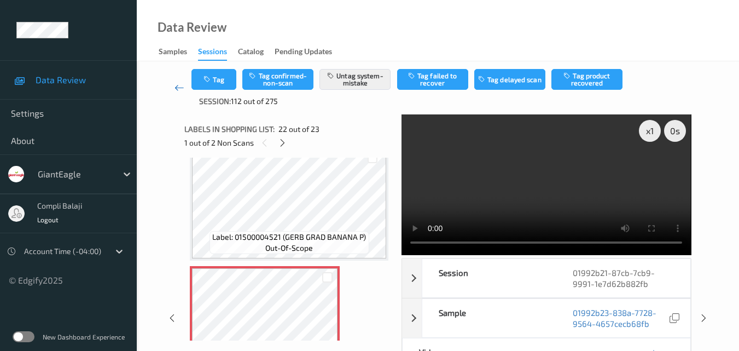
click at [178, 86] on icon at bounding box center [180, 87] width 10 height 11
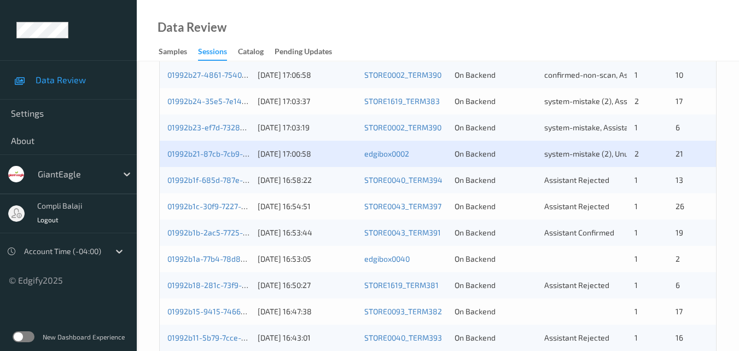
scroll to position [492, 0]
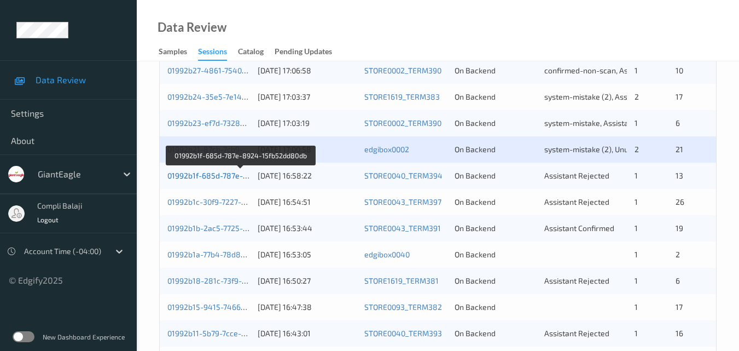
click at [216, 173] on link "01992b1f-685d-787e-8924-15fb52dd80db" at bounding box center [241, 175] width 148 height 9
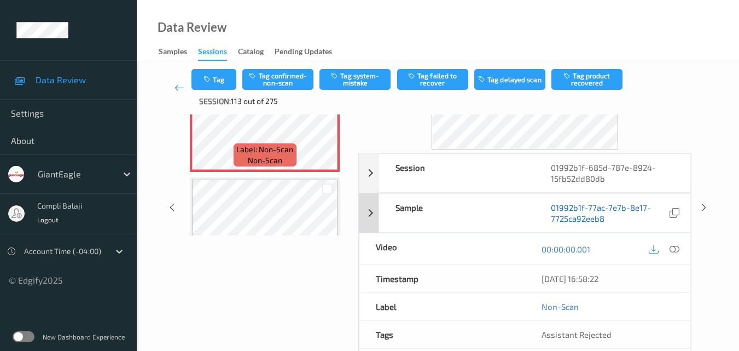
scroll to position [112, 0]
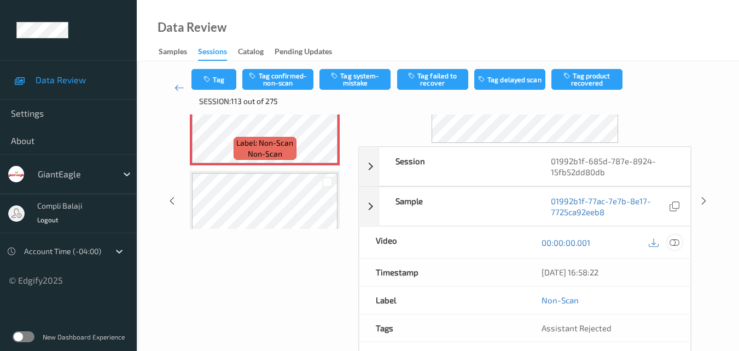
click at [673, 247] on div at bounding box center [674, 242] width 15 height 15
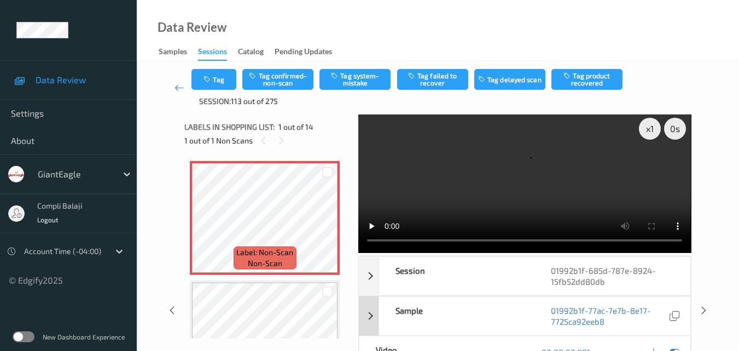
scroll to position [0, 0]
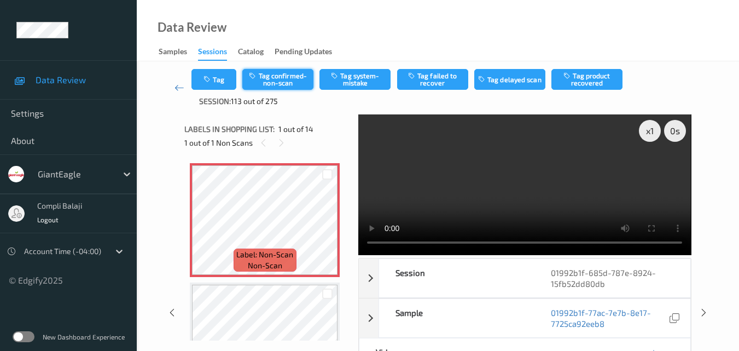
click at [282, 85] on button "Tag confirmed-non-scan" at bounding box center [277, 79] width 71 height 21
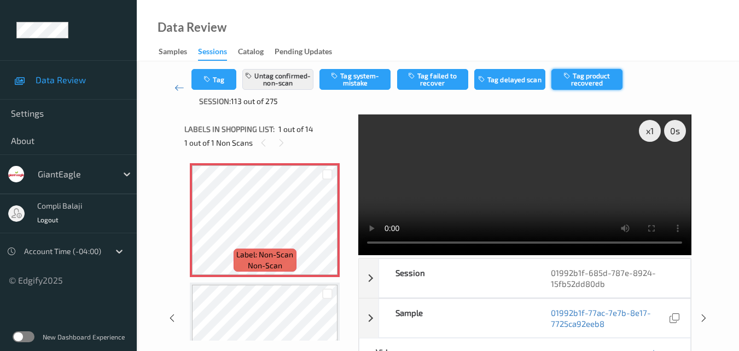
click at [586, 80] on button "Tag product recovered" at bounding box center [586, 79] width 71 height 21
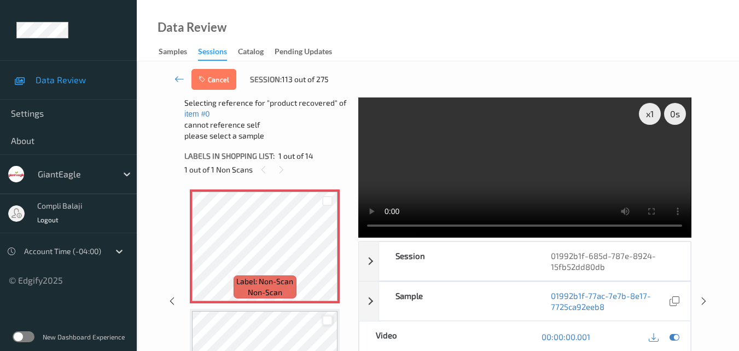
click at [328, 320] on div at bounding box center [327, 320] width 10 height 10
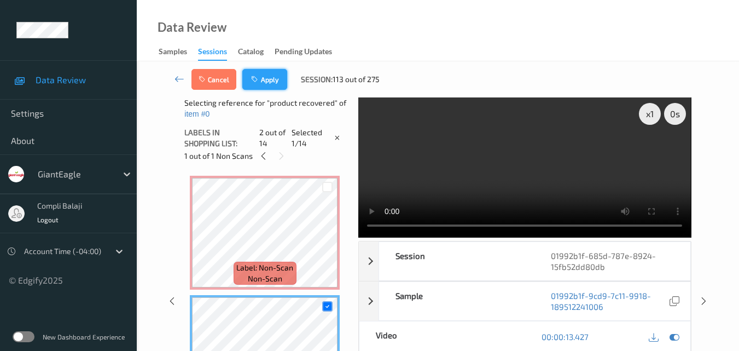
click at [267, 83] on button "Apply" at bounding box center [264, 79] width 45 height 21
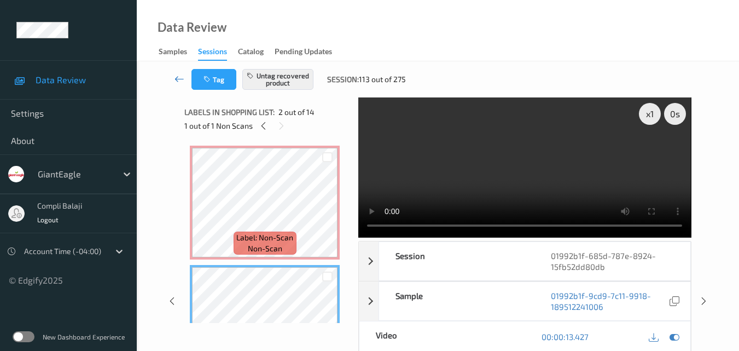
click at [177, 79] on icon at bounding box center [180, 78] width 10 height 11
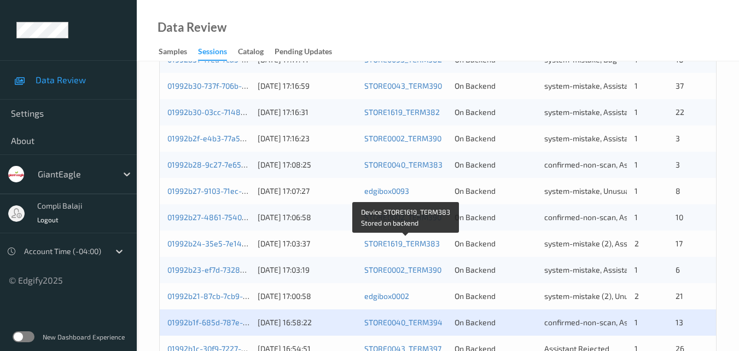
scroll to position [492, 0]
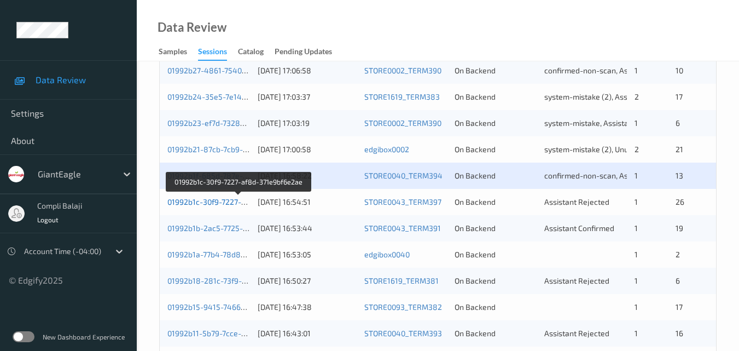
click at [228, 205] on link "01992b1c-30f9-7227-af8d-371e9bf6e2ae" at bounding box center [238, 201] width 143 height 9
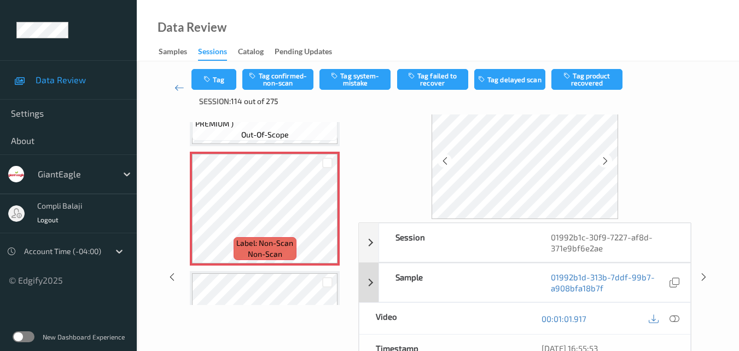
scroll to position [55, 0]
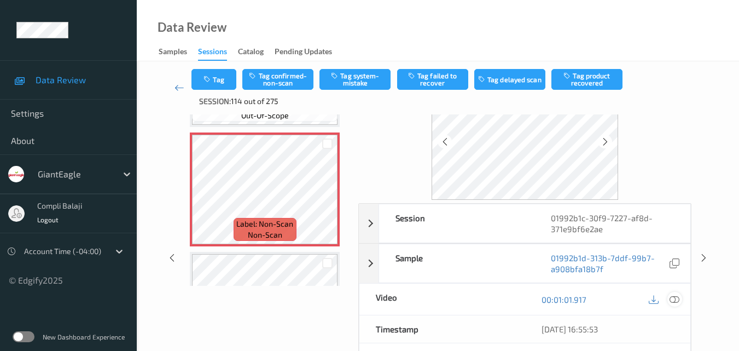
click at [676, 301] on icon at bounding box center [675, 299] width 10 height 10
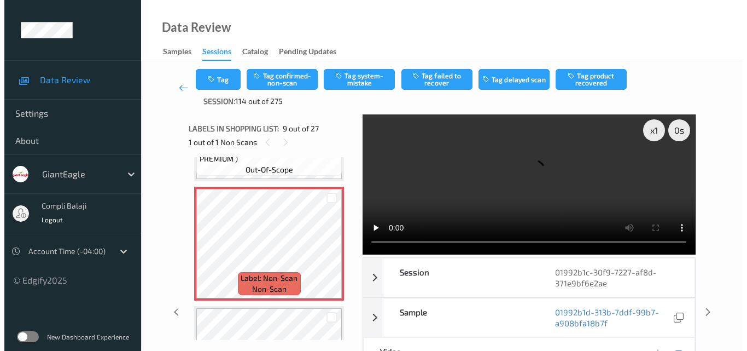
scroll to position [0, 0]
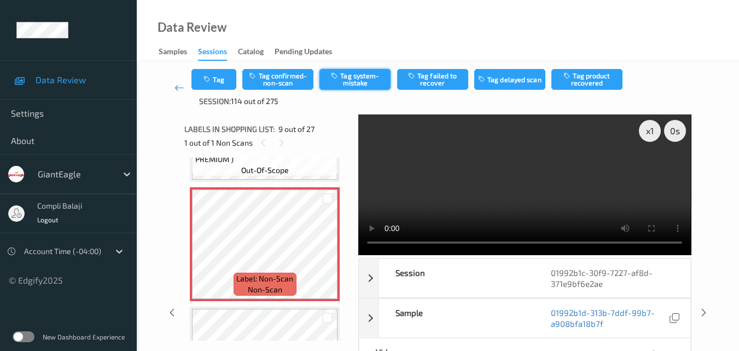
click at [376, 83] on button "Tag system-mistake" at bounding box center [355, 79] width 71 height 21
click at [224, 74] on button "Tag" at bounding box center [213, 79] width 45 height 21
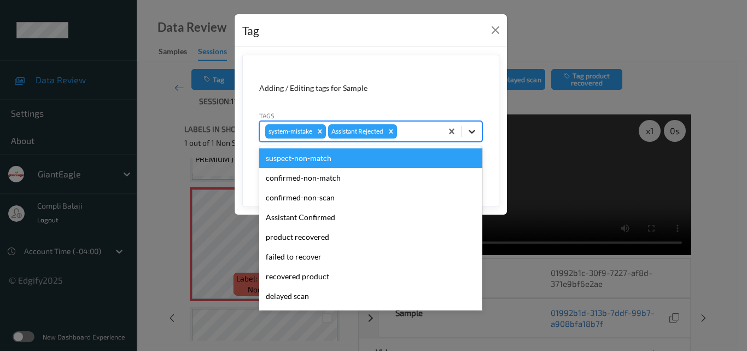
click at [474, 126] on icon at bounding box center [472, 131] width 11 height 11
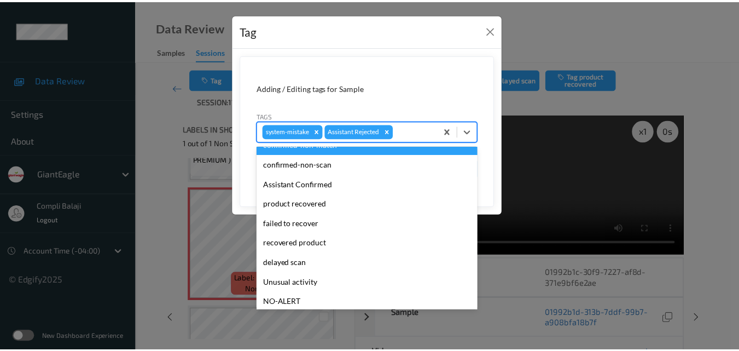
scroll to position [96, 0]
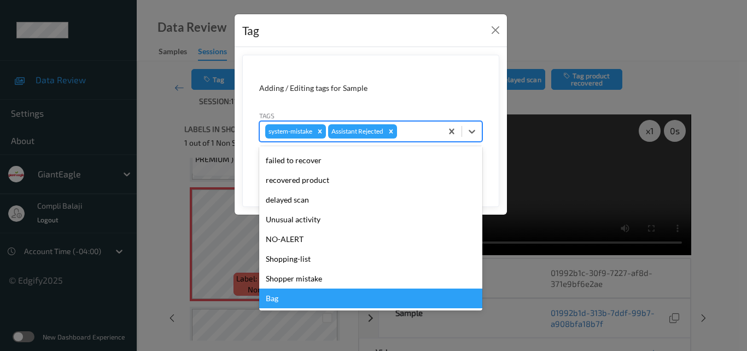
click at [278, 298] on div "Bag" at bounding box center [370, 298] width 223 height 20
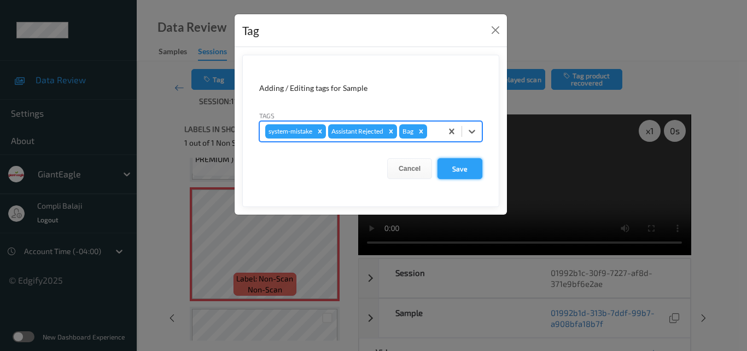
click at [468, 171] on button "Save" at bounding box center [460, 168] width 45 height 21
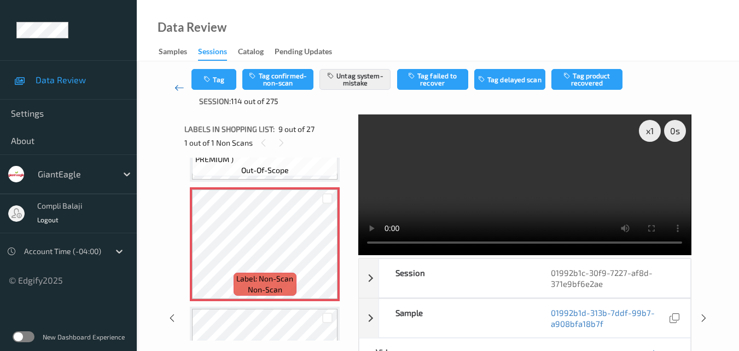
click at [176, 90] on icon at bounding box center [180, 87] width 10 height 11
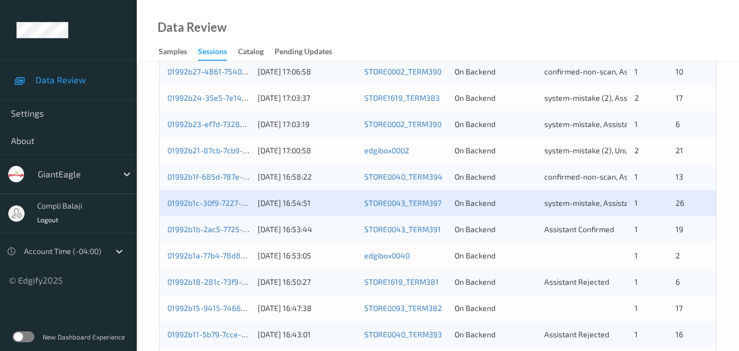
scroll to position [492, 0]
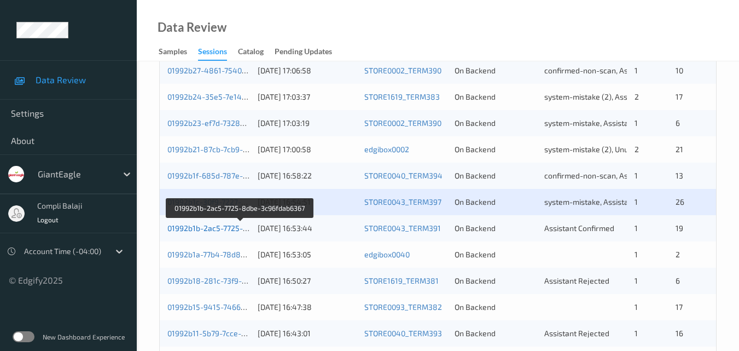
click at [212, 229] on link "01992b1b-2ac5-7725-8dbe-3c96fdab6367" at bounding box center [240, 227] width 147 height 9
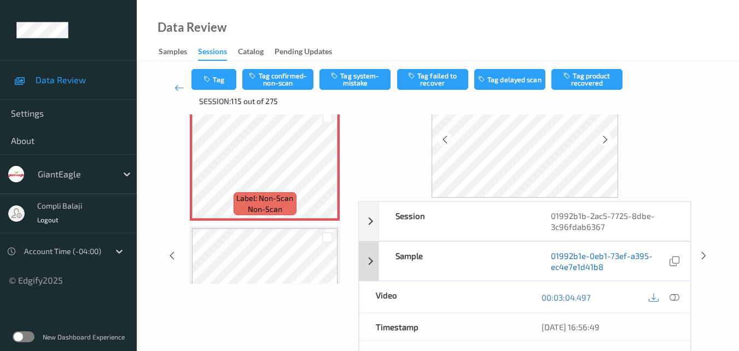
scroll to position [109, 0]
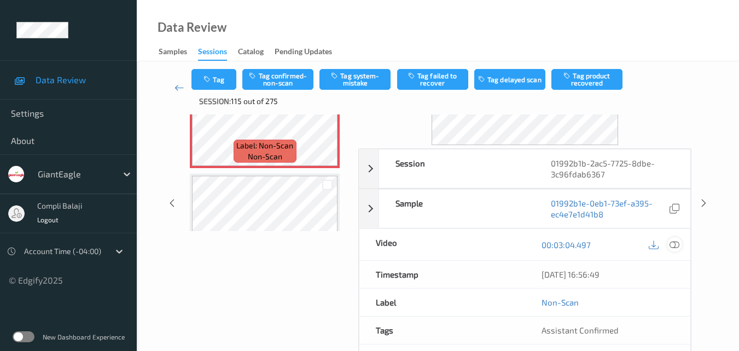
click at [673, 244] on icon at bounding box center [675, 244] width 10 height 10
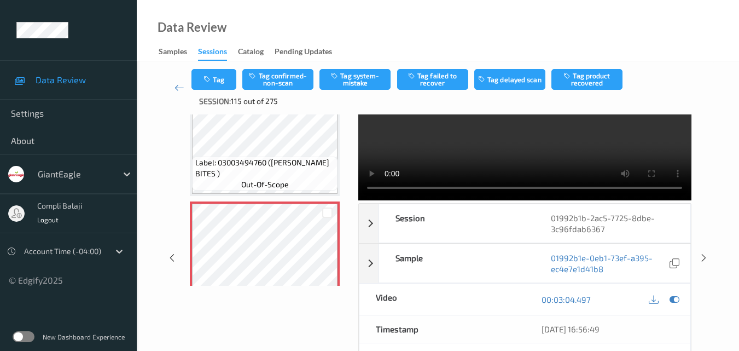
scroll to position [0, 0]
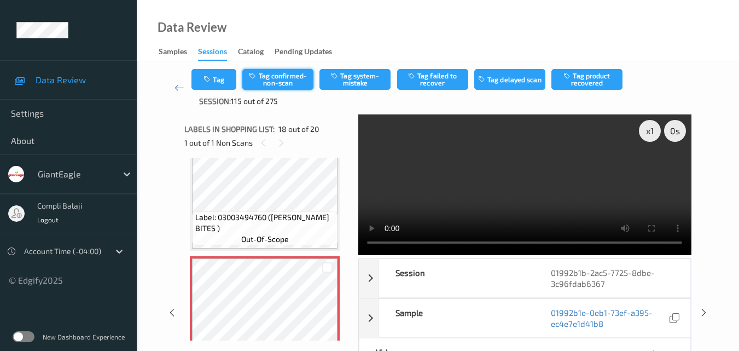
click at [275, 82] on button "Tag confirmed-non-scan" at bounding box center [277, 79] width 71 height 21
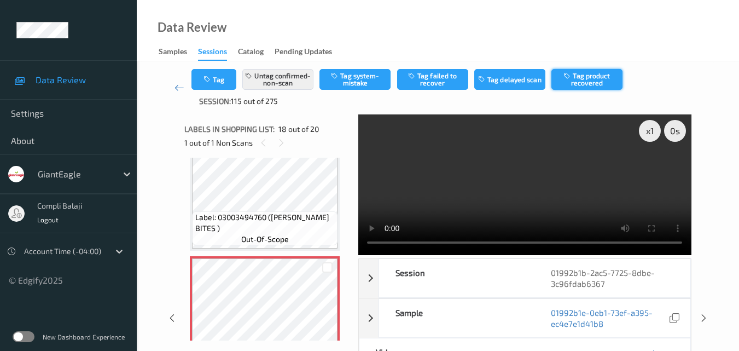
click at [596, 78] on button "Tag product recovered" at bounding box center [586, 79] width 71 height 21
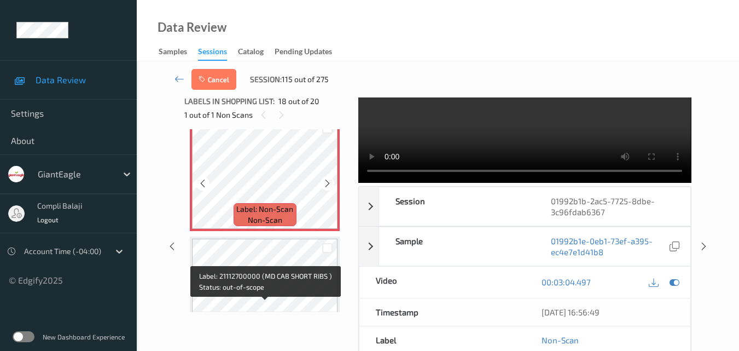
scroll to position [2044, 0]
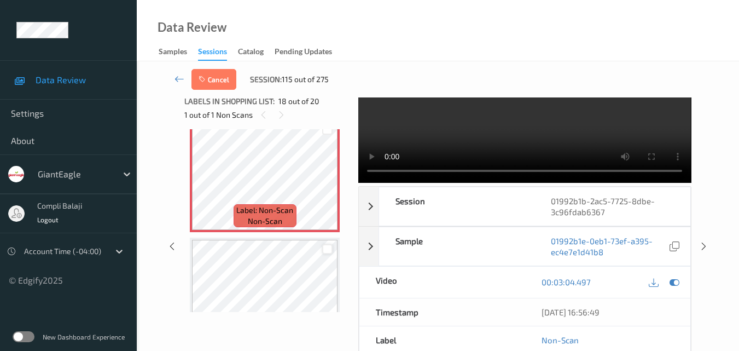
click at [330, 251] on div at bounding box center [327, 249] width 10 height 10
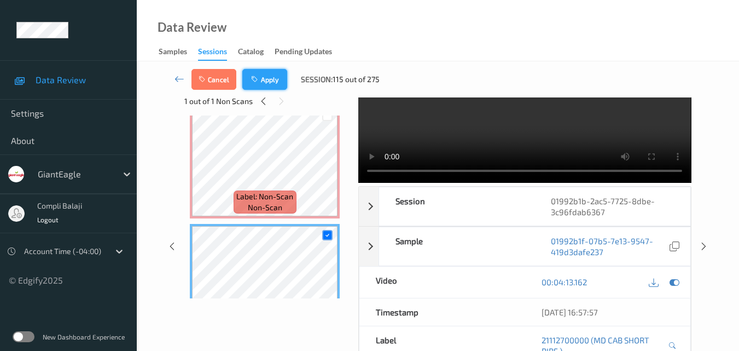
click at [268, 85] on button "Apply" at bounding box center [264, 79] width 45 height 21
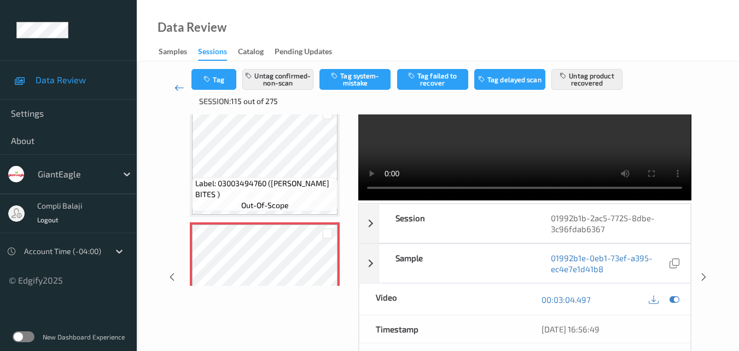
click at [179, 89] on icon at bounding box center [180, 87] width 10 height 11
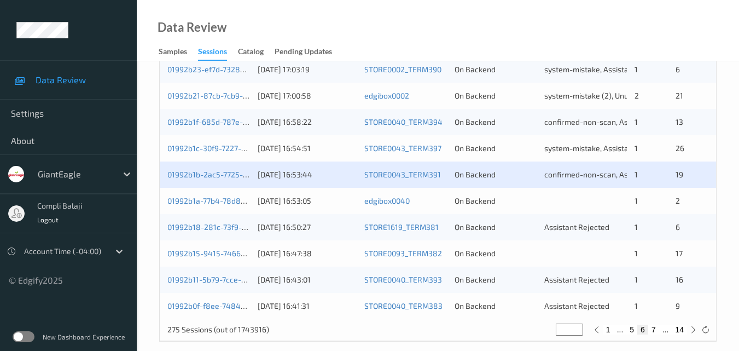
scroll to position [547, 0]
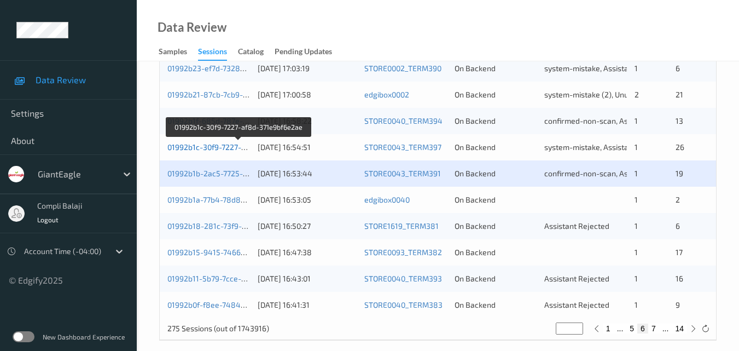
click at [221, 150] on link "01992b1c-30f9-7227-af8d-371e9bf6e2ae" at bounding box center [238, 146] width 143 height 9
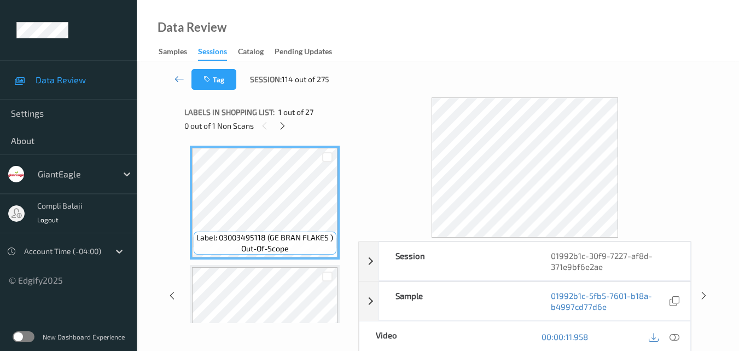
click at [175, 79] on icon at bounding box center [180, 78] width 10 height 11
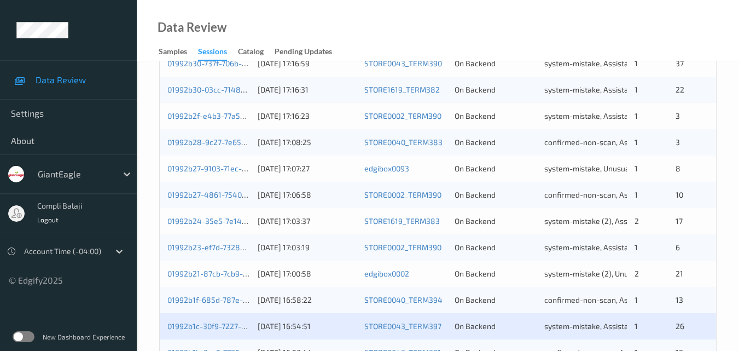
scroll to position [438, 0]
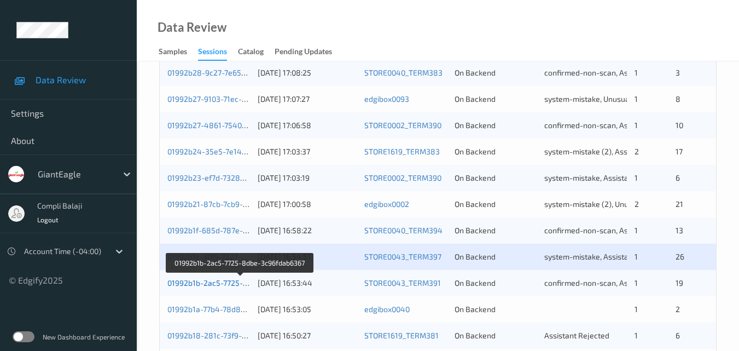
click at [200, 284] on link "01992b1b-2ac5-7725-8dbe-3c96fdab6367" at bounding box center [240, 282] width 147 height 9
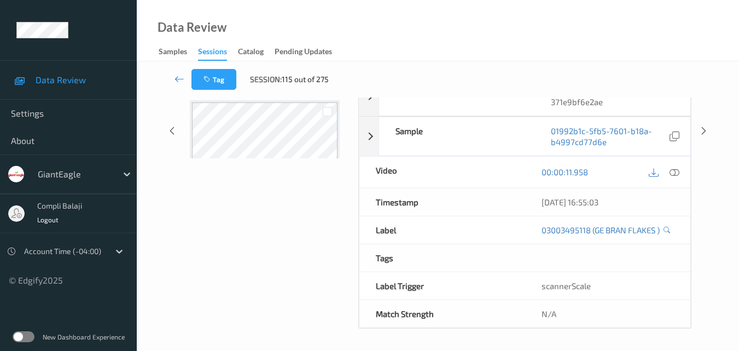
scroll to position [176, 0]
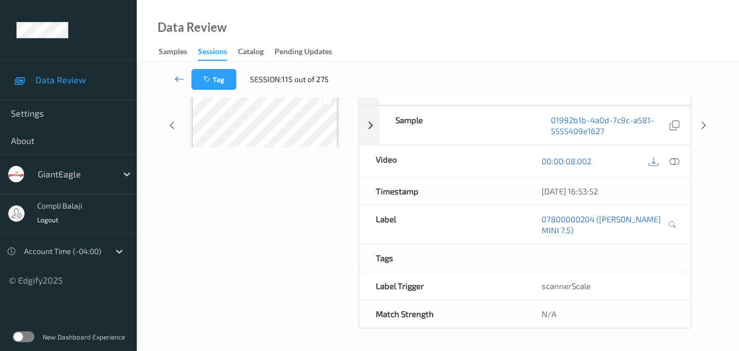
click at [175, 77] on icon at bounding box center [180, 78] width 10 height 11
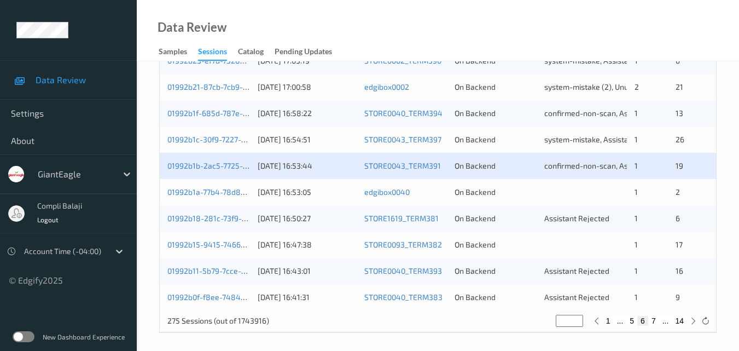
scroll to position [559, 0]
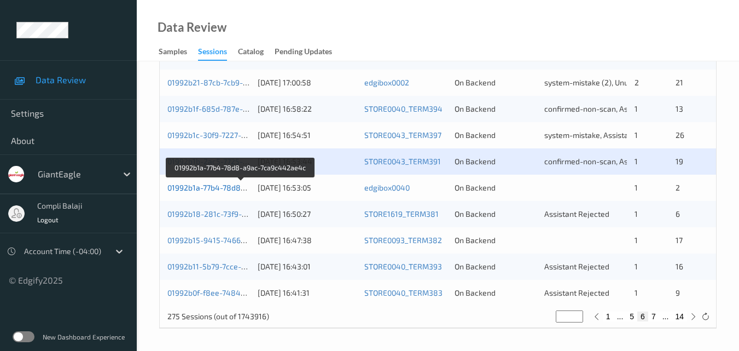
click at [223, 187] on link "01992b1a-77b4-78d8-a9ac-7ca9c442ae4c" at bounding box center [241, 187] width 148 height 9
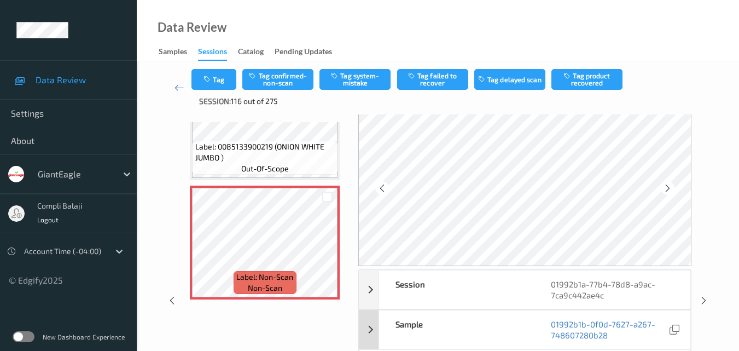
scroll to position [55, 0]
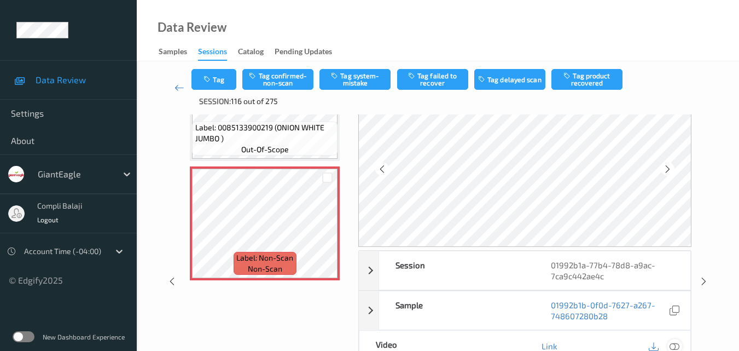
click at [674, 345] on icon at bounding box center [675, 346] width 10 height 10
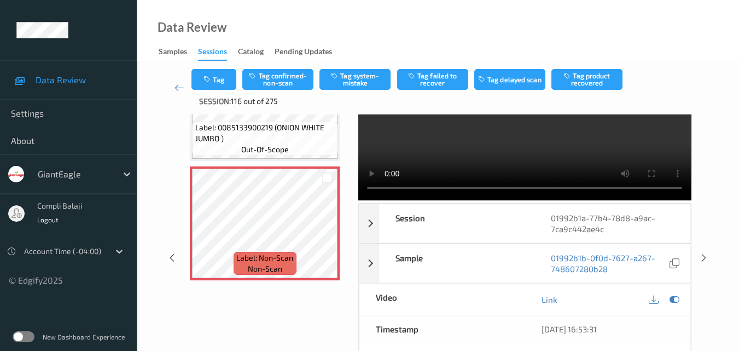
scroll to position [0, 0]
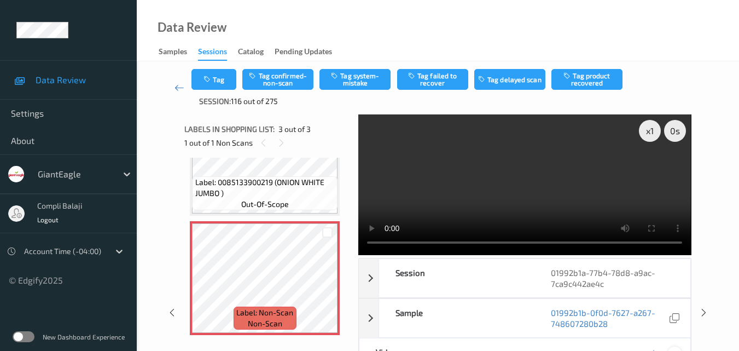
click at [678, 349] on icon at bounding box center [675, 354] width 10 height 10
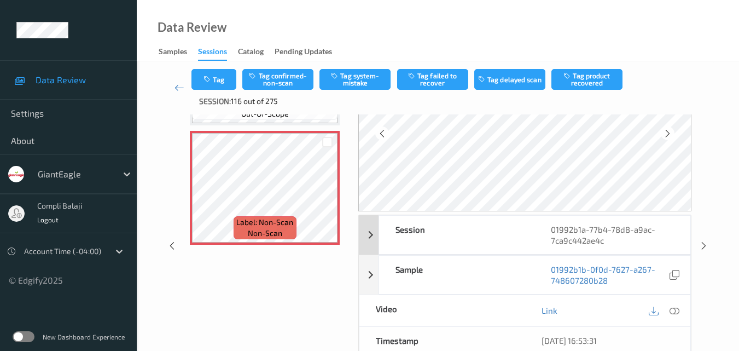
scroll to position [109, 0]
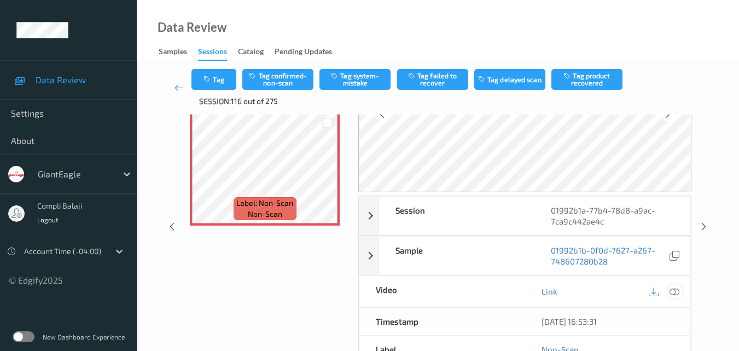
click at [679, 294] on icon at bounding box center [675, 291] width 10 height 10
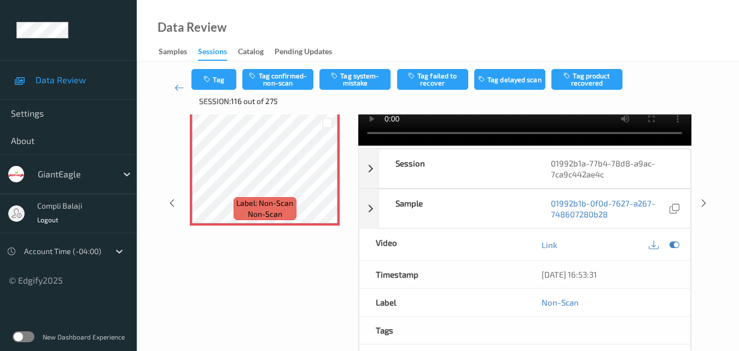
scroll to position [0, 0]
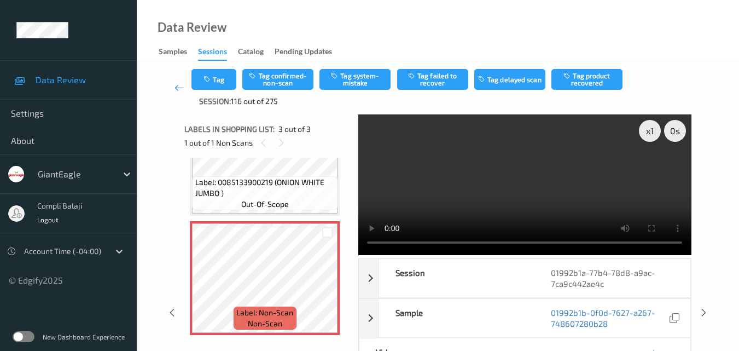
click at [502, 43] on div "Data Review Samples Sessions Catalog Pending Updates" at bounding box center [438, 30] width 602 height 61
click at [507, 33] on div "Data Review Samples Sessions Catalog Pending Updates" at bounding box center [438, 30] width 602 height 61
click at [676, 349] on icon at bounding box center [675, 354] width 10 height 10
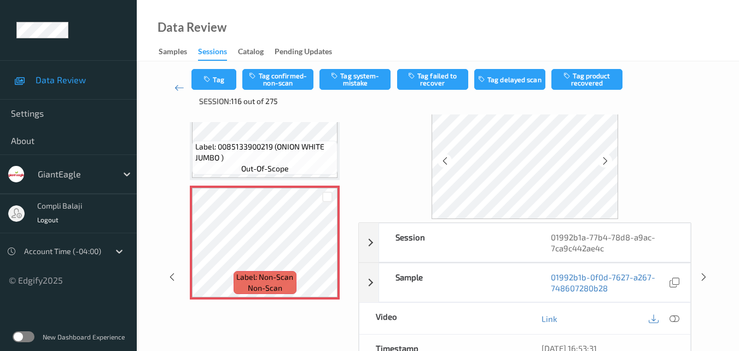
scroll to position [55, 0]
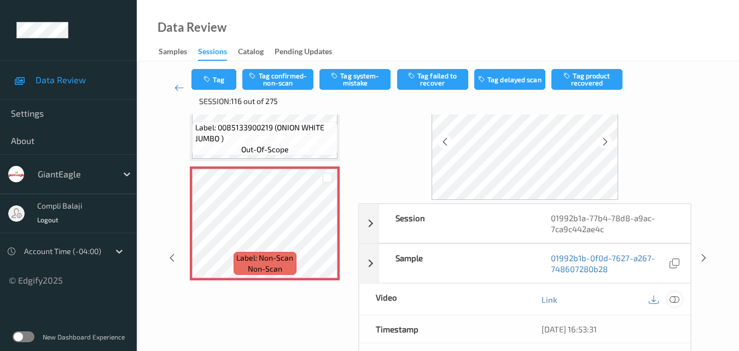
click at [677, 299] on icon at bounding box center [675, 299] width 10 height 10
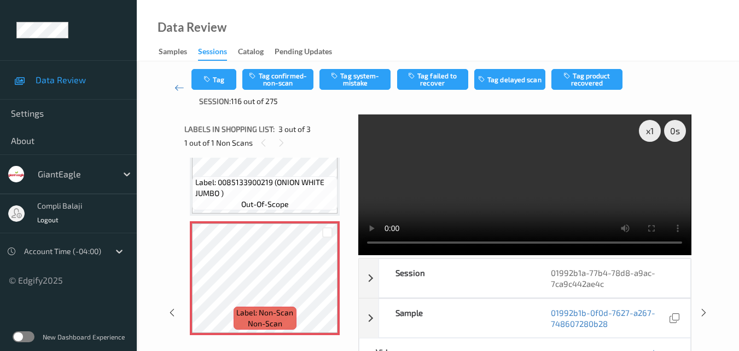
scroll to position [111, 0]
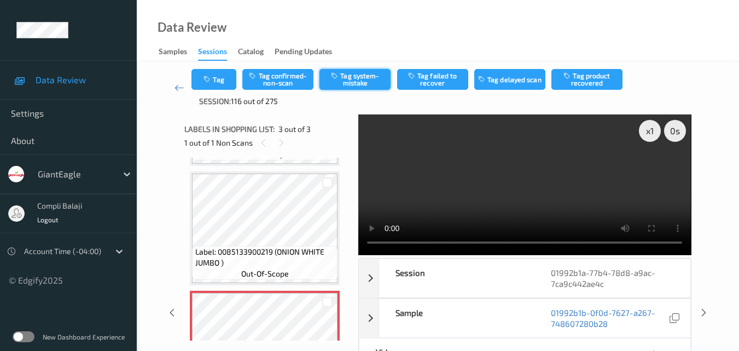
click at [359, 82] on button "Tag system-mistake" at bounding box center [355, 79] width 71 height 21
click at [178, 88] on icon at bounding box center [180, 87] width 10 height 11
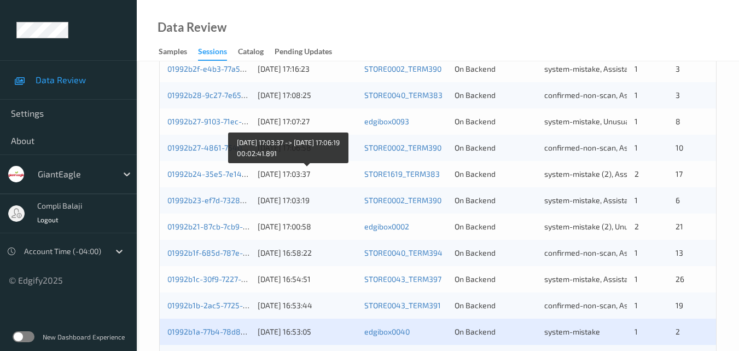
scroll to position [438, 0]
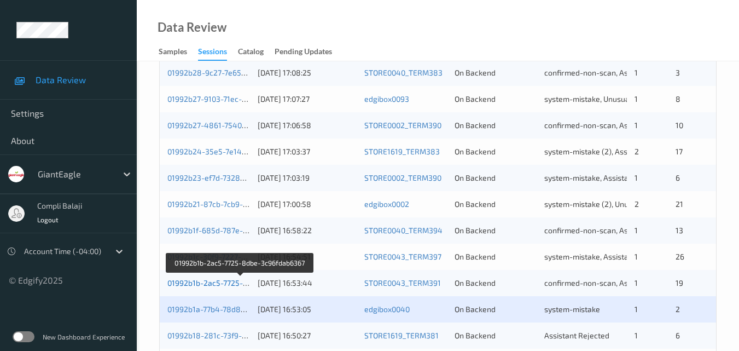
click at [214, 282] on link "01992b1b-2ac5-7725-8dbe-3c96fdab6367" at bounding box center [240, 282] width 147 height 9
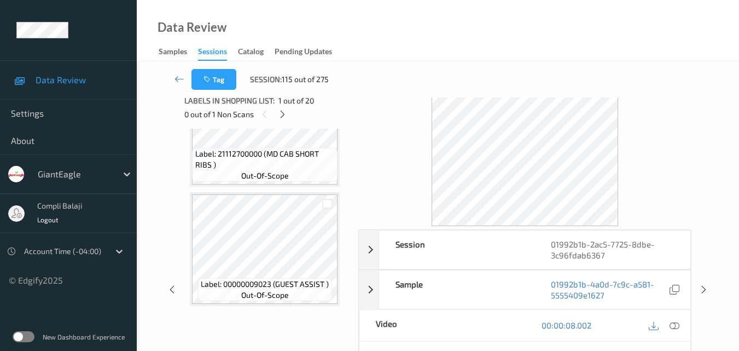
scroll to position [1907, 0]
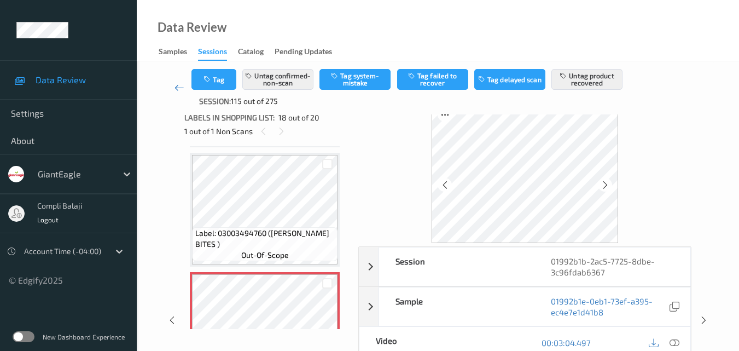
click at [176, 88] on icon at bounding box center [180, 87] width 10 height 11
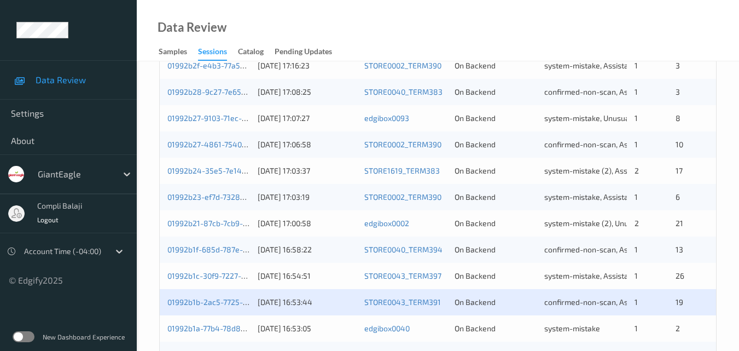
scroll to position [438, 0]
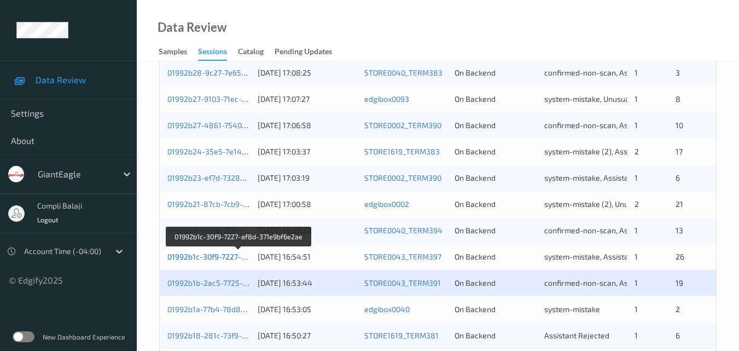
click at [224, 258] on link "01992b1c-30f9-7227-af8d-371e9bf6e2ae" at bounding box center [238, 256] width 143 height 9
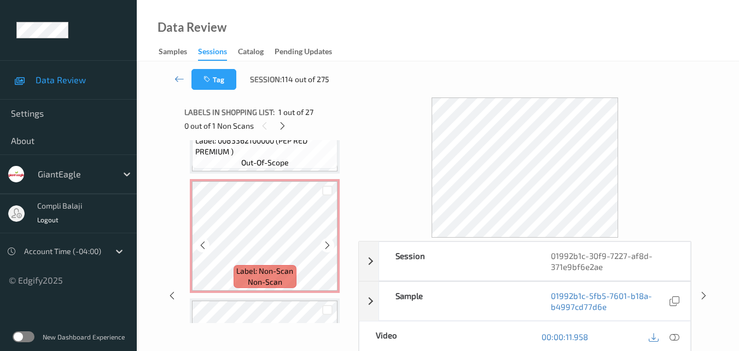
scroll to position [909, 0]
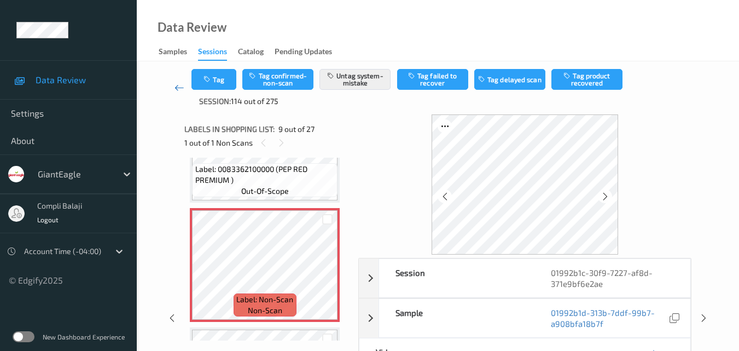
click at [175, 89] on icon at bounding box center [180, 87] width 10 height 11
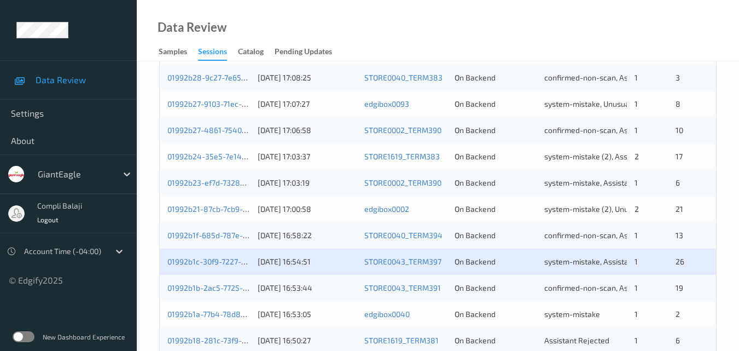
scroll to position [492, 0]
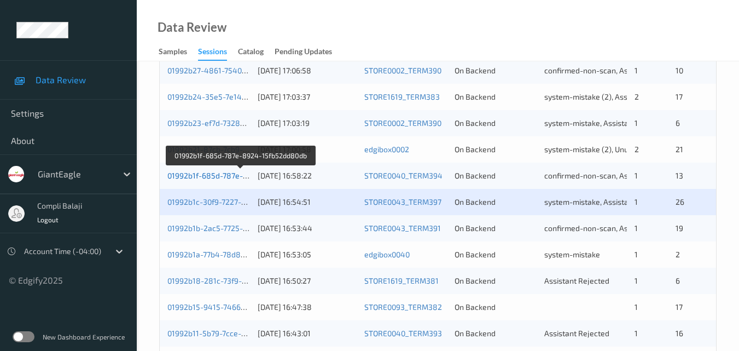
click at [218, 178] on link "01992b1f-685d-787e-8924-15fb52dd80db" at bounding box center [241, 175] width 148 height 9
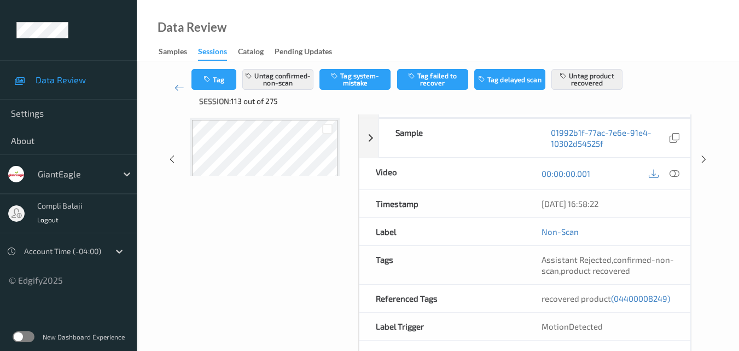
scroll to position [205, 0]
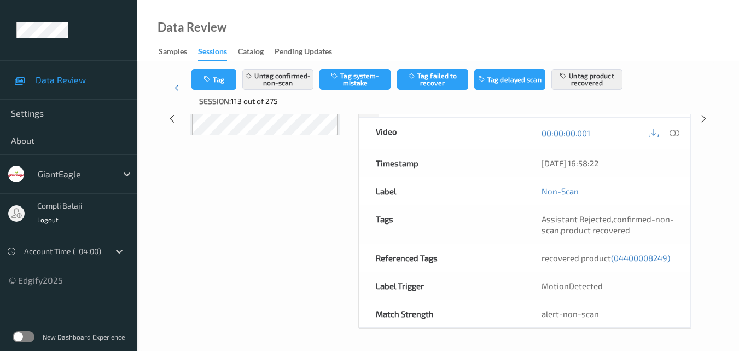
click at [176, 86] on icon at bounding box center [180, 87] width 10 height 11
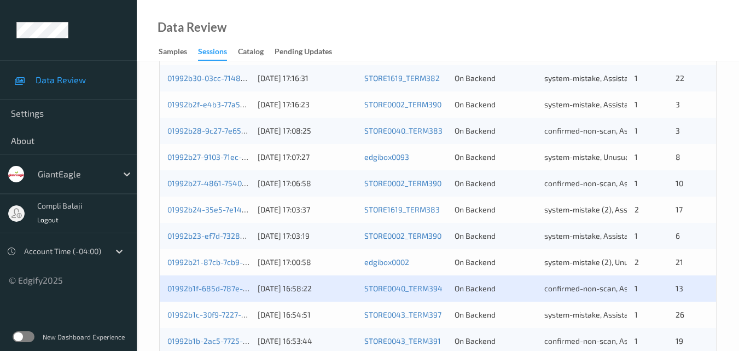
scroll to position [383, 0]
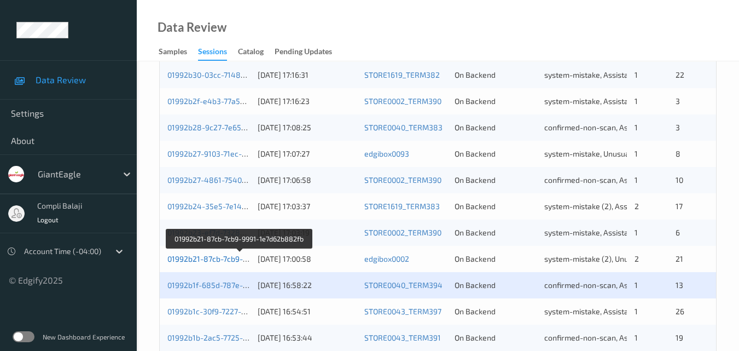
click at [222, 261] on link "01992b21-87cb-7cb9-9991-1e7d62b882fb" at bounding box center [240, 258] width 146 height 9
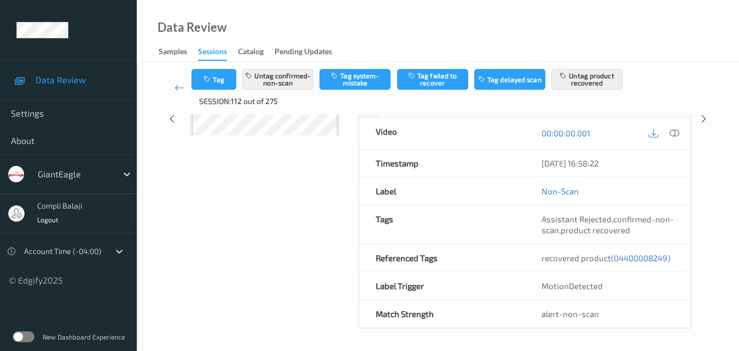
scroll to position [176, 0]
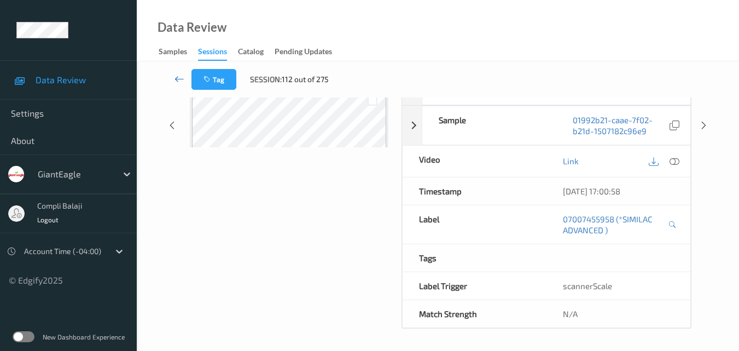
click at [173, 81] on link at bounding box center [179, 79] width 25 height 21
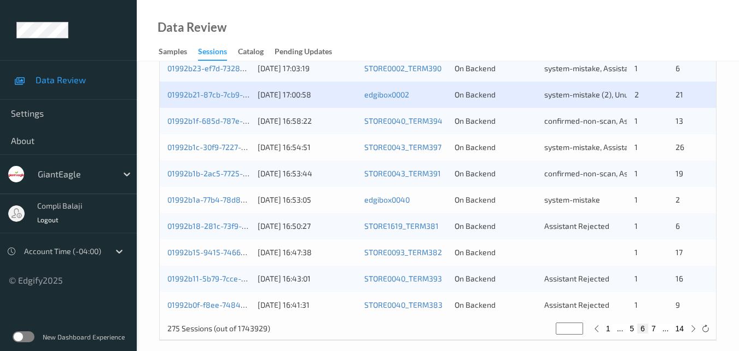
scroll to position [559, 0]
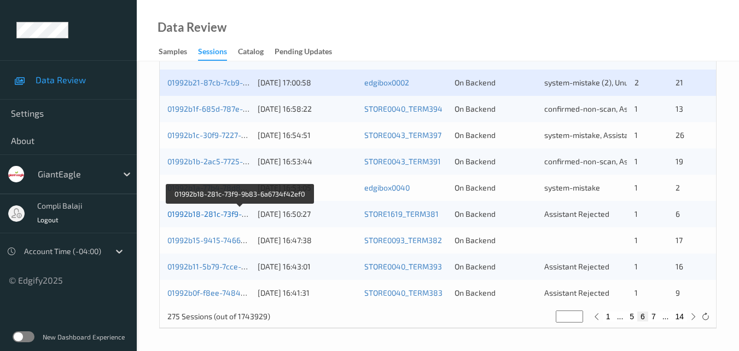
click at [199, 217] on link "01992b18-281c-73f9-9b83-6a6734f42ef0" at bounding box center [240, 213] width 146 height 9
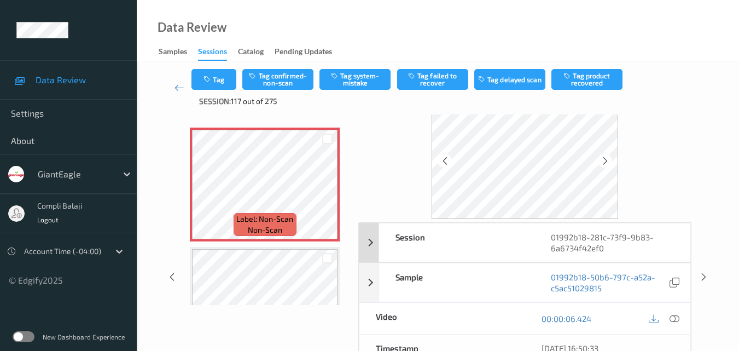
scroll to position [55, 0]
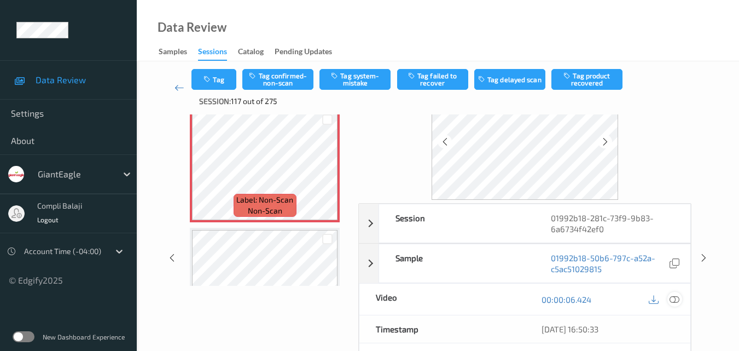
click at [675, 303] on icon at bounding box center [675, 299] width 10 height 10
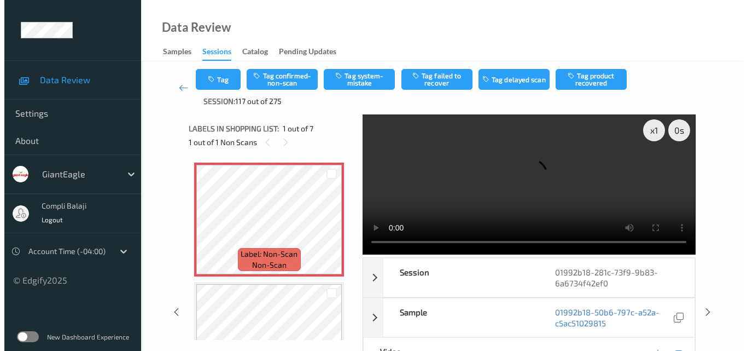
scroll to position [0, 0]
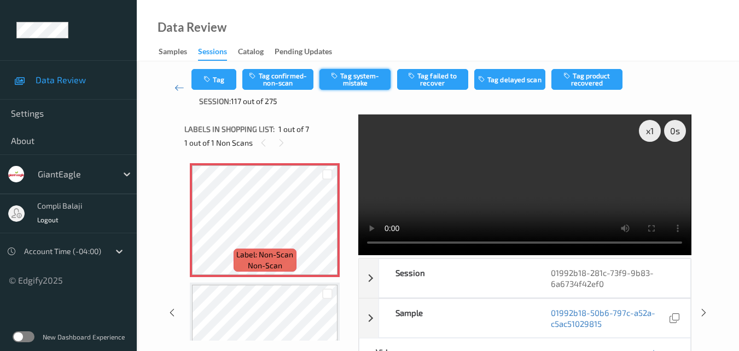
click at [349, 83] on button "Tag system-mistake" at bounding box center [355, 79] width 71 height 21
click at [216, 79] on button "Tag" at bounding box center [213, 79] width 45 height 21
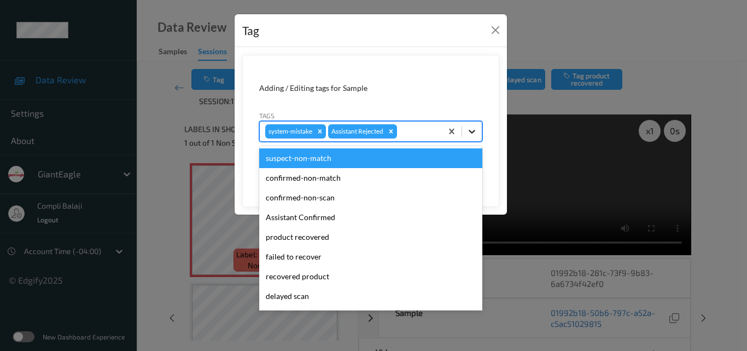
click at [474, 131] on icon at bounding box center [472, 132] width 7 height 4
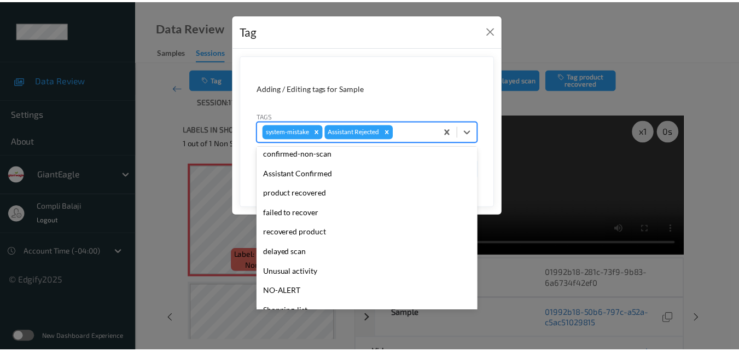
scroll to position [96, 0]
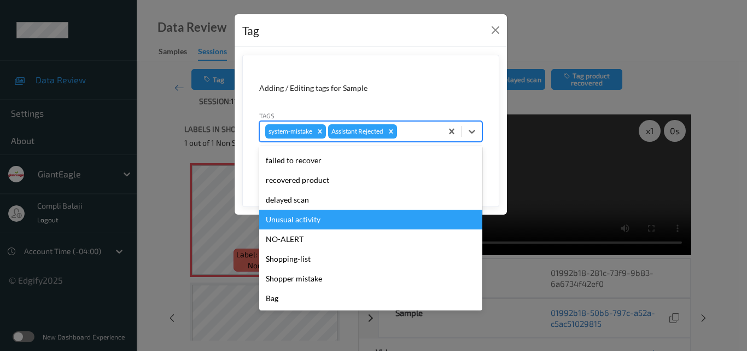
click at [310, 220] on div "Unusual activity" at bounding box center [370, 220] width 223 height 20
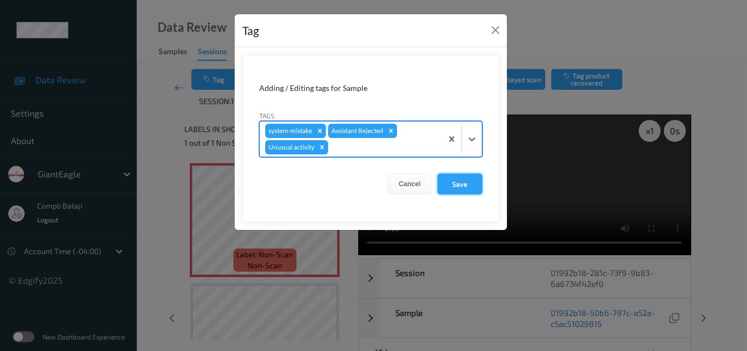
click at [463, 186] on button "Save" at bounding box center [460, 183] width 45 height 21
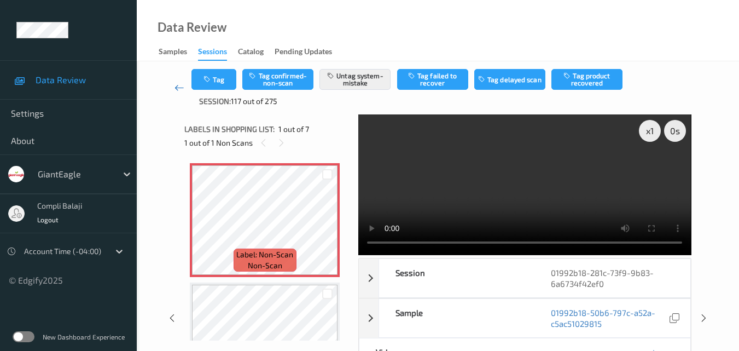
click at [177, 88] on icon at bounding box center [180, 87] width 10 height 11
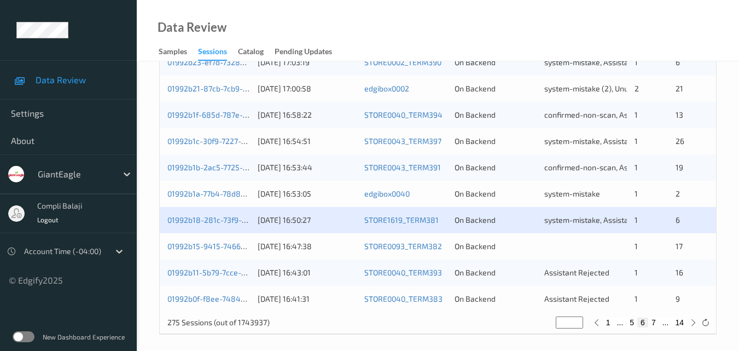
scroll to position [559, 0]
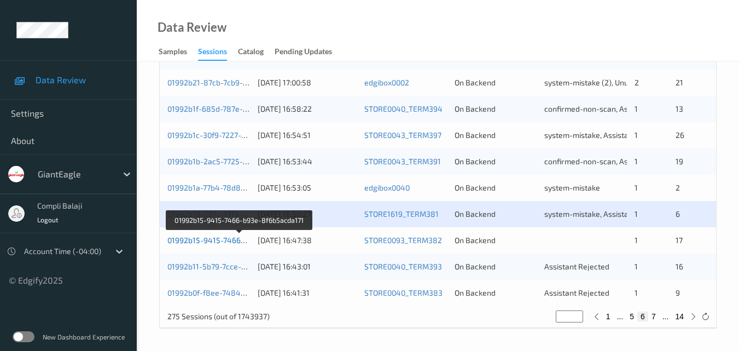
click at [231, 240] on link "01992b15-9415-7466-b93e-8f6b5acda171" at bounding box center [240, 239] width 146 height 9
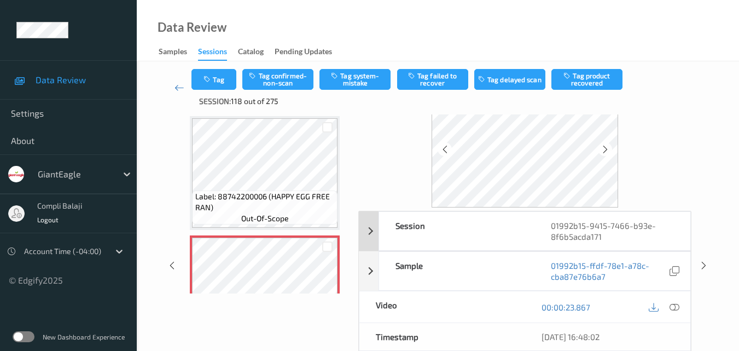
scroll to position [66, 0]
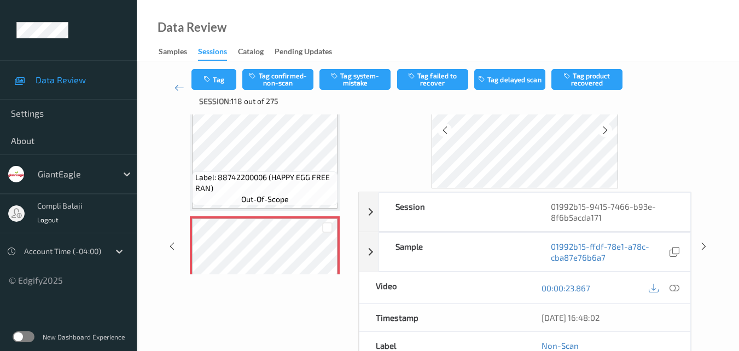
drag, startPoint x: 677, startPoint y: 288, endPoint x: 619, endPoint y: 272, distance: 60.3
click at [677, 288] on icon at bounding box center [675, 287] width 10 height 10
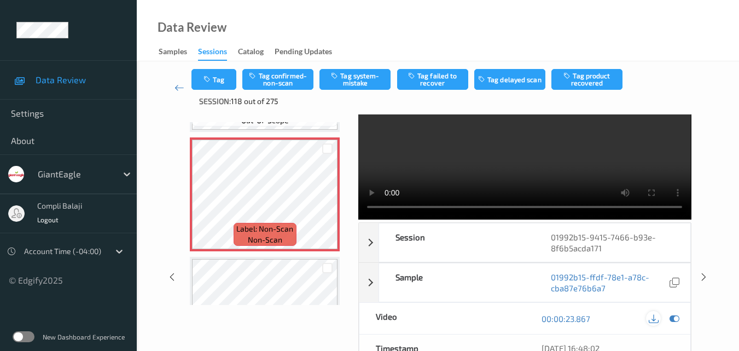
scroll to position [55, 0]
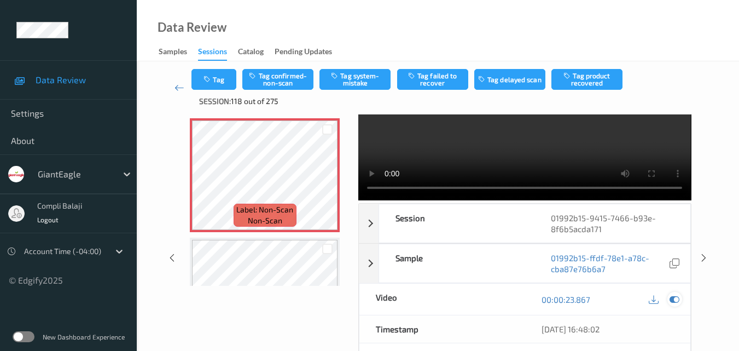
click at [676, 299] on icon at bounding box center [675, 299] width 10 height 10
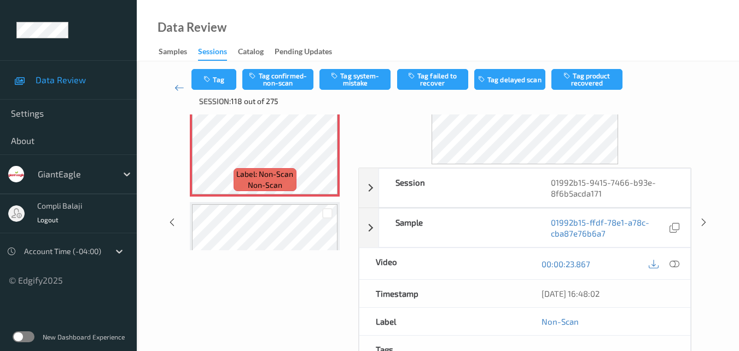
scroll to position [109, 0]
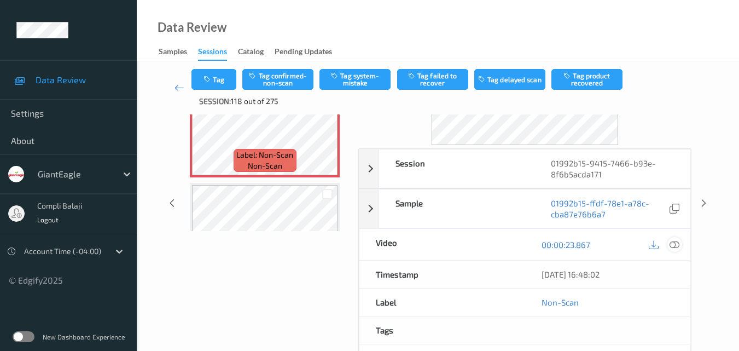
click at [672, 241] on icon at bounding box center [675, 244] width 10 height 10
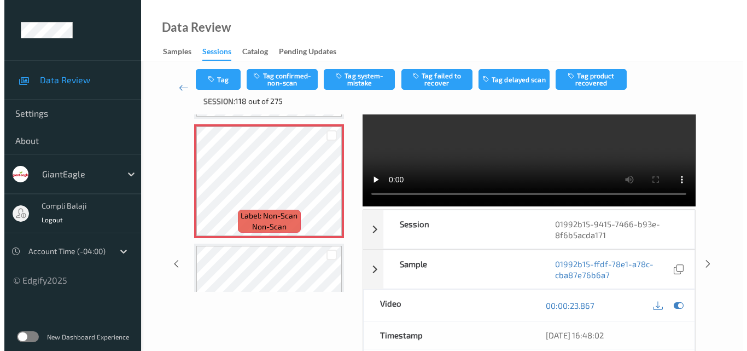
scroll to position [0, 0]
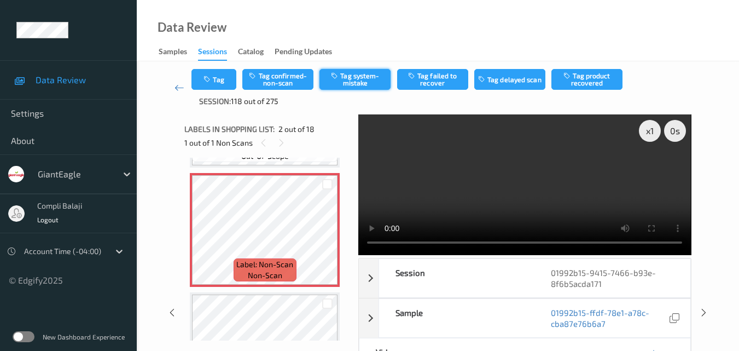
click at [368, 83] on button "Tag system-mistake" at bounding box center [355, 79] width 71 height 21
click at [213, 76] on icon "button" at bounding box center [208, 80] width 9 height 8
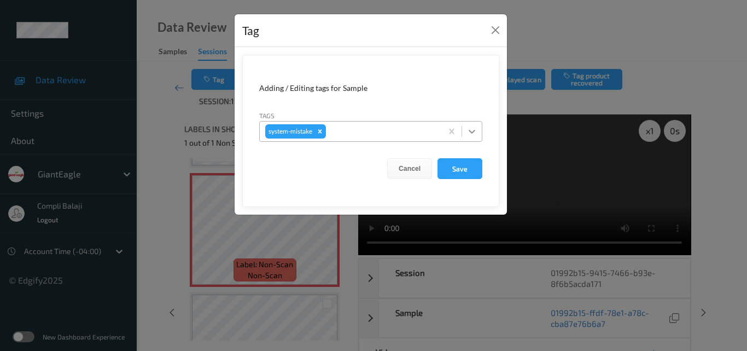
click at [471, 131] on icon at bounding box center [472, 132] width 7 height 4
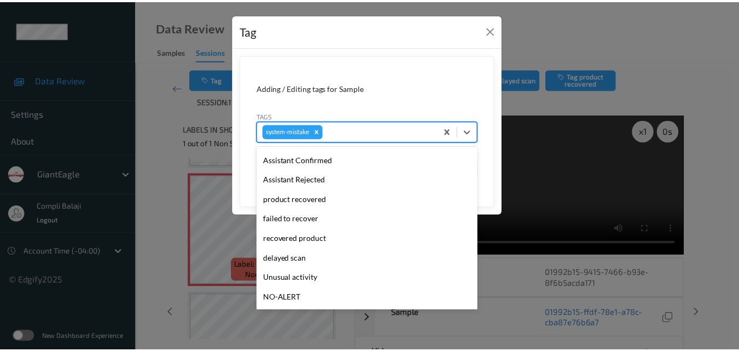
scroll to position [109, 0]
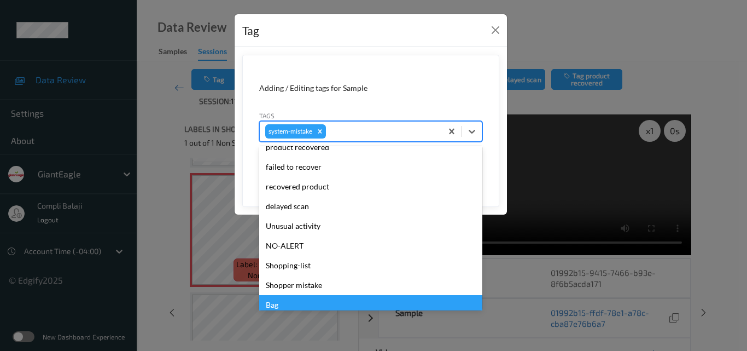
drag, startPoint x: 271, startPoint y: 306, endPoint x: 314, endPoint y: 288, distance: 46.3
click at [271, 305] on div "Bag" at bounding box center [370, 305] width 223 height 20
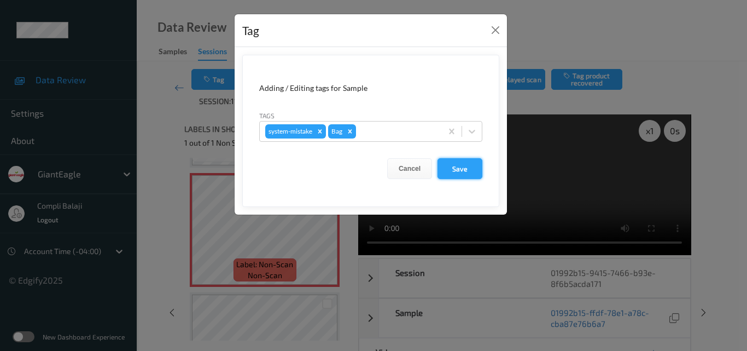
click at [460, 170] on button "Save" at bounding box center [460, 168] width 45 height 21
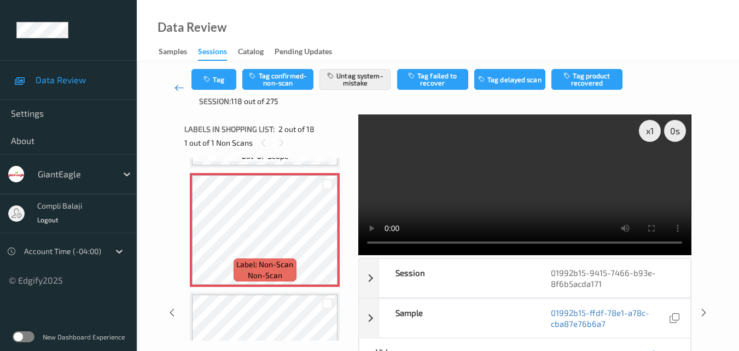
click at [175, 88] on icon at bounding box center [180, 87] width 10 height 11
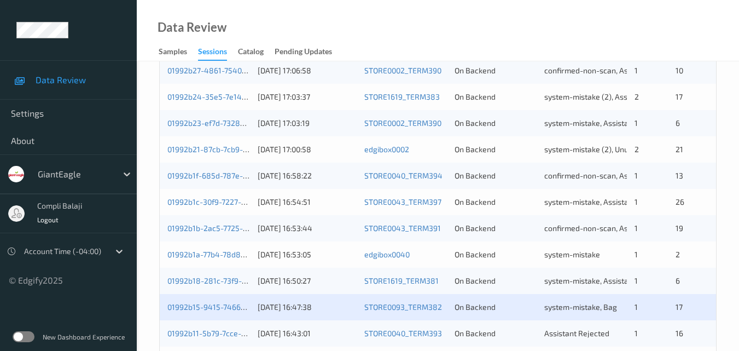
scroll to position [559, 0]
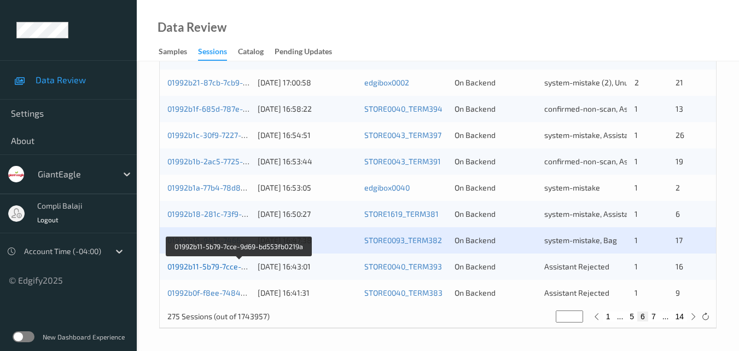
click at [233, 269] on link "01992b11-5b79-7cce-9d69-bd553fb0219a" at bounding box center [239, 266] width 144 height 9
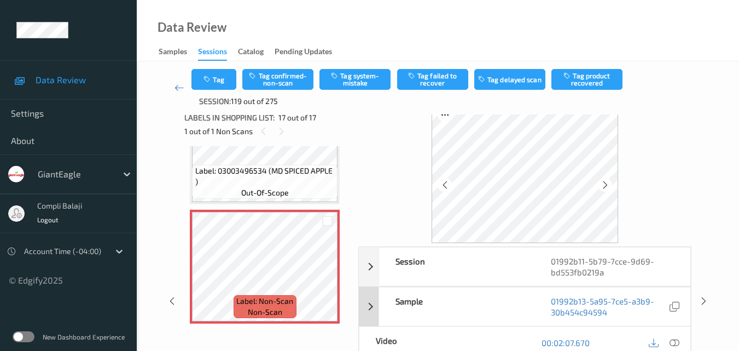
scroll to position [66, 0]
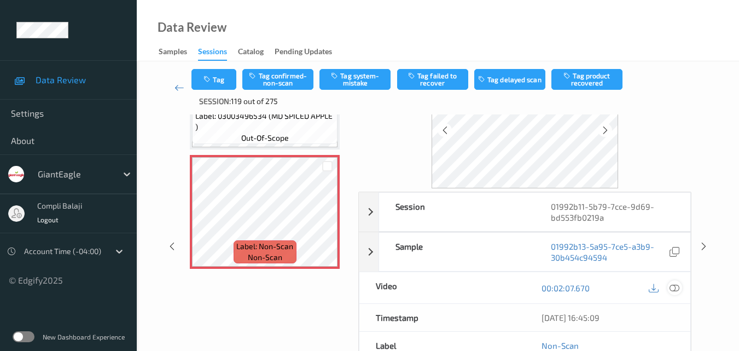
click at [677, 290] on icon at bounding box center [675, 287] width 10 height 10
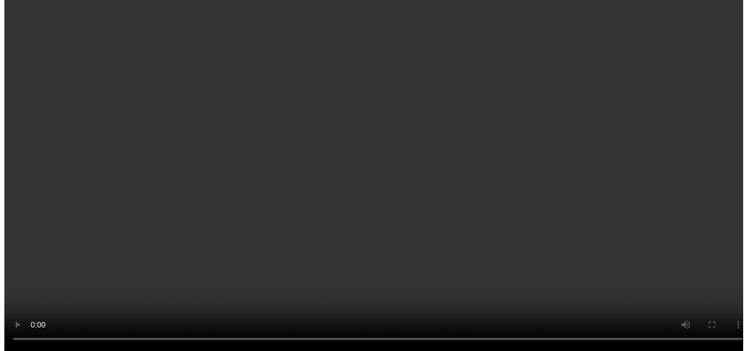
scroll to position [1850, 0]
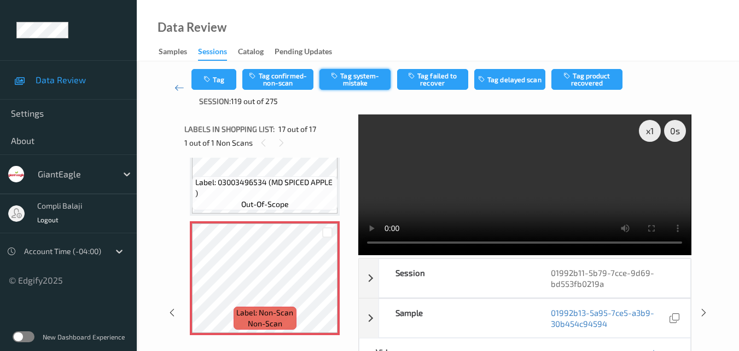
click at [357, 81] on button "Tag system-mistake" at bounding box center [355, 79] width 71 height 21
click at [224, 78] on button "Tag" at bounding box center [213, 79] width 45 height 21
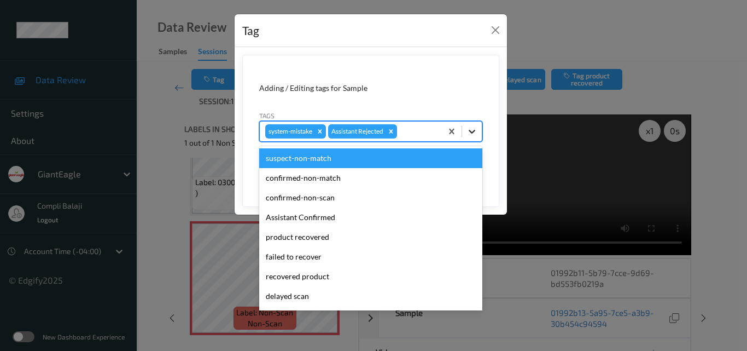
click at [472, 131] on icon at bounding box center [472, 131] width 11 height 11
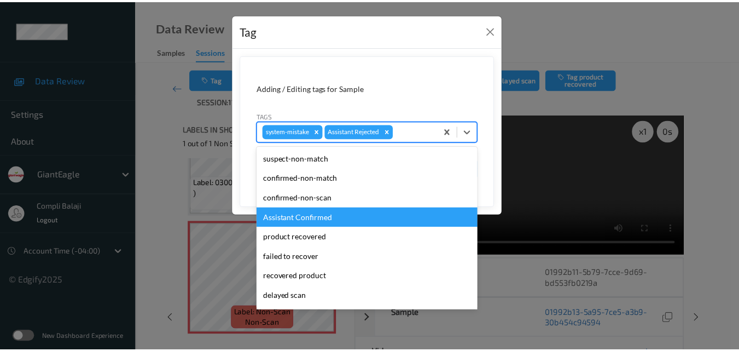
scroll to position [96, 0]
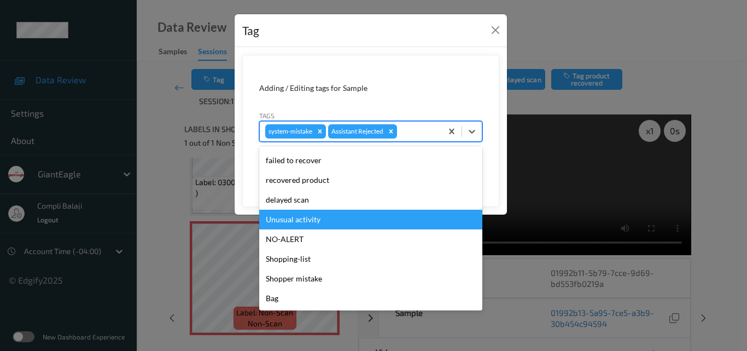
click at [309, 223] on div "Unusual activity" at bounding box center [370, 220] width 223 height 20
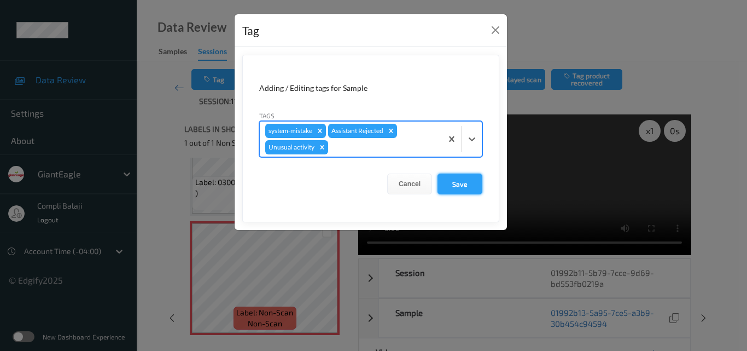
click at [463, 190] on button "Save" at bounding box center [460, 183] width 45 height 21
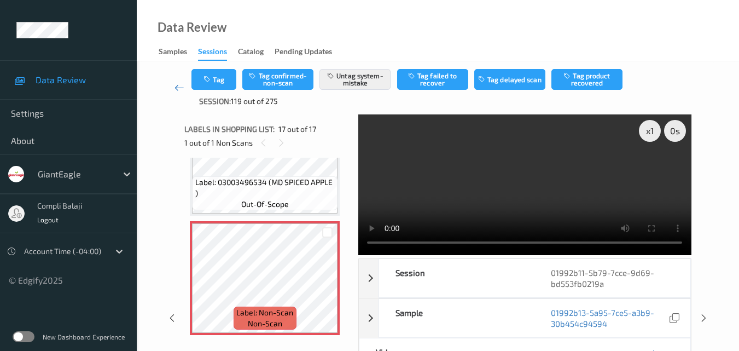
click at [173, 86] on link at bounding box center [179, 88] width 25 height 38
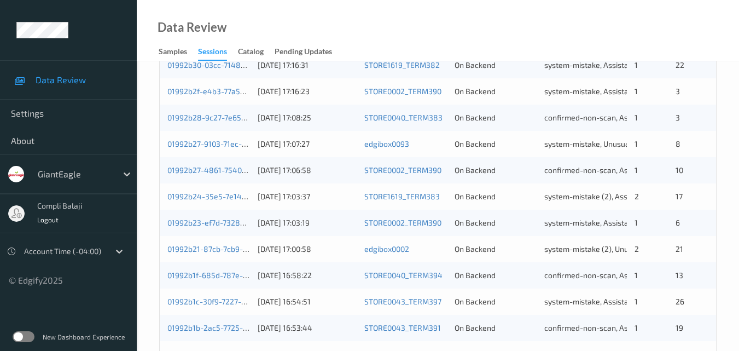
scroll to position [559, 0]
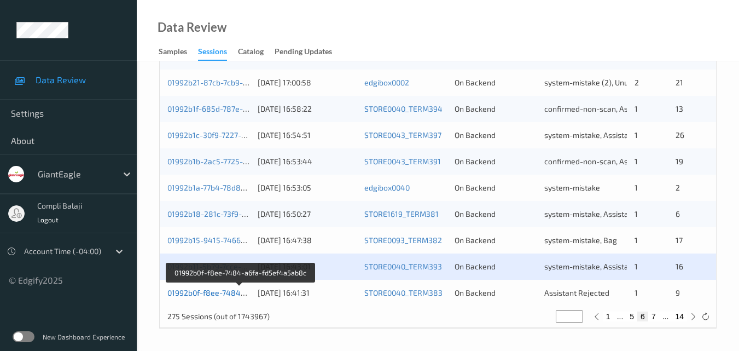
click at [224, 292] on link "01992b0f-f8ee-7484-a6fa-fd5ef4a5ab8c" at bounding box center [240, 292] width 146 height 9
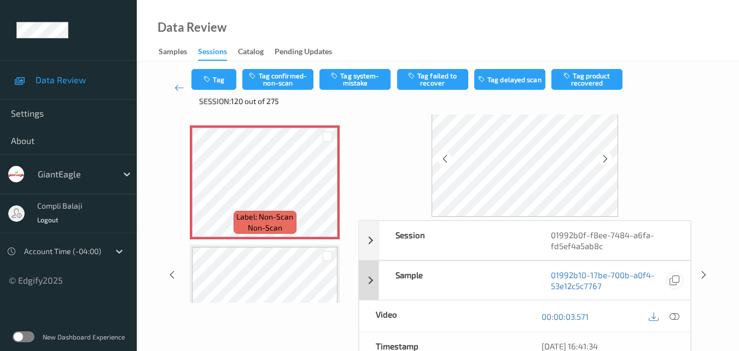
scroll to position [57, 0]
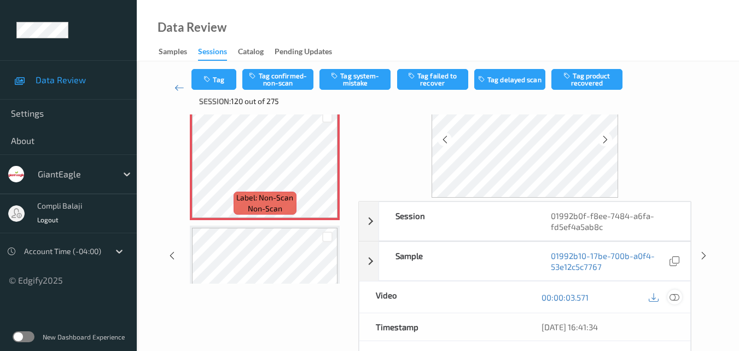
click at [673, 299] on icon at bounding box center [675, 297] width 10 height 10
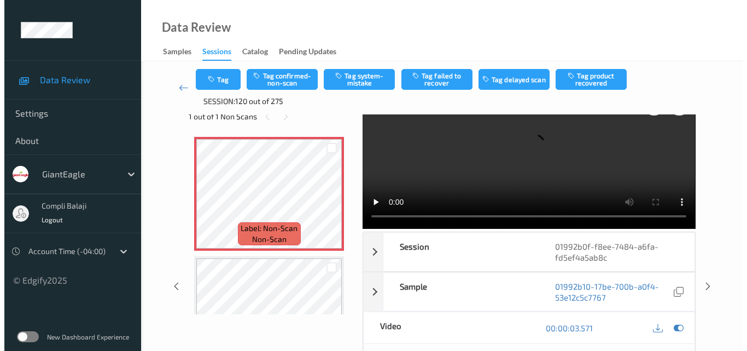
scroll to position [0, 0]
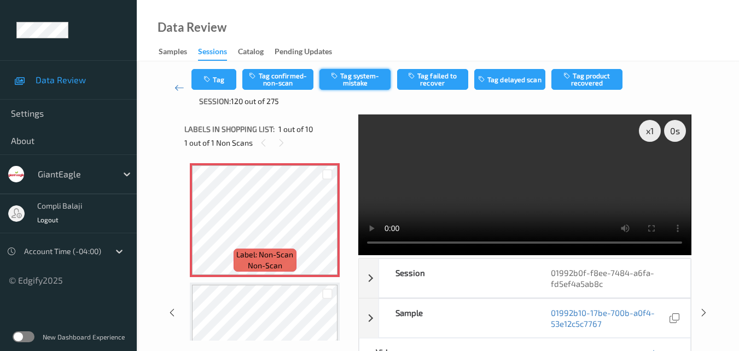
click at [354, 78] on button "Tag system-mistake" at bounding box center [355, 79] width 71 height 21
click at [225, 78] on button "Tag" at bounding box center [213, 79] width 45 height 21
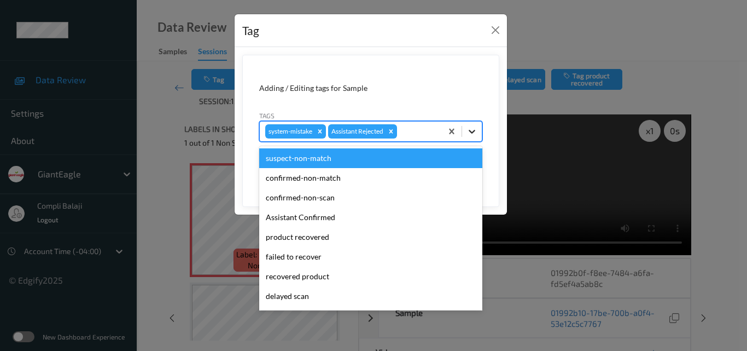
click at [474, 132] on icon at bounding box center [472, 132] width 7 height 4
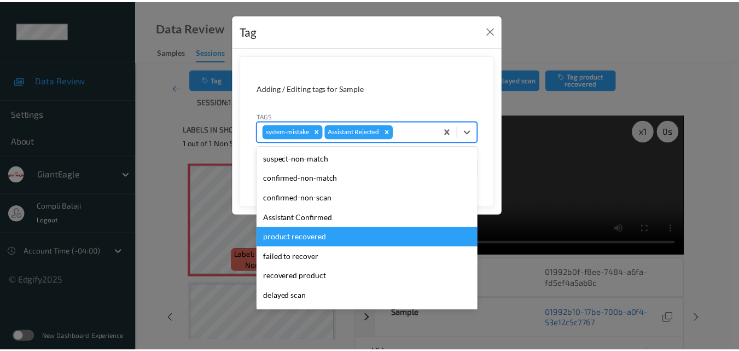
scroll to position [96, 0]
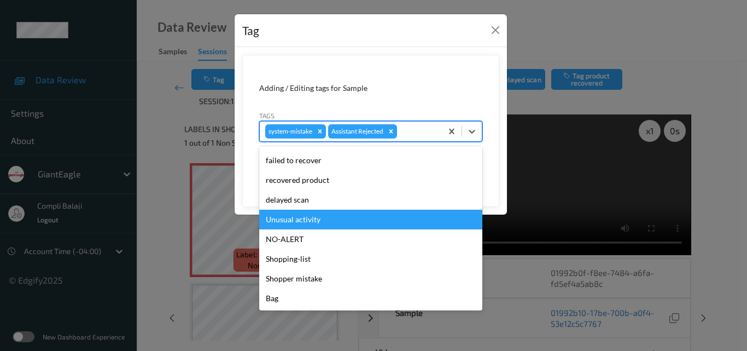
click at [299, 218] on div "Unusual activity" at bounding box center [370, 220] width 223 height 20
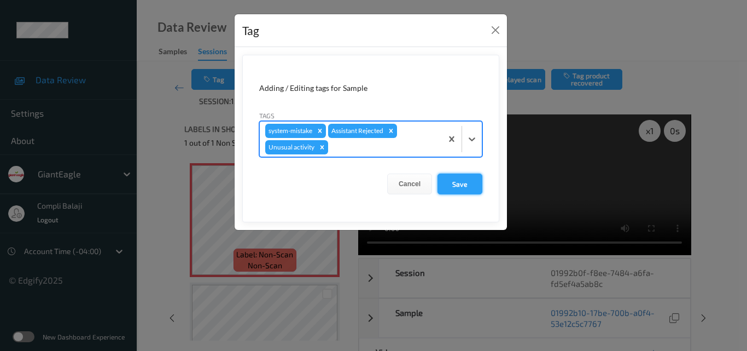
click at [459, 184] on button "Save" at bounding box center [460, 183] width 45 height 21
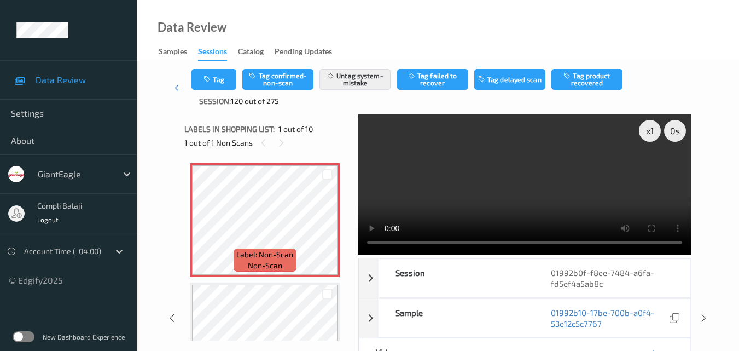
click at [175, 87] on icon at bounding box center [180, 87] width 10 height 11
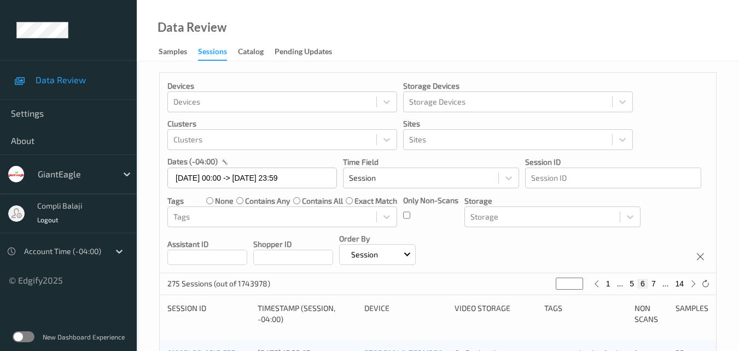
click at [657, 282] on button "7" at bounding box center [653, 283] width 11 height 10
type input "*"
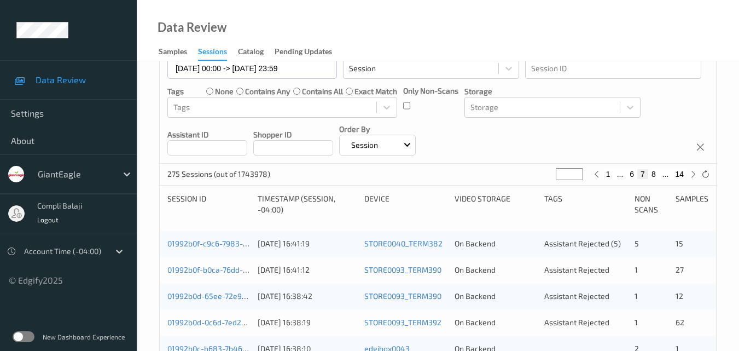
scroll to position [164, 0]
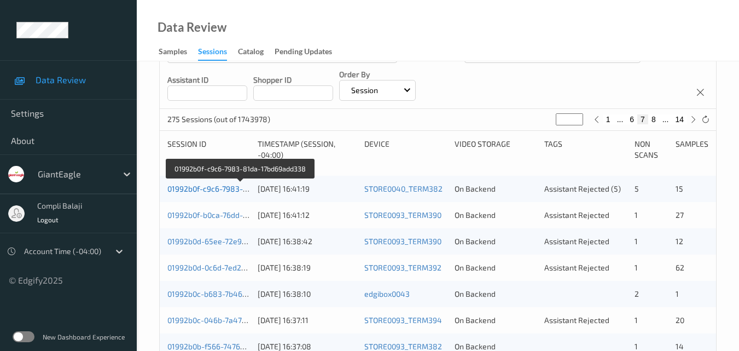
click at [214, 190] on link "01992b0f-c9c6-7983-81da-17bd69add338" at bounding box center [240, 188] width 147 height 9
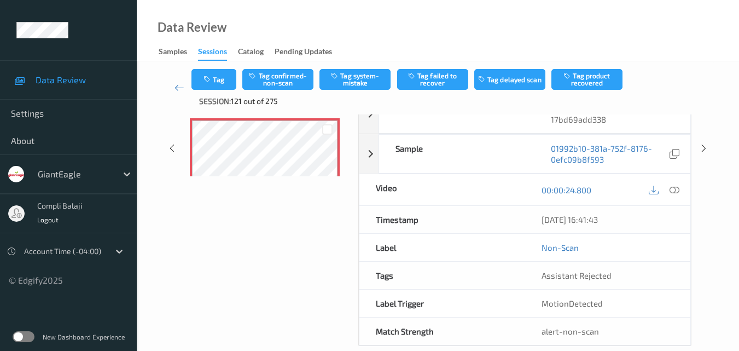
scroll to position [109, 0]
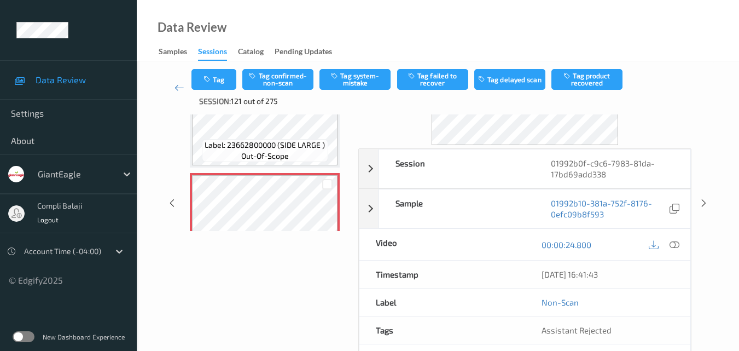
click at [679, 245] on icon at bounding box center [675, 244] width 10 height 10
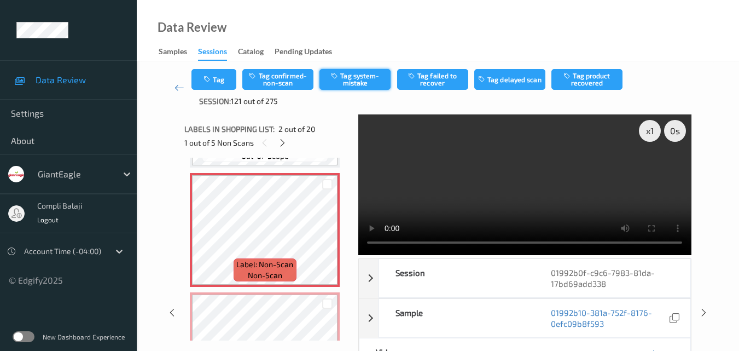
click at [351, 76] on button "Tag system-mistake" at bounding box center [355, 79] width 71 height 21
click at [216, 82] on button "Tag" at bounding box center [213, 79] width 45 height 21
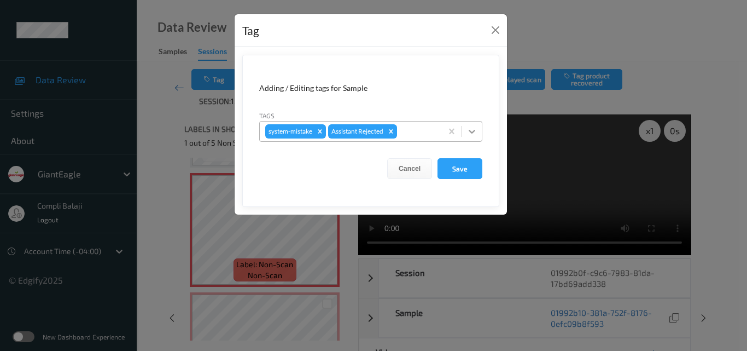
click at [473, 128] on icon at bounding box center [472, 131] width 11 height 11
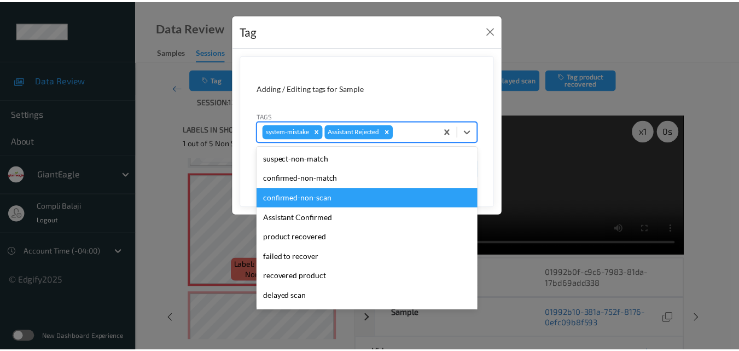
scroll to position [96, 0]
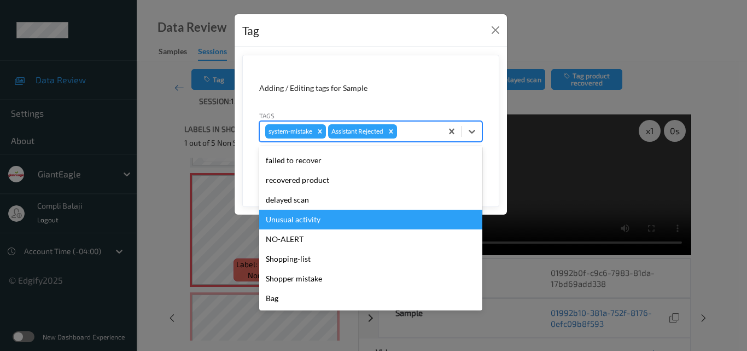
click at [303, 219] on div "Unusual activity" at bounding box center [370, 220] width 223 height 20
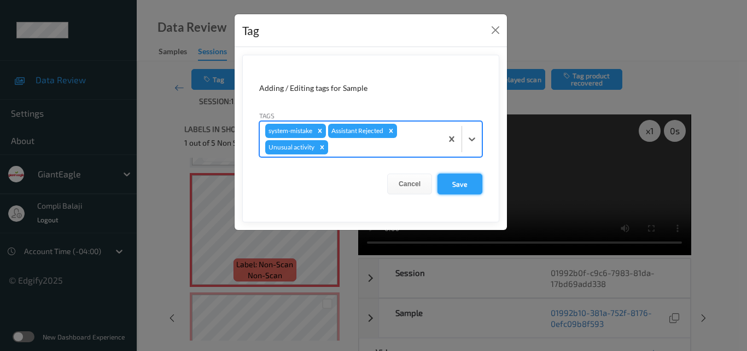
click at [457, 184] on button "Save" at bounding box center [460, 183] width 45 height 21
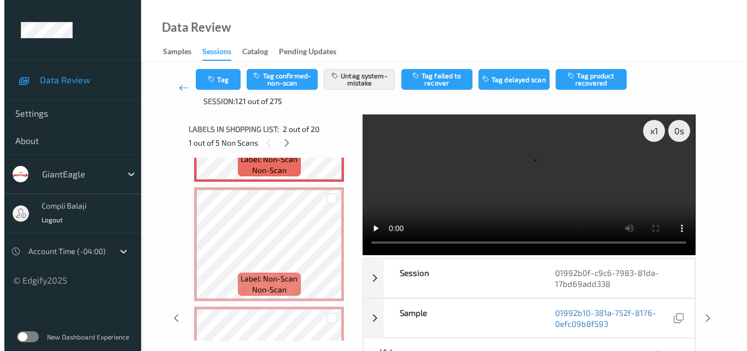
scroll to position [219, 0]
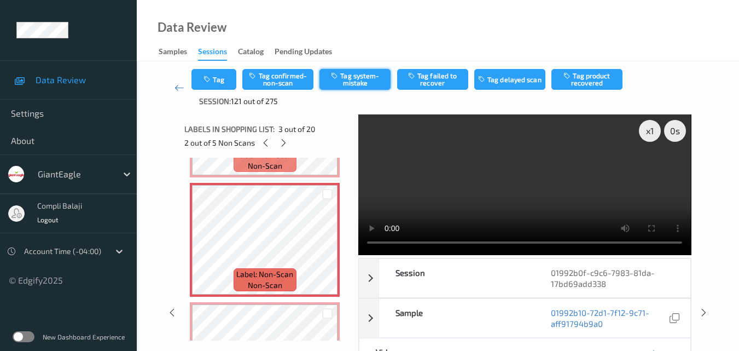
click at [366, 85] on button "Tag system-mistake" at bounding box center [355, 79] width 71 height 21
click at [227, 83] on button "Tag" at bounding box center [213, 79] width 45 height 21
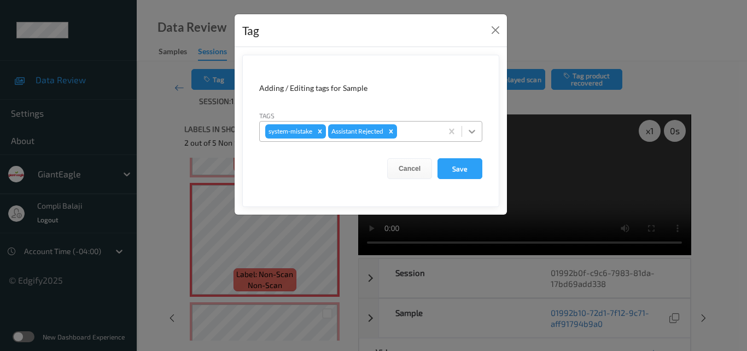
click at [473, 128] on icon at bounding box center [472, 131] width 11 height 11
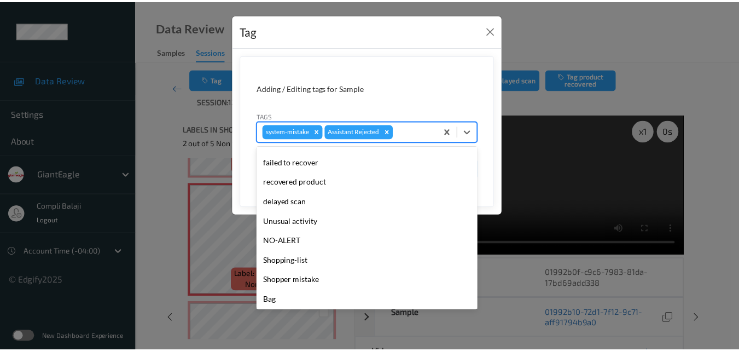
scroll to position [96, 0]
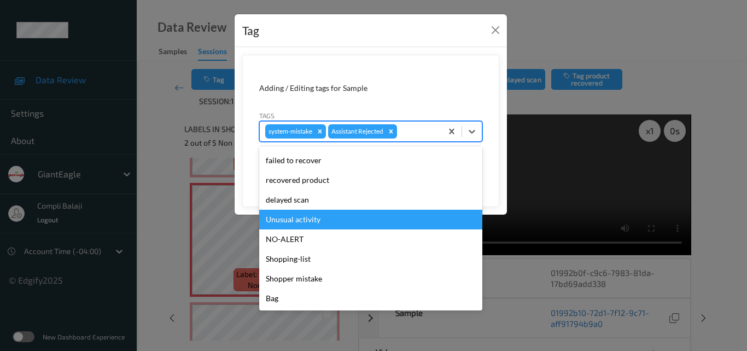
click at [320, 217] on div "Unusual activity" at bounding box center [370, 220] width 223 height 20
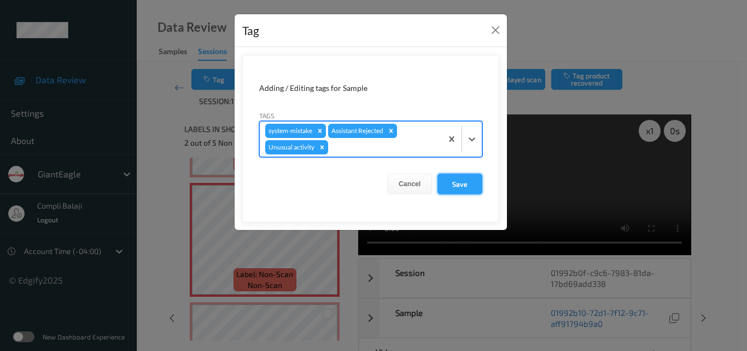
drag, startPoint x: 460, startPoint y: 184, endPoint x: 452, endPoint y: 185, distance: 7.2
click at [459, 184] on button "Save" at bounding box center [460, 183] width 45 height 21
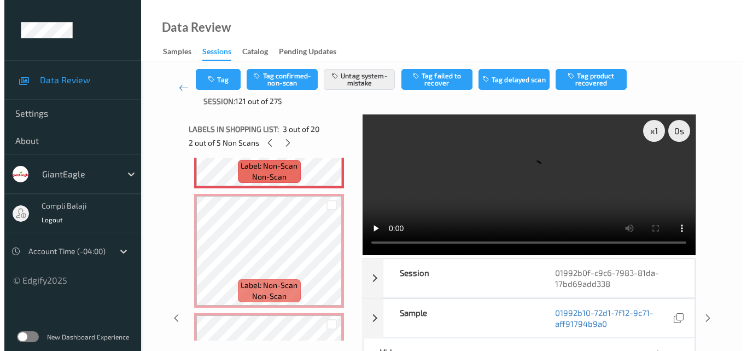
scroll to position [328, 0]
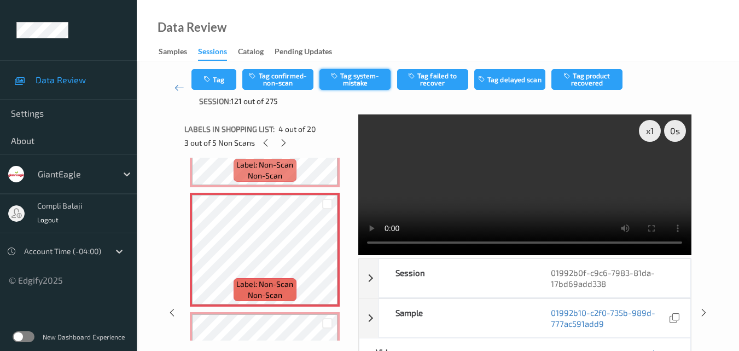
click at [365, 80] on button "Tag system-mistake" at bounding box center [355, 79] width 71 height 21
click at [226, 83] on button "Tag" at bounding box center [213, 79] width 45 height 21
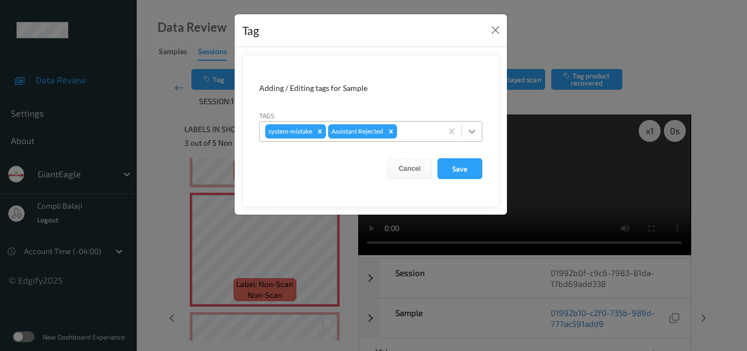
click at [471, 130] on icon at bounding box center [472, 131] width 11 height 11
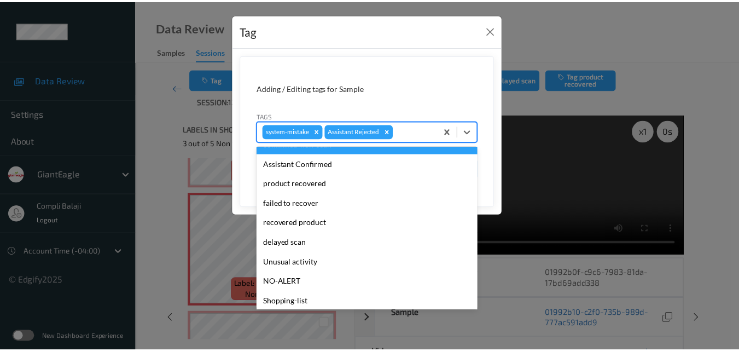
scroll to position [96, 0]
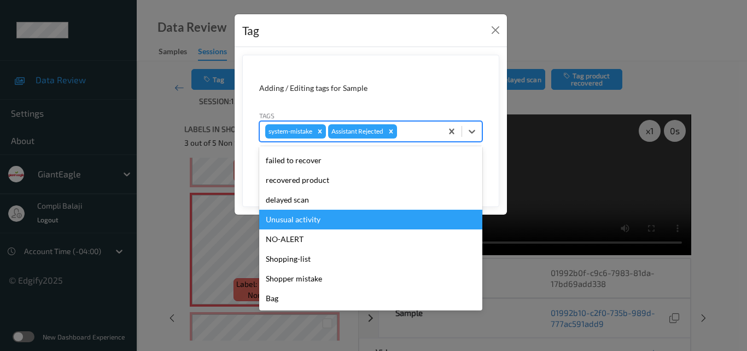
click at [321, 223] on div "Unusual activity" at bounding box center [370, 220] width 223 height 20
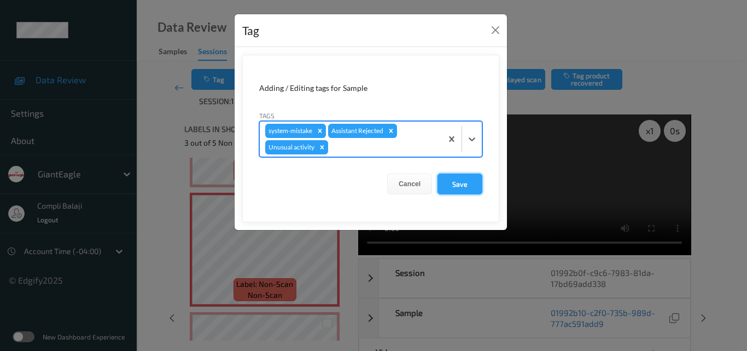
click at [465, 185] on button "Save" at bounding box center [460, 183] width 45 height 21
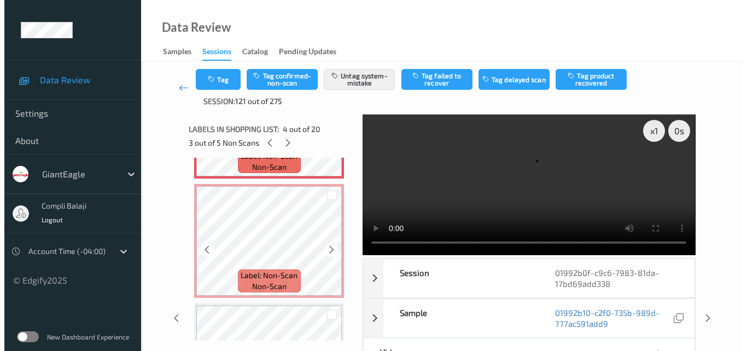
scroll to position [438, 0]
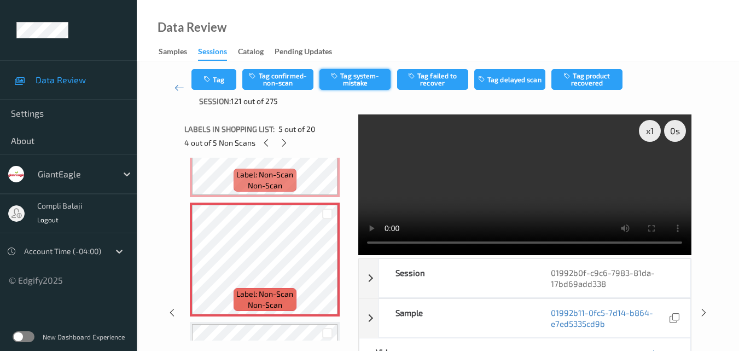
click at [363, 83] on button "Tag system-mistake" at bounding box center [355, 79] width 71 height 21
click at [230, 84] on button "Tag" at bounding box center [213, 79] width 45 height 21
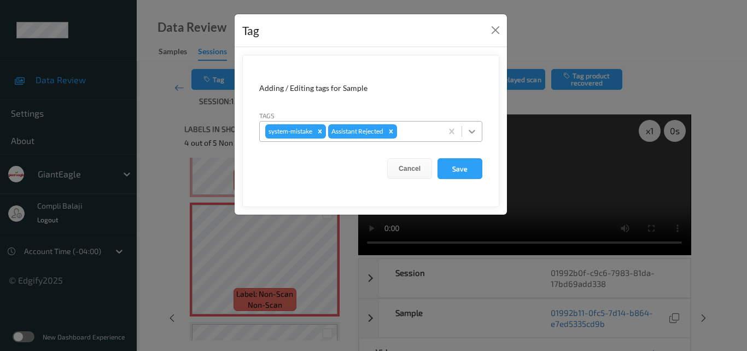
click at [473, 128] on icon at bounding box center [472, 131] width 11 height 11
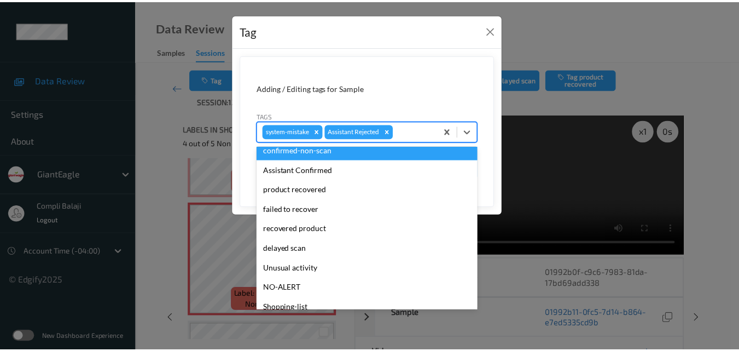
scroll to position [96, 0]
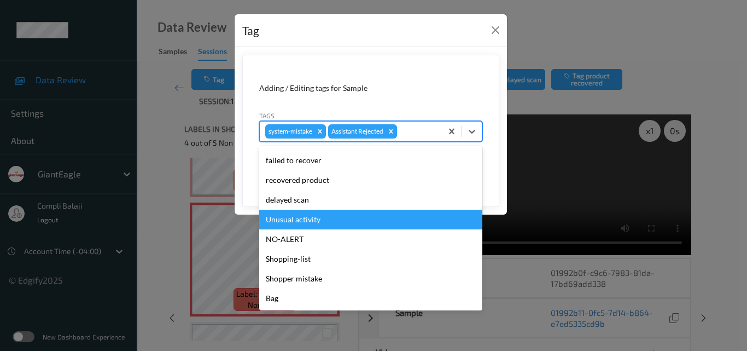
click at [312, 217] on div "Unusual activity" at bounding box center [370, 220] width 223 height 20
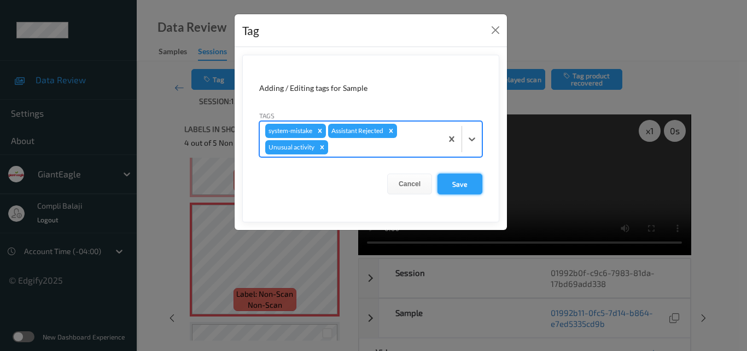
click at [468, 184] on button "Save" at bounding box center [460, 183] width 45 height 21
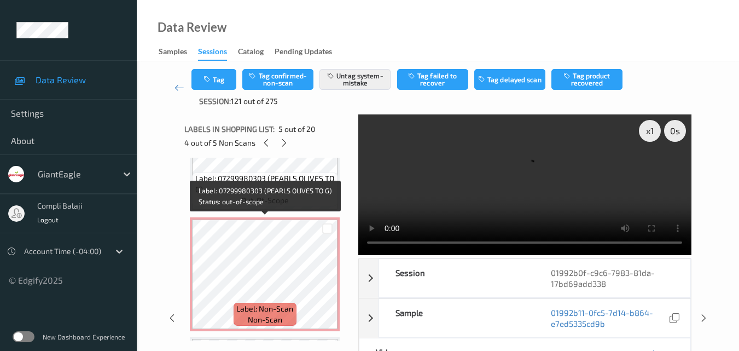
scroll to position [1204, 0]
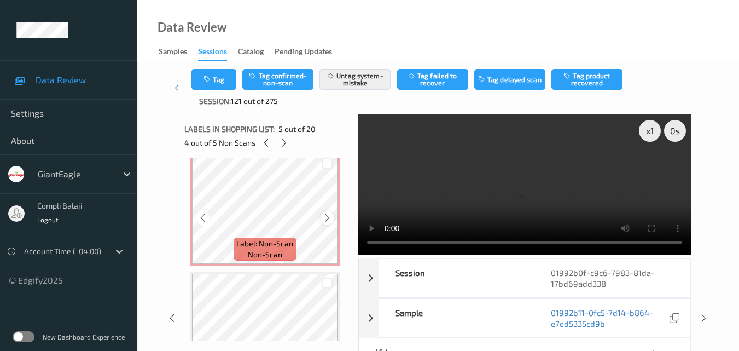
click at [323, 220] on icon at bounding box center [327, 218] width 9 height 10
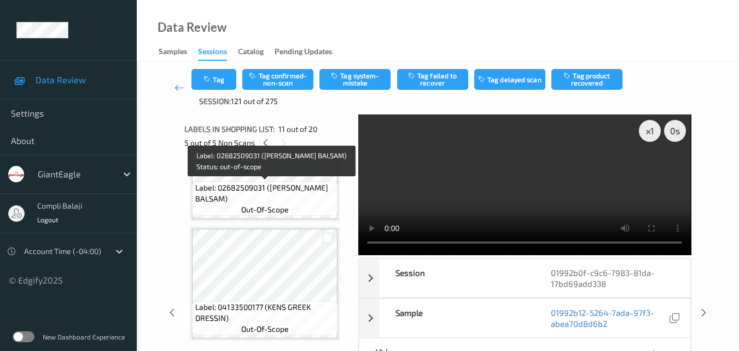
scroll to position [1313, 0]
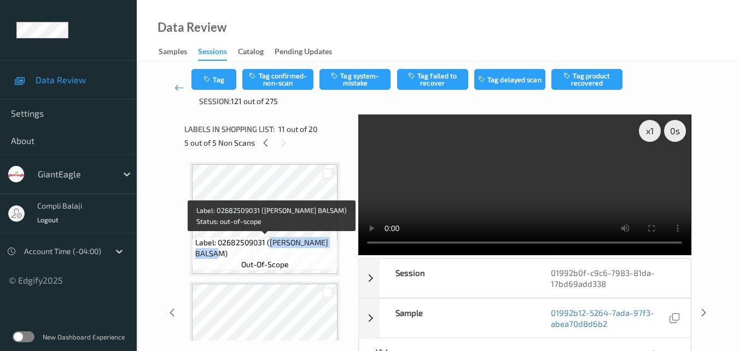
drag, startPoint x: 232, startPoint y: 257, endPoint x: 269, endPoint y: 241, distance: 39.9
click at [269, 241] on span "Label: 02682509031 (G HUGHES SF BALSAM)" at bounding box center [265, 248] width 140 height 22
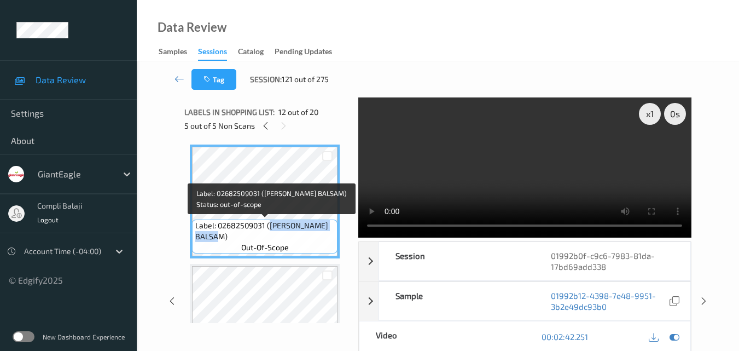
copy span "G HUGHES SF BALSAM)"
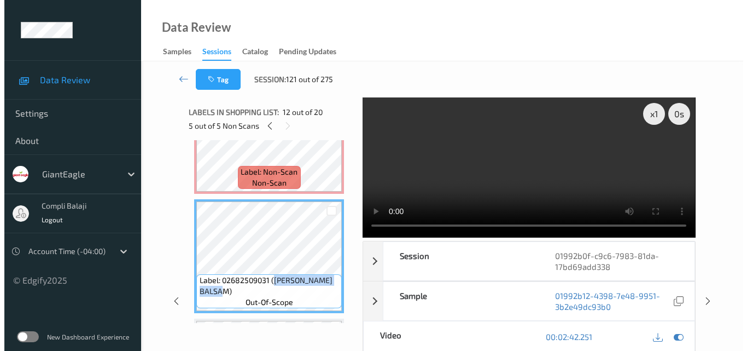
scroll to position [1204, 0]
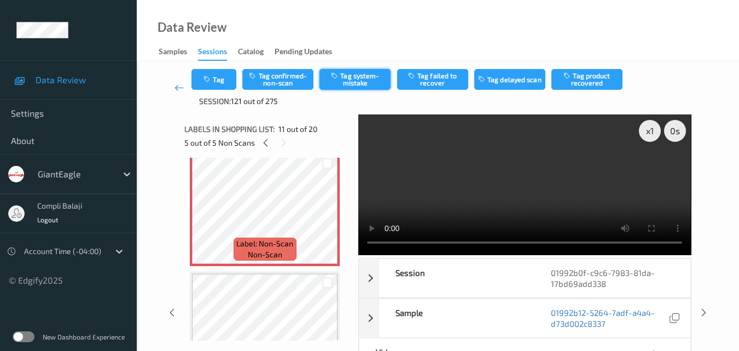
click at [355, 83] on button "Tag system-mistake" at bounding box center [355, 79] width 71 height 21
click at [224, 80] on button "Tag" at bounding box center [213, 79] width 45 height 21
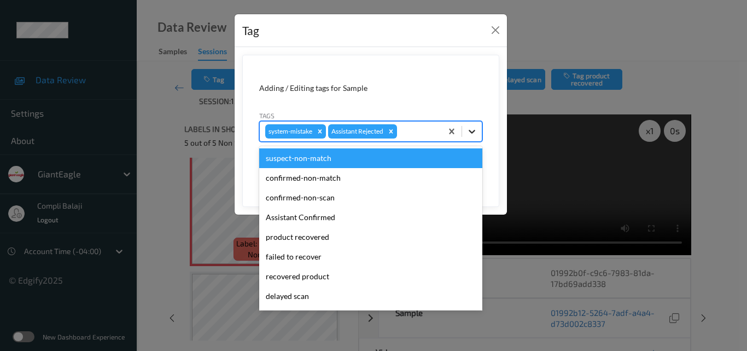
click at [474, 130] on icon at bounding box center [472, 131] width 11 height 11
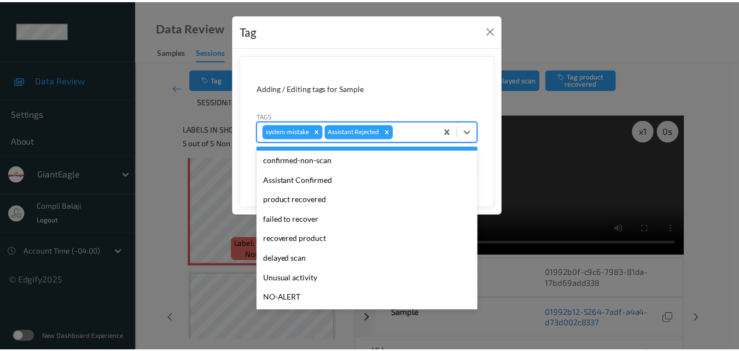
scroll to position [55, 0]
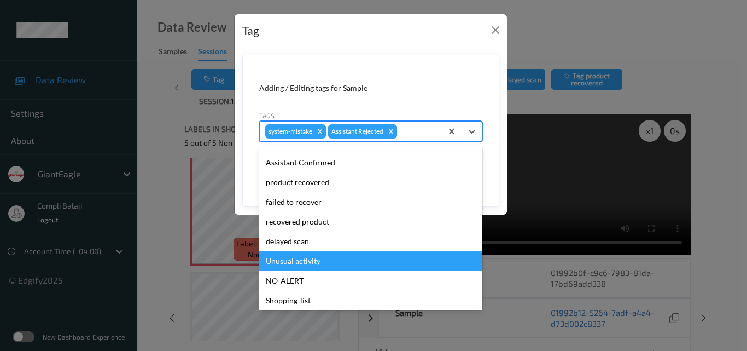
click at [297, 260] on div "Unusual activity" at bounding box center [370, 261] width 223 height 20
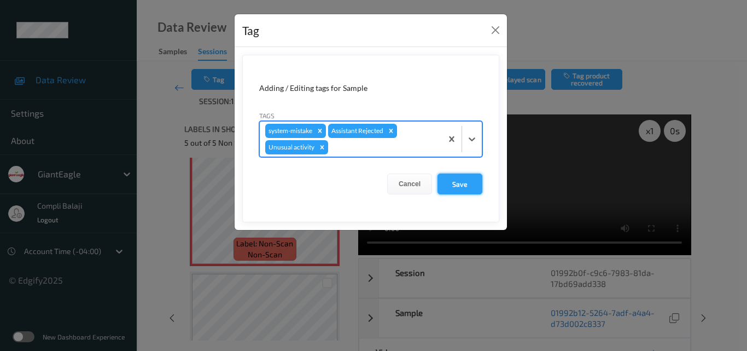
click at [458, 185] on button "Save" at bounding box center [460, 183] width 45 height 21
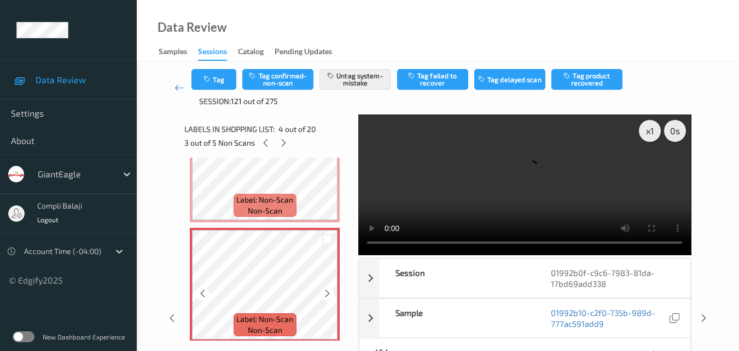
scroll to position [129, 0]
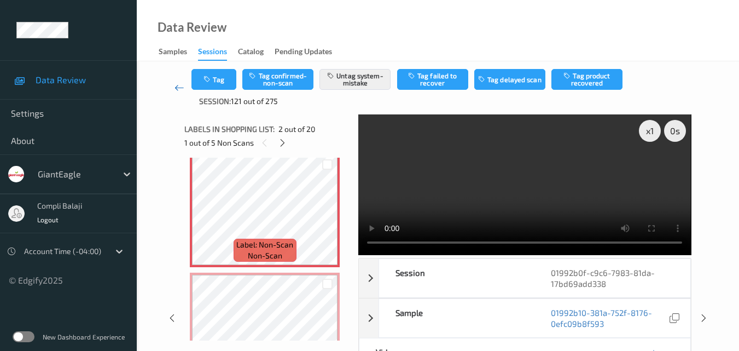
click at [175, 86] on icon at bounding box center [180, 87] width 10 height 11
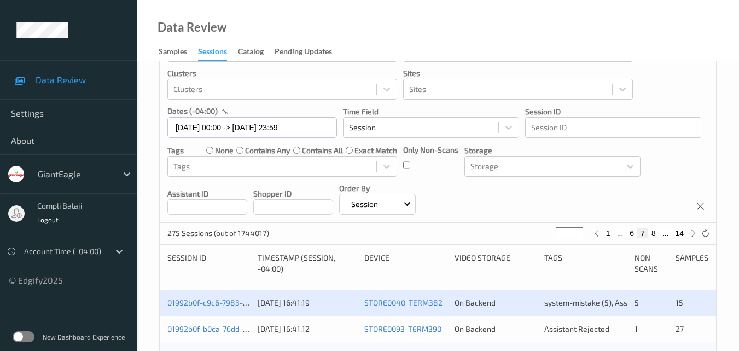
scroll to position [164, 0]
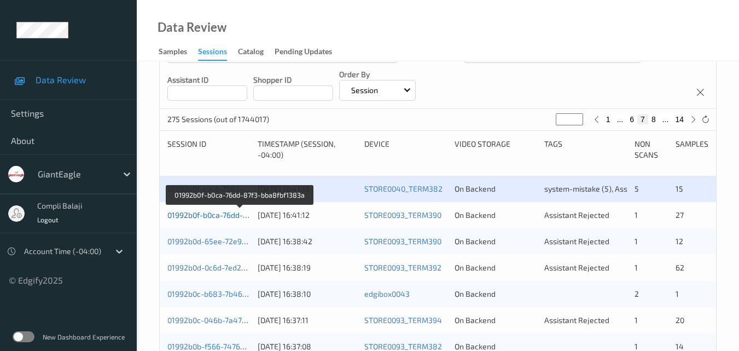
click at [228, 219] on link "01992b0f-b0ca-76dd-87f3-bba8fbf1383a" at bounding box center [239, 214] width 144 height 9
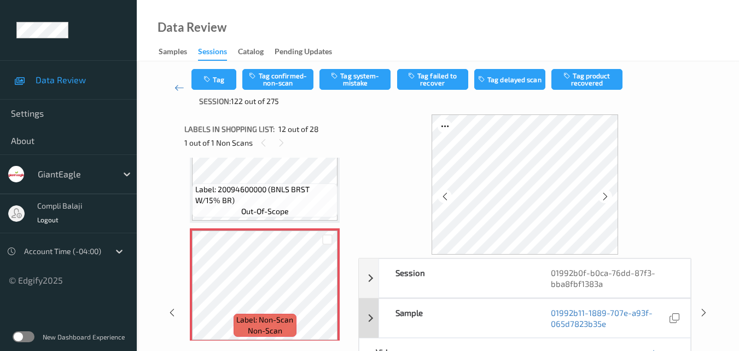
scroll to position [55, 0]
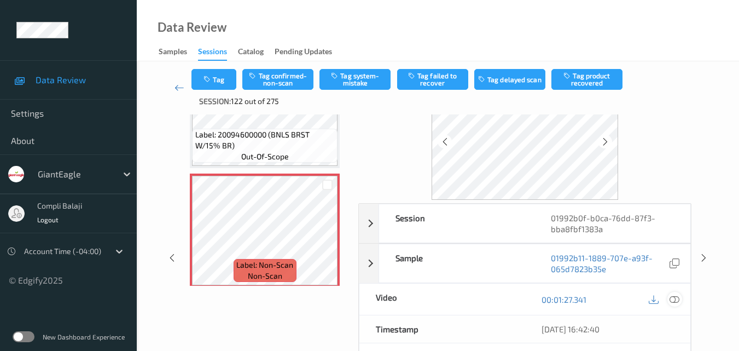
click at [677, 295] on icon at bounding box center [675, 299] width 10 height 10
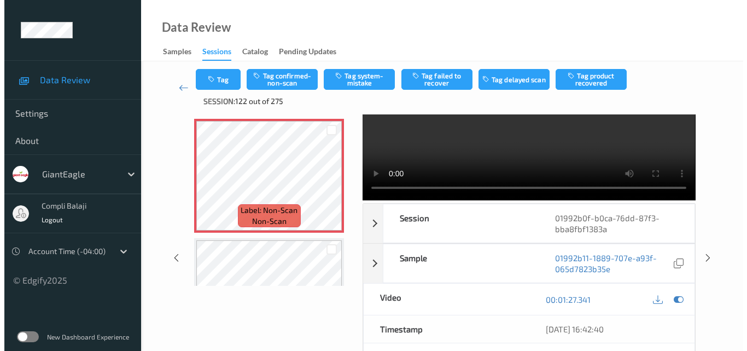
scroll to position [0, 0]
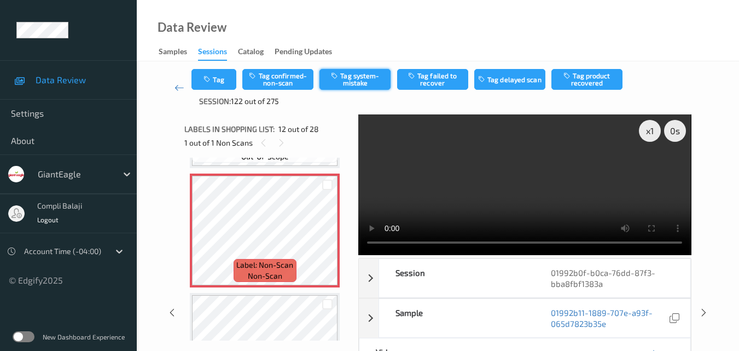
click at [373, 82] on button "Tag system-mistake" at bounding box center [355, 79] width 71 height 21
click at [227, 83] on button "Tag" at bounding box center [213, 79] width 45 height 21
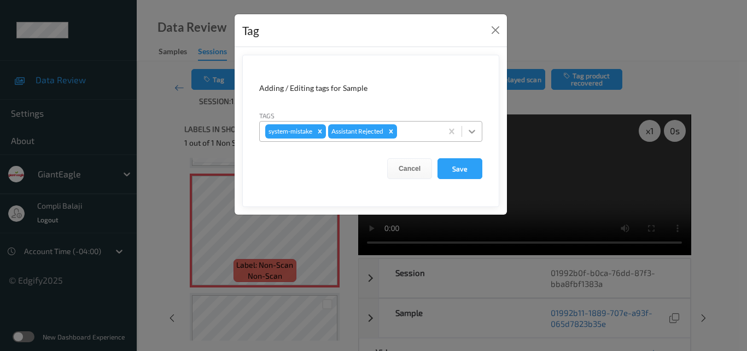
click at [469, 131] on icon at bounding box center [472, 132] width 7 height 4
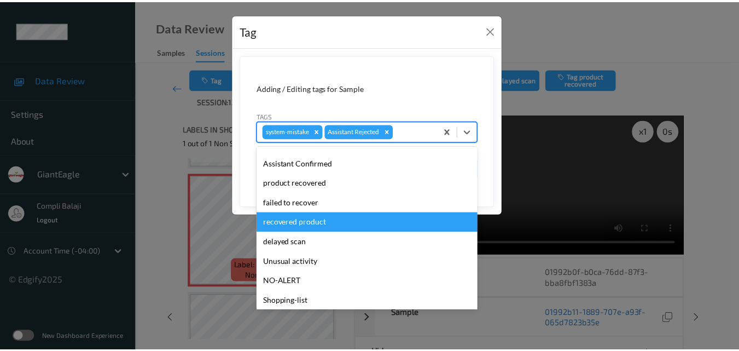
scroll to position [96, 0]
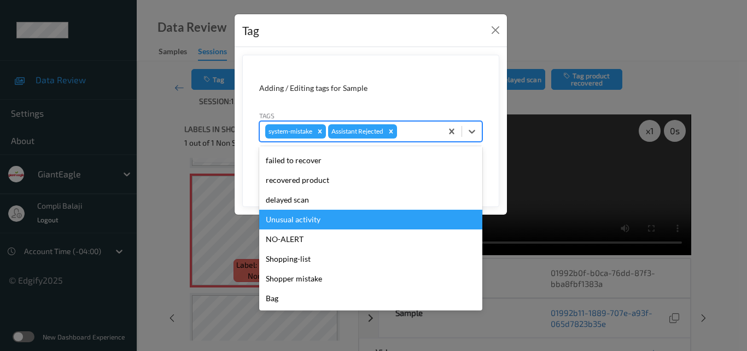
click at [300, 221] on div "Unusual activity" at bounding box center [370, 220] width 223 height 20
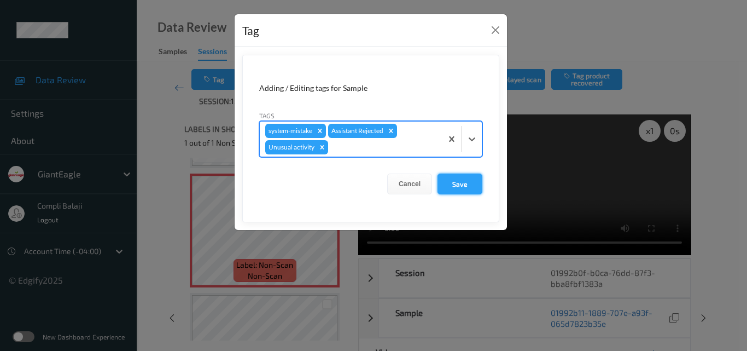
click at [460, 184] on button "Save" at bounding box center [460, 183] width 45 height 21
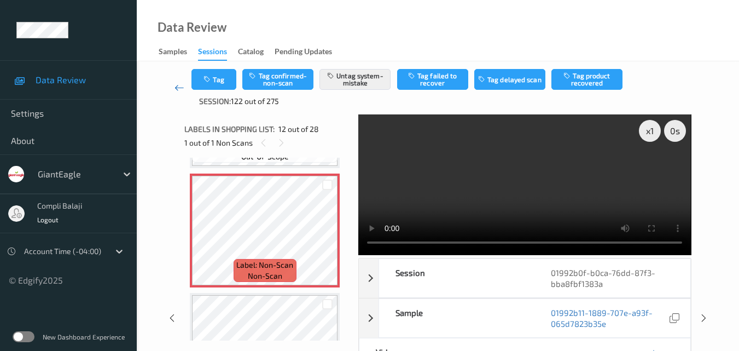
click at [177, 89] on icon at bounding box center [180, 87] width 10 height 11
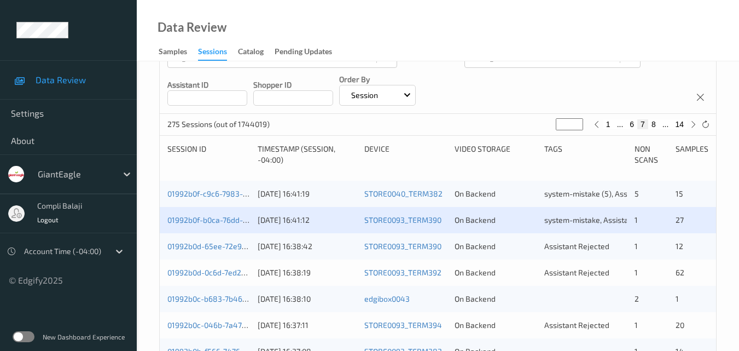
scroll to position [164, 0]
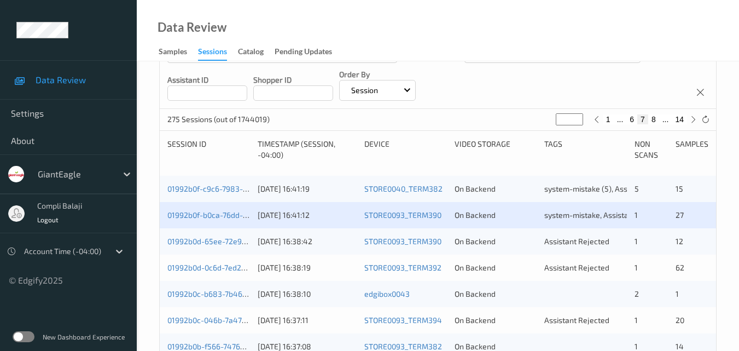
click at [217, 236] on div "01992b0d-65ee-72e9-a0a6-1e5aed366591" at bounding box center [208, 241] width 83 height 11
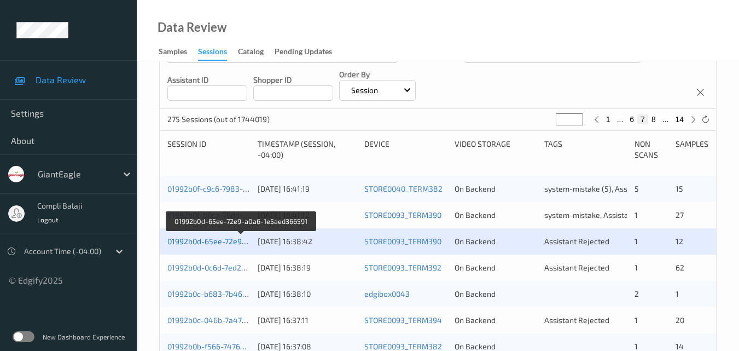
click at [228, 240] on link "01992b0d-65ee-72e9-a0a6-1e5aed366591" at bounding box center [241, 240] width 149 height 9
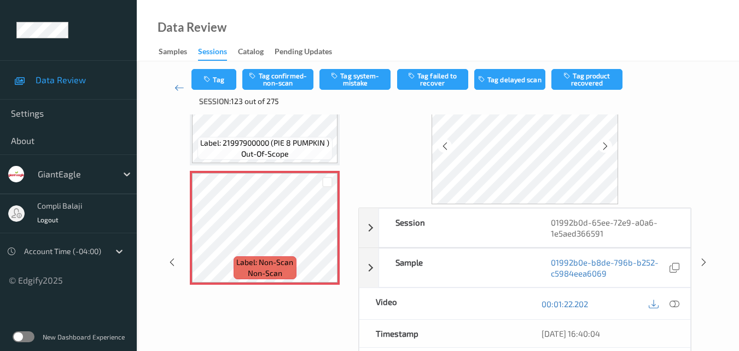
scroll to position [164, 0]
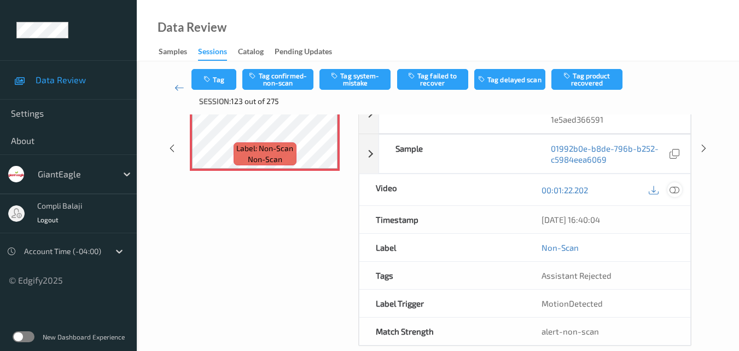
click at [675, 188] on icon at bounding box center [675, 189] width 10 height 10
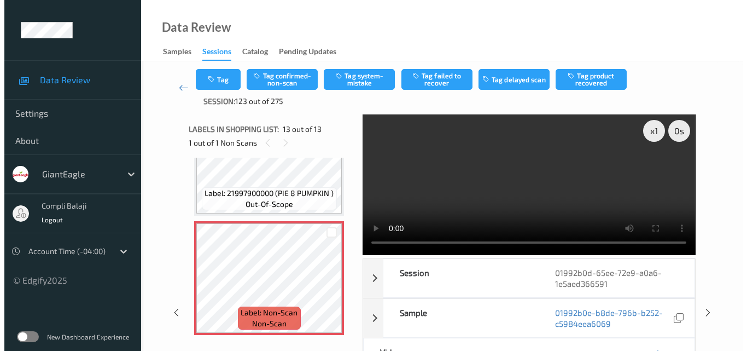
scroll to position [1304, 0]
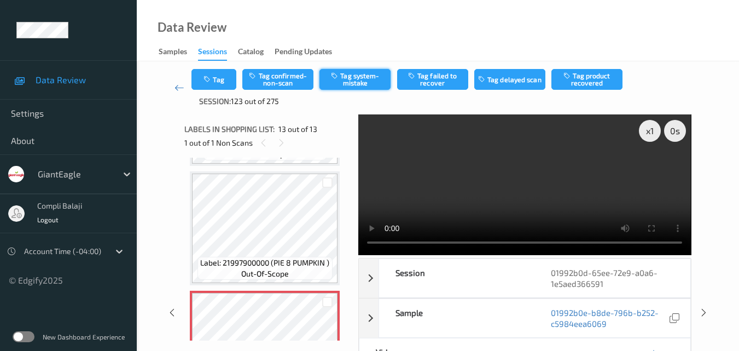
click at [369, 78] on button "Tag system-mistake" at bounding box center [355, 79] width 71 height 21
click at [221, 84] on button "Tag" at bounding box center [213, 79] width 45 height 21
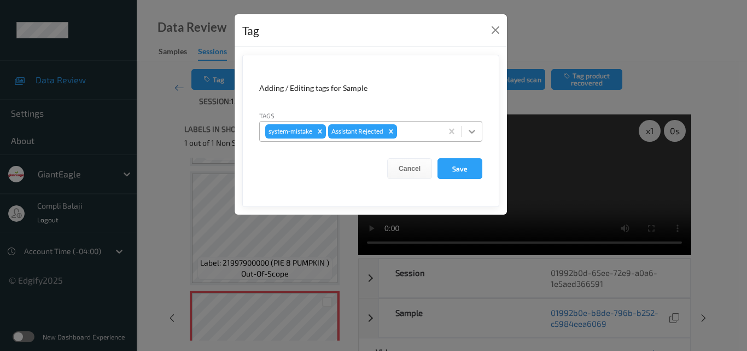
click at [473, 133] on icon at bounding box center [472, 131] width 11 height 11
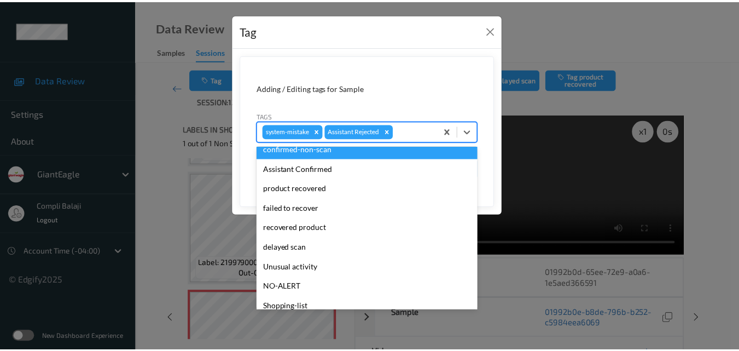
scroll to position [96, 0]
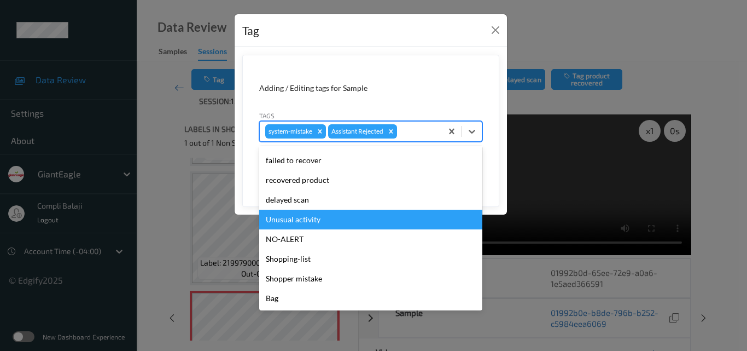
click at [313, 218] on div "Unusual activity" at bounding box center [370, 220] width 223 height 20
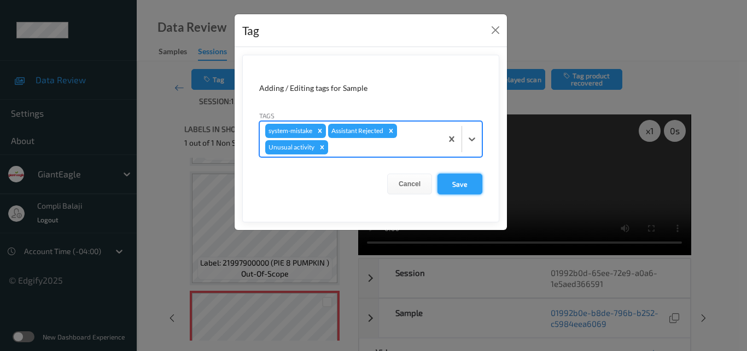
click at [457, 184] on button "Save" at bounding box center [460, 183] width 45 height 21
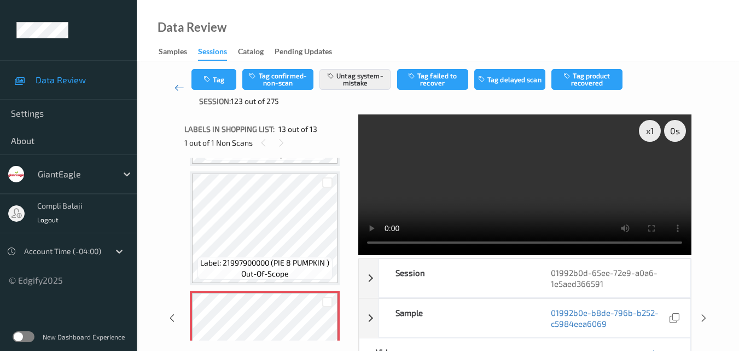
click at [179, 88] on icon at bounding box center [180, 87] width 10 height 11
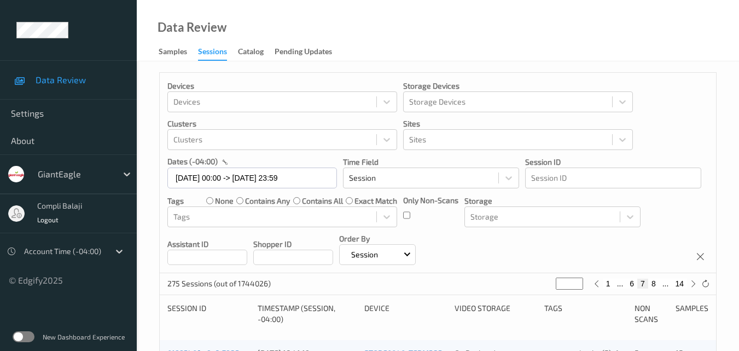
scroll to position [274, 0]
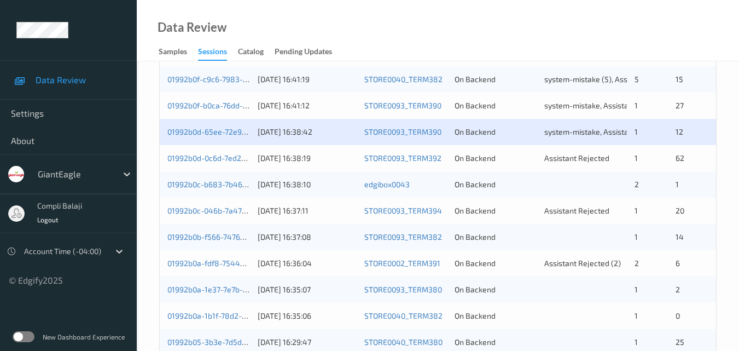
click at [213, 163] on div "01992b0d-0c6d-7ed2-9e65-0d101cdada08" at bounding box center [208, 158] width 83 height 11
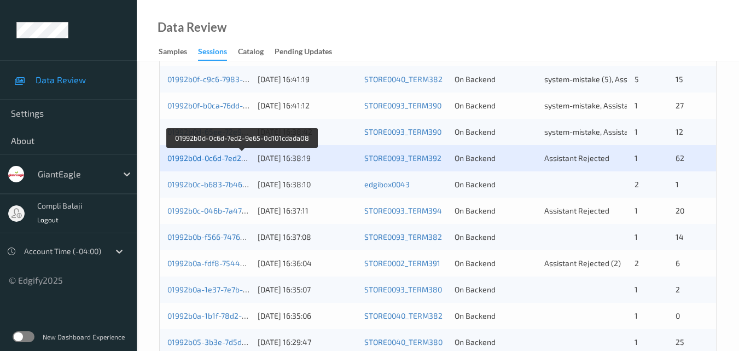
click at [222, 158] on link "01992b0d-0c6d-7ed2-9e65-0d101cdada08" at bounding box center [241, 157] width 148 height 9
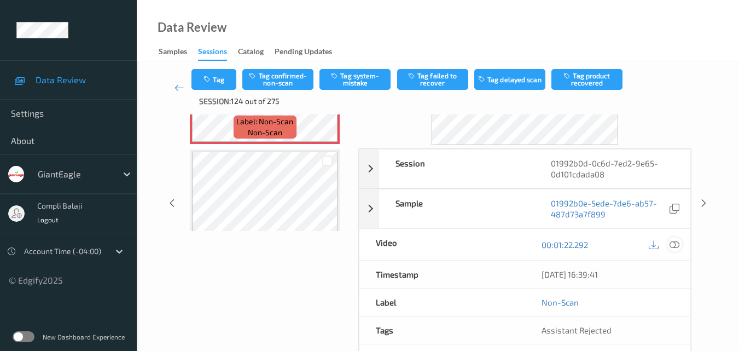
scroll to position [182, 0]
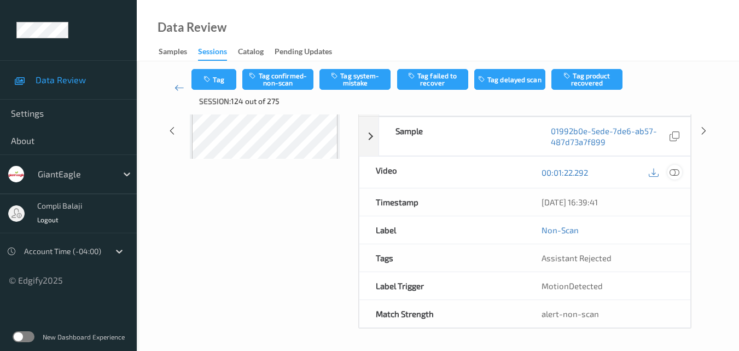
click at [672, 172] on icon at bounding box center [675, 172] width 10 height 10
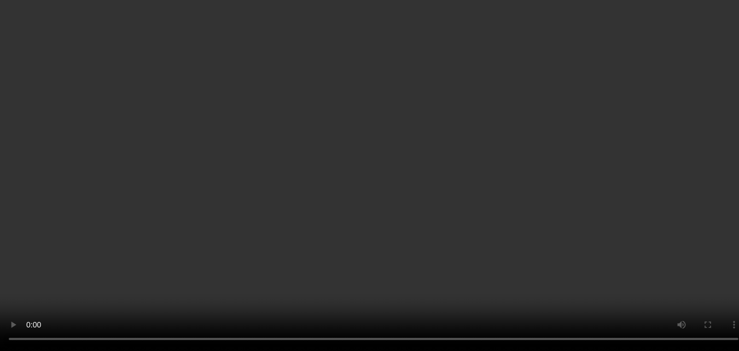
scroll to position [55, 0]
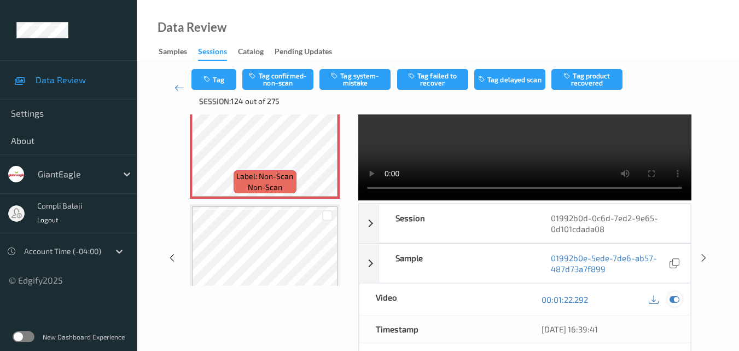
click at [676, 296] on icon at bounding box center [675, 299] width 10 height 10
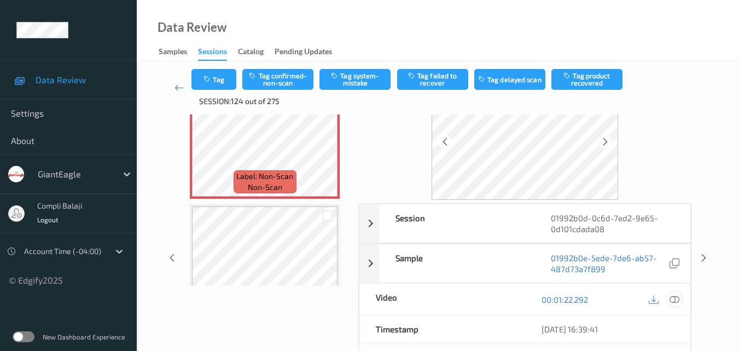
click at [677, 297] on icon at bounding box center [675, 299] width 10 height 10
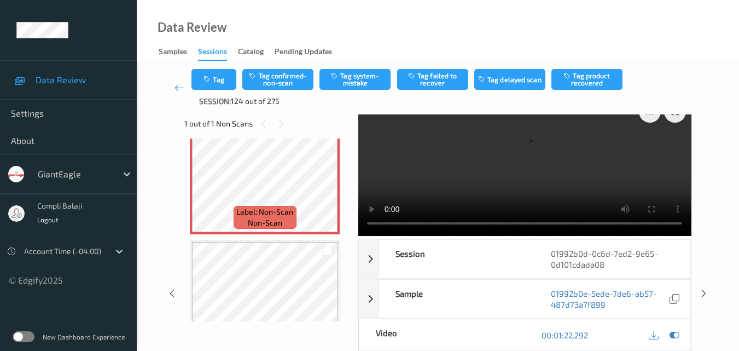
scroll to position [0, 0]
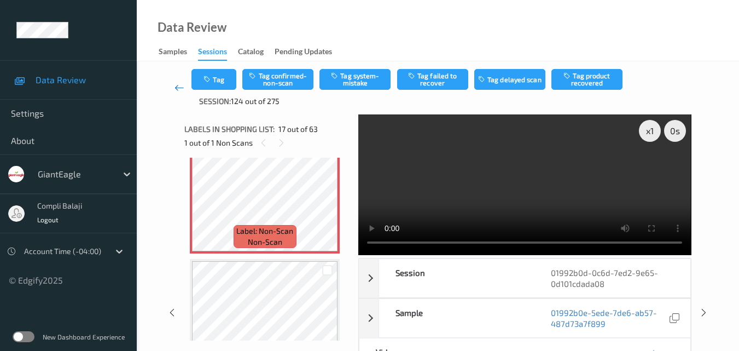
click at [178, 90] on icon at bounding box center [180, 87] width 10 height 11
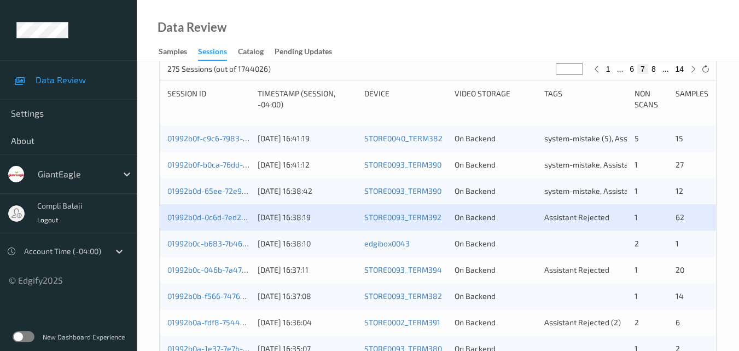
scroll to position [219, 0]
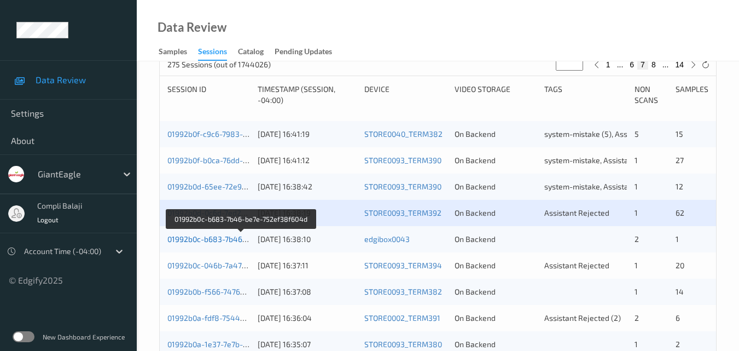
click at [218, 242] on link "01992b0c-b683-7b46-be7e-752ef38f604d" at bounding box center [241, 238] width 148 height 9
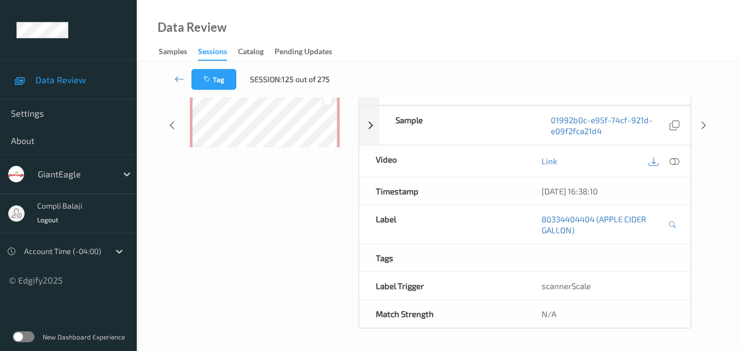
scroll to position [176, 0]
click at [175, 80] on icon at bounding box center [180, 78] width 10 height 11
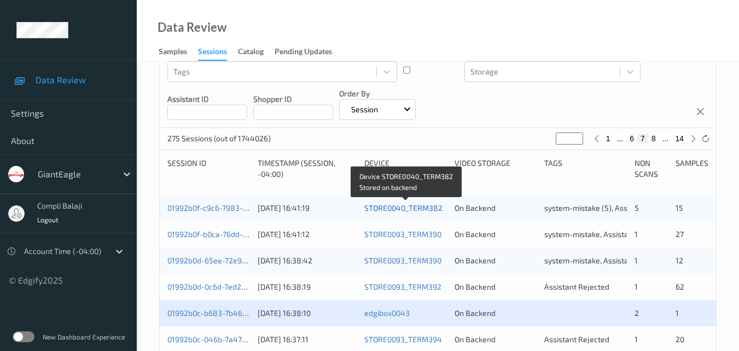
scroll to position [164, 0]
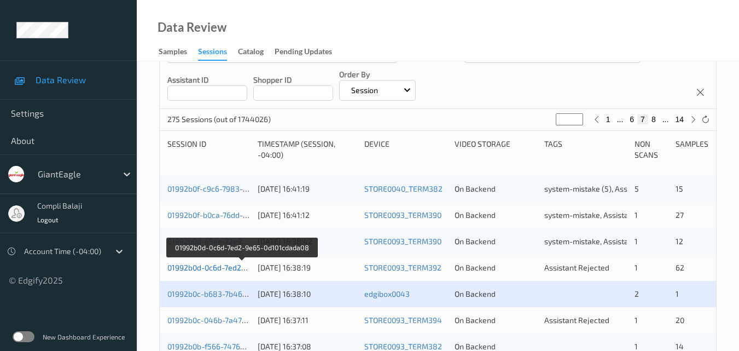
click at [211, 271] on link "01992b0d-0c6d-7ed2-9e65-0d101cdada08" at bounding box center [241, 267] width 148 height 9
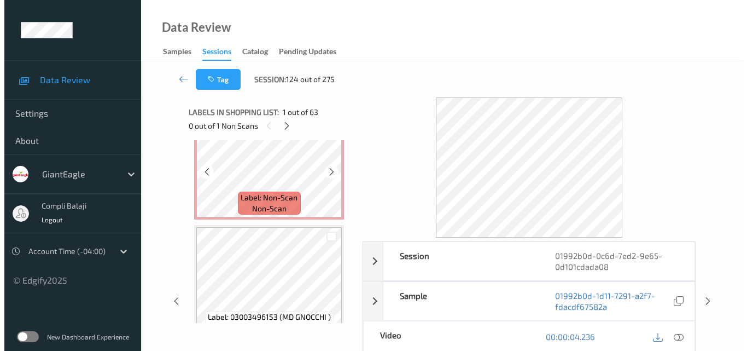
scroll to position [1860, 0]
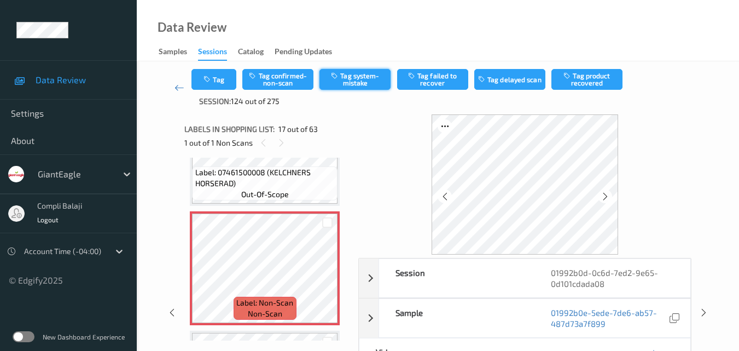
click at [363, 82] on button "Tag system-mistake" at bounding box center [355, 79] width 71 height 21
click at [227, 79] on button "Tag" at bounding box center [213, 79] width 45 height 21
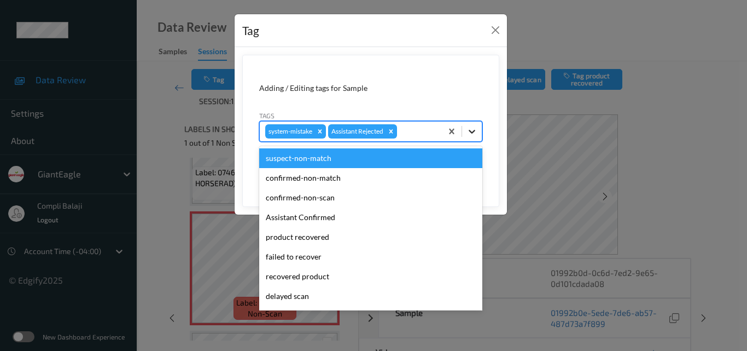
click at [474, 132] on icon at bounding box center [472, 132] width 7 height 4
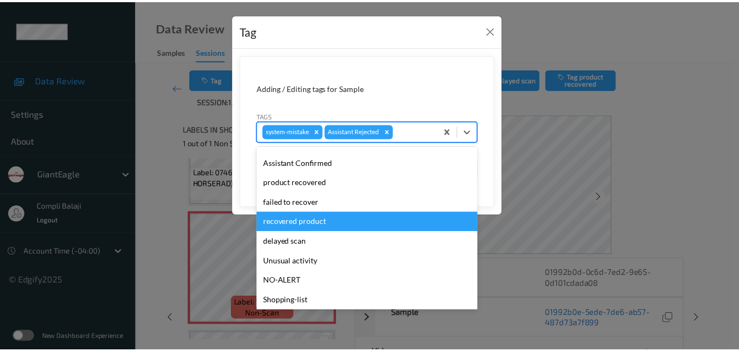
scroll to position [96, 0]
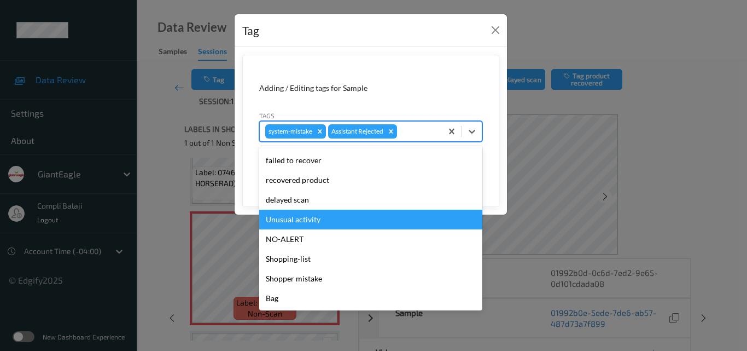
click at [305, 222] on div "Unusual activity" at bounding box center [370, 220] width 223 height 20
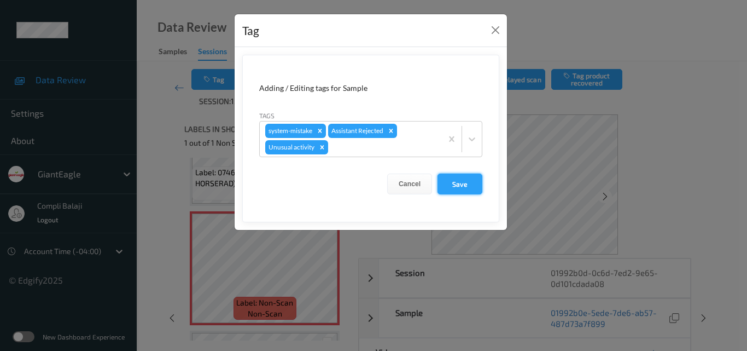
click at [453, 185] on button "Save" at bounding box center [460, 183] width 45 height 21
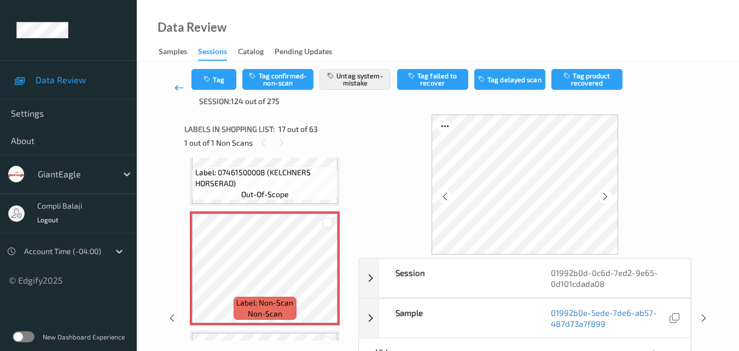
click at [177, 89] on icon at bounding box center [180, 87] width 10 height 11
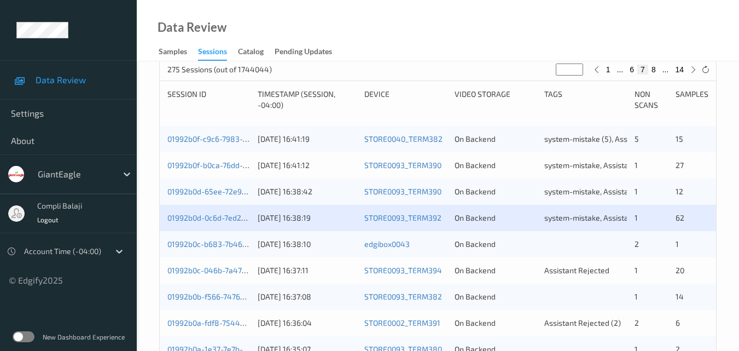
scroll to position [328, 0]
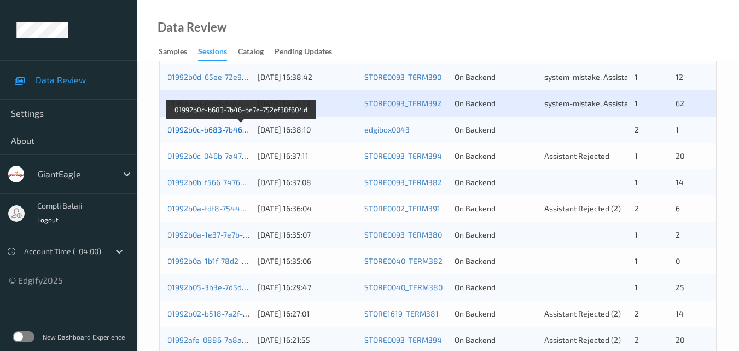
click at [208, 132] on link "01992b0c-b683-7b46-be7e-752ef38f604d" at bounding box center [241, 129] width 148 height 9
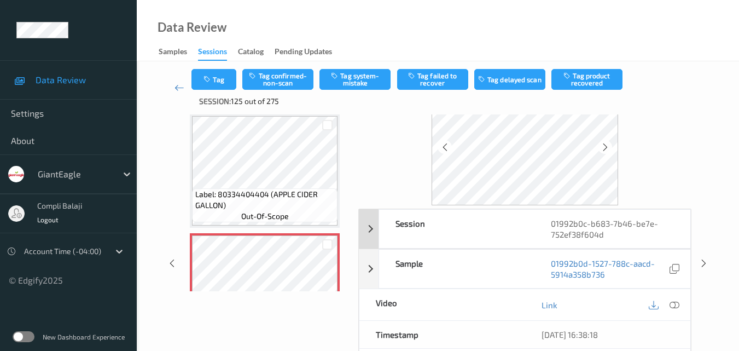
scroll to position [121, 0]
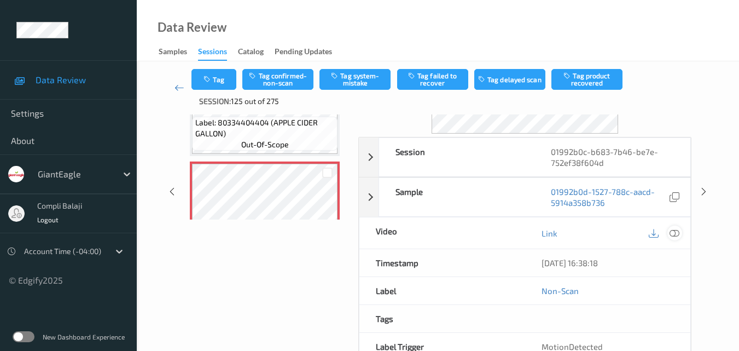
click at [676, 231] on icon at bounding box center [675, 233] width 10 height 10
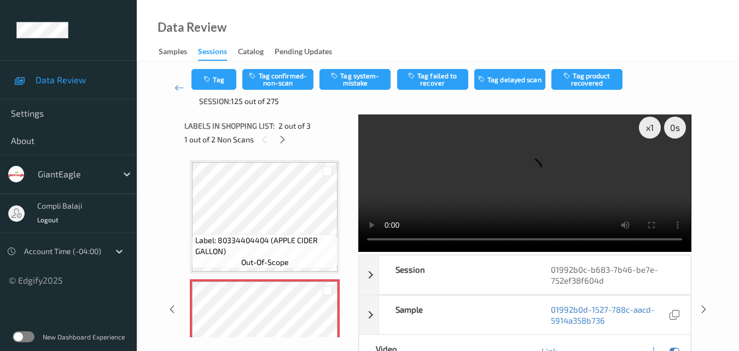
scroll to position [0, 0]
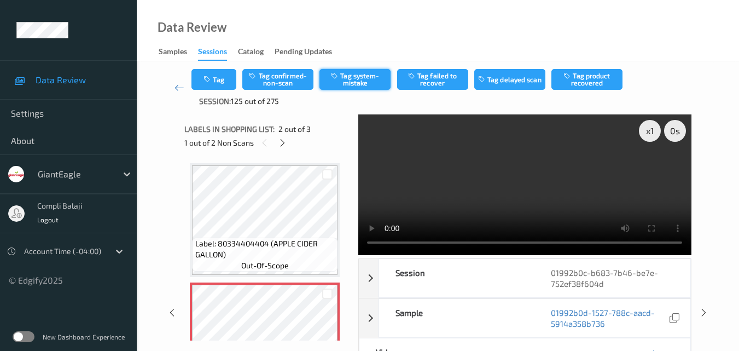
click at [356, 82] on button "Tag system-mistake" at bounding box center [355, 79] width 71 height 21
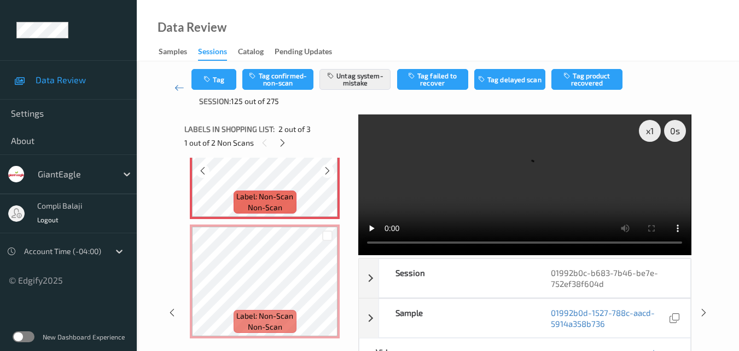
scroll to position [181, 0]
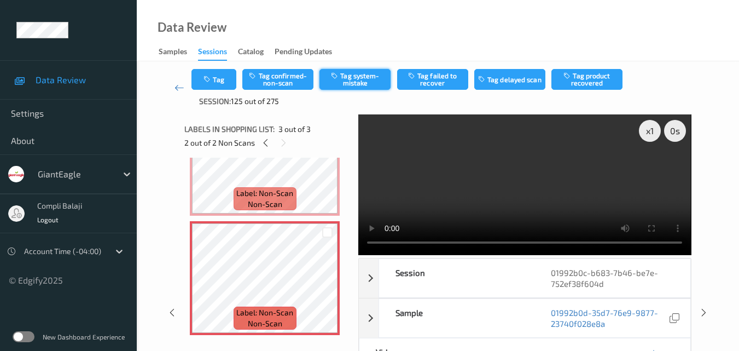
click at [359, 86] on button "Tag system-mistake" at bounding box center [355, 79] width 71 height 21
click at [177, 85] on icon at bounding box center [180, 87] width 10 height 11
